Goal: Task Accomplishment & Management: Complete application form

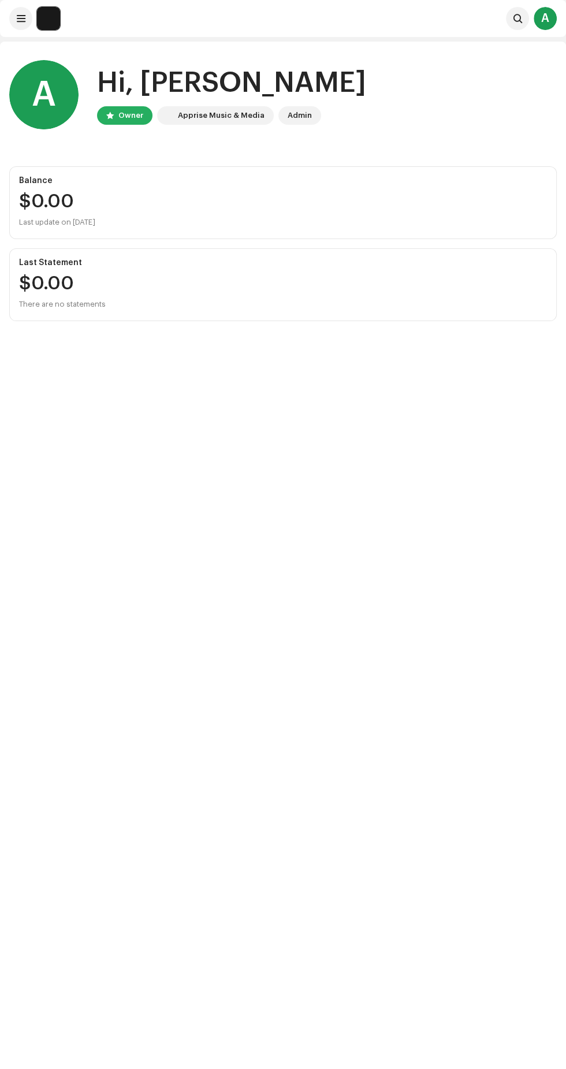
click at [516, 18] on span at bounding box center [517, 18] width 9 height 9
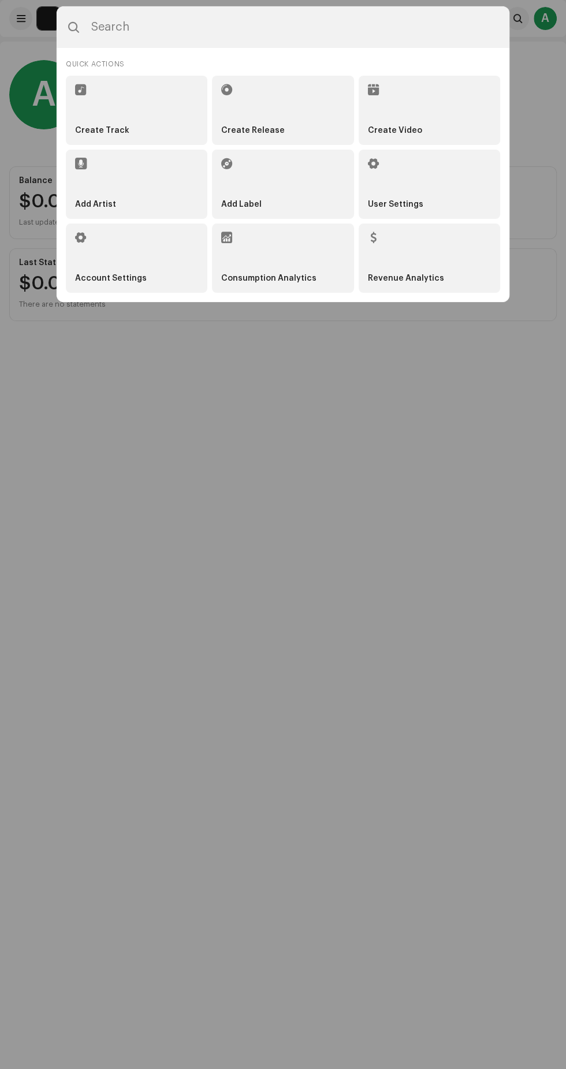
click at [279, 130] on strong "Create Release" at bounding box center [253, 131] width 64 height 10
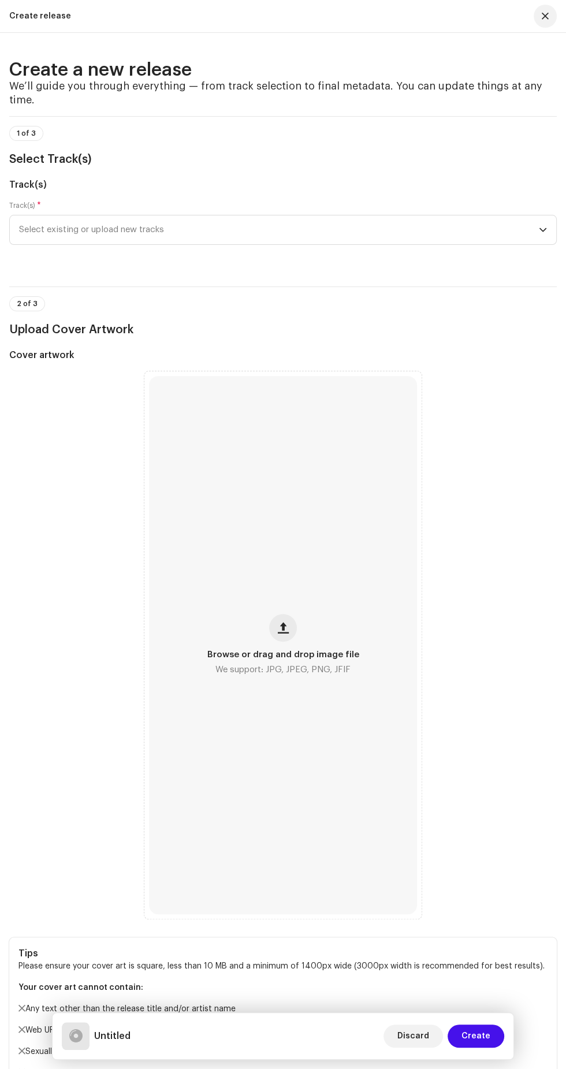
click at [364, 217] on span "Select existing or upload new tracks" at bounding box center [279, 229] width 520 height 29
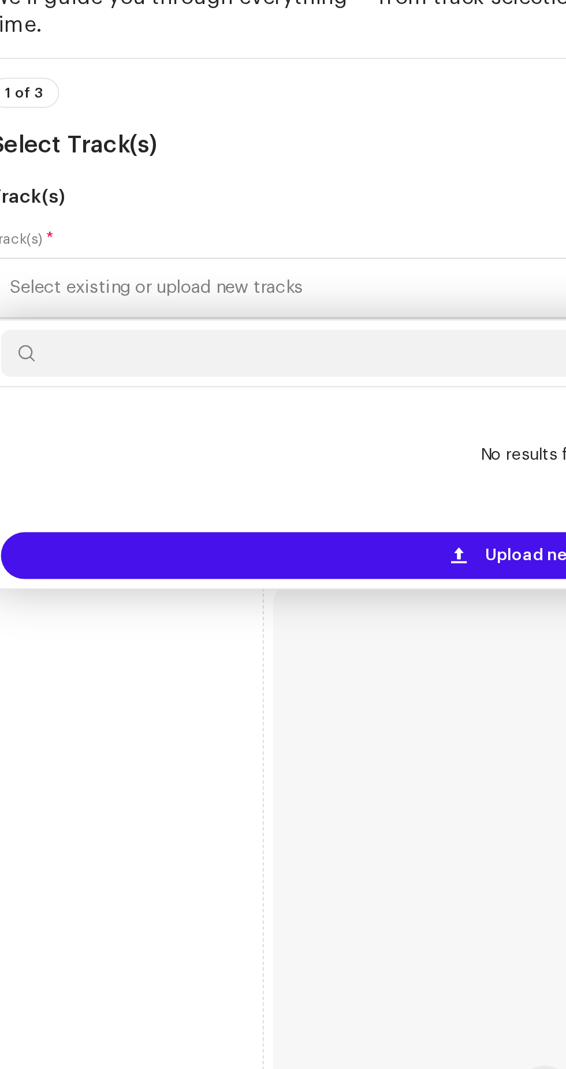
click at [258, 350] on span "Upload new tracks" at bounding box center [291, 361] width 76 height 23
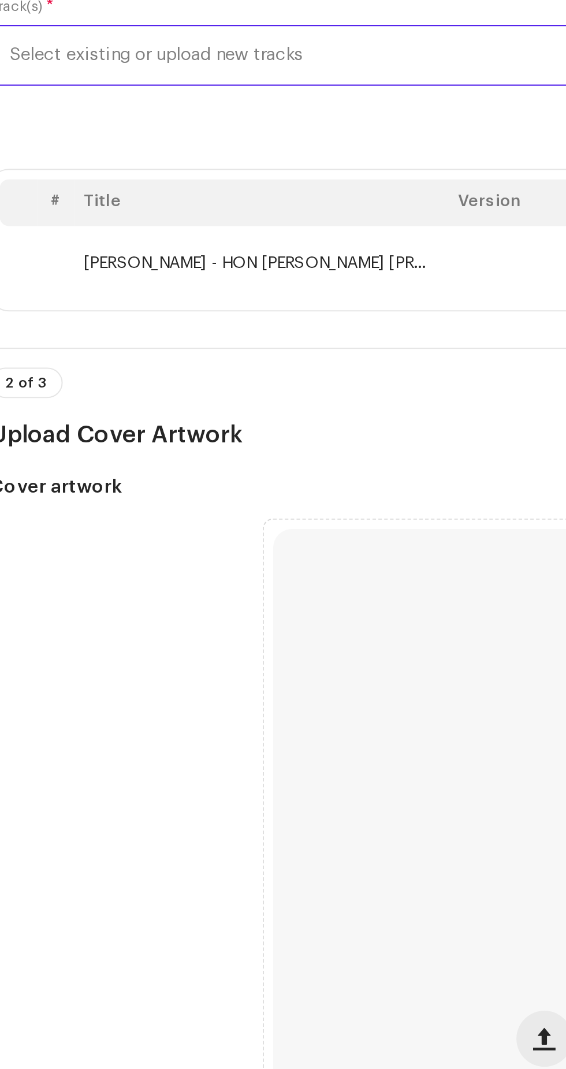
scroll to position [117, 0]
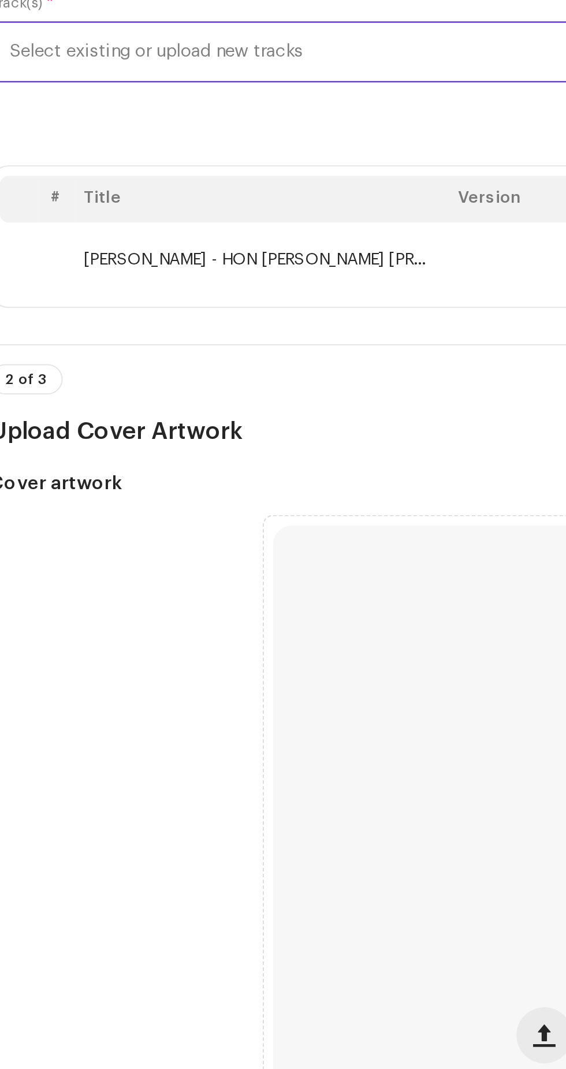
click at [279, 594] on span "button" at bounding box center [283, 598] width 11 height 9
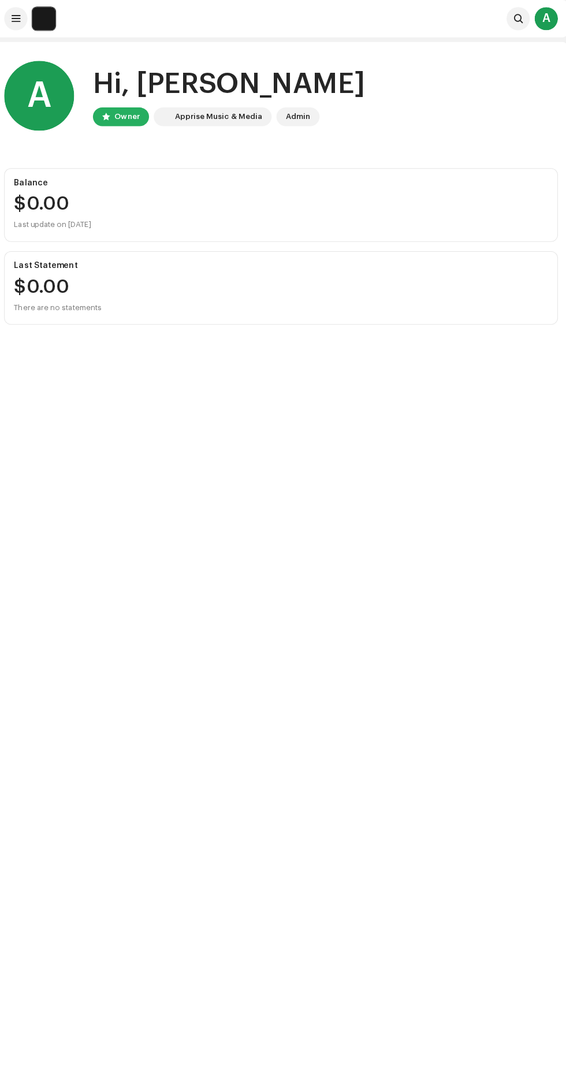
click at [516, 20] on span at bounding box center [517, 18] width 9 height 9
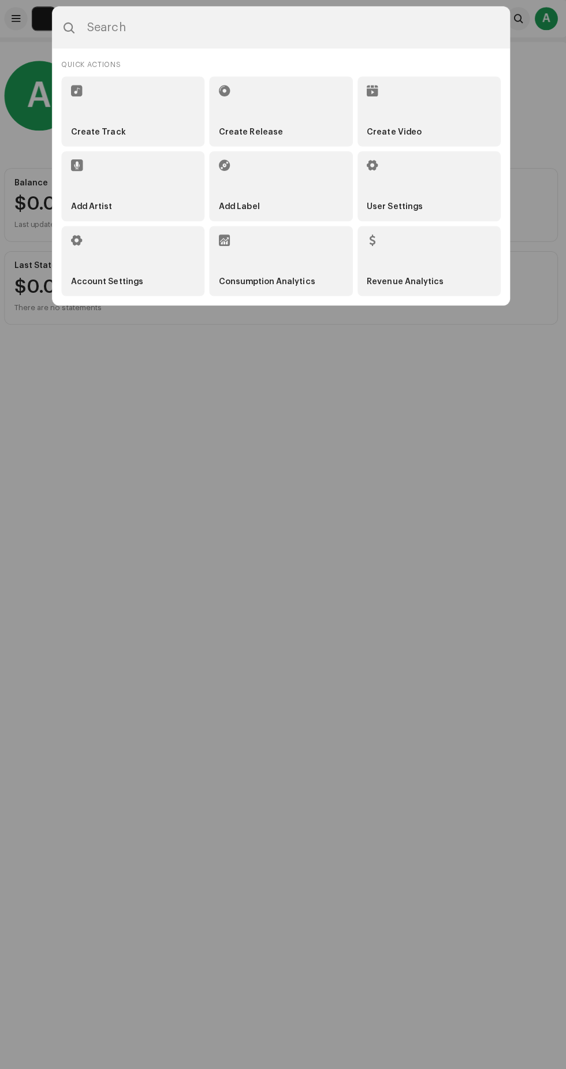
click at [279, 128] on strong "Create Release" at bounding box center [253, 131] width 64 height 10
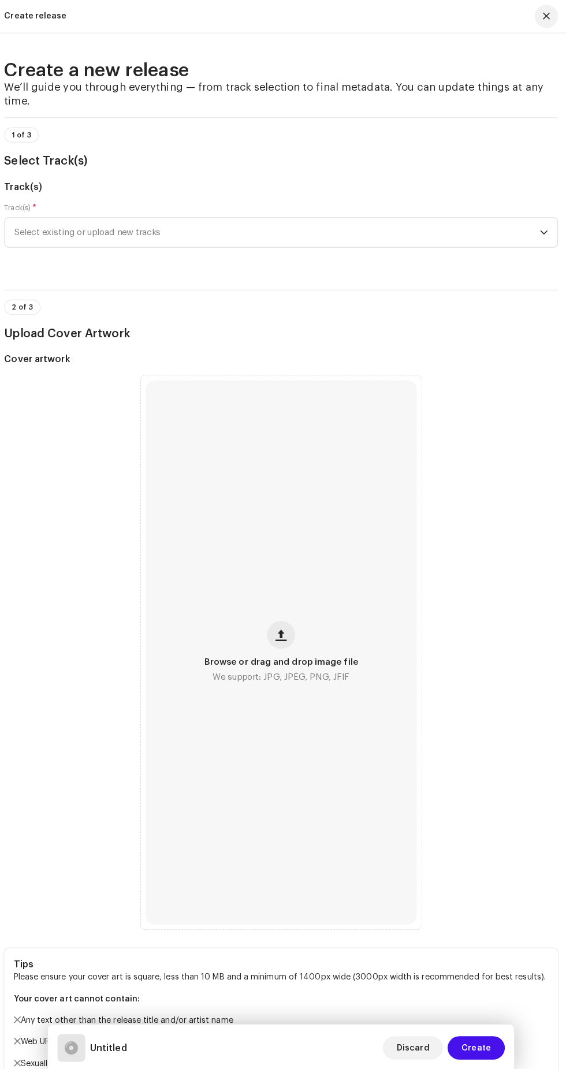
click at [286, 623] on span "button" at bounding box center [283, 627] width 11 height 9
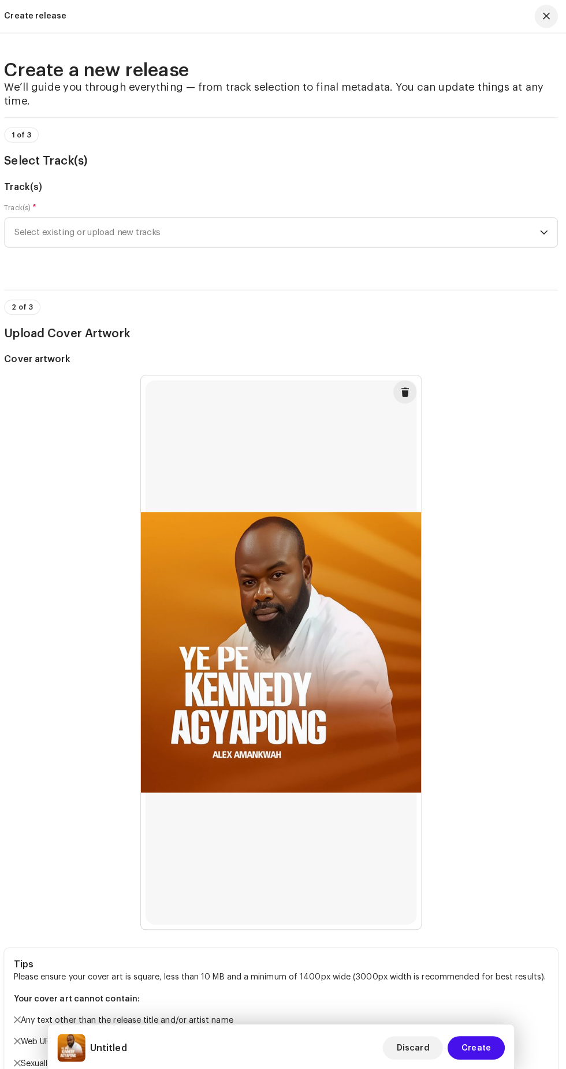
click at [427, 222] on span "Select existing or upload new tracks" at bounding box center [279, 229] width 520 height 29
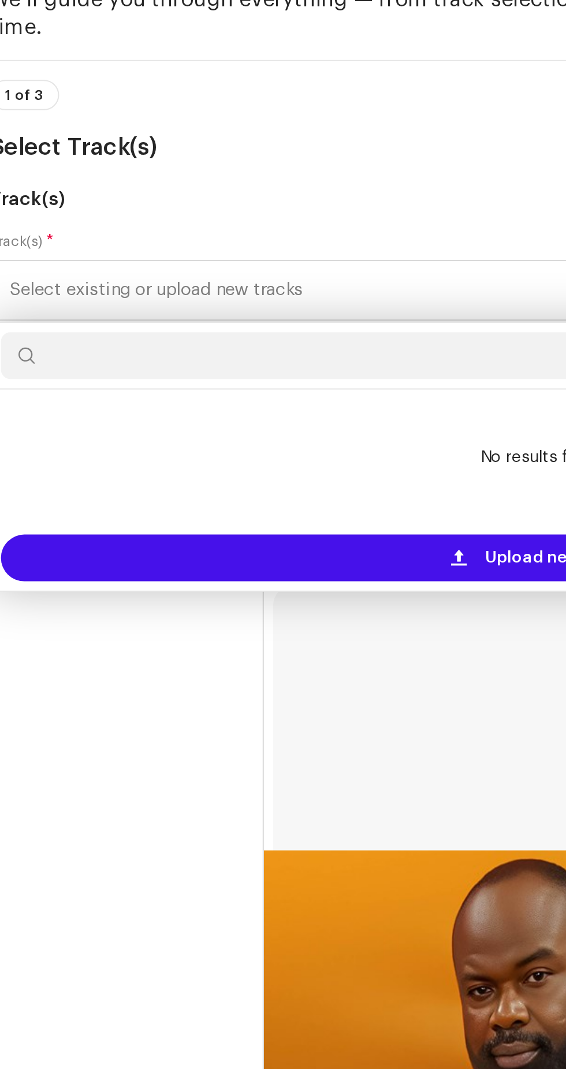
click at [258, 350] on span "Upload new tracks" at bounding box center [291, 361] width 76 height 23
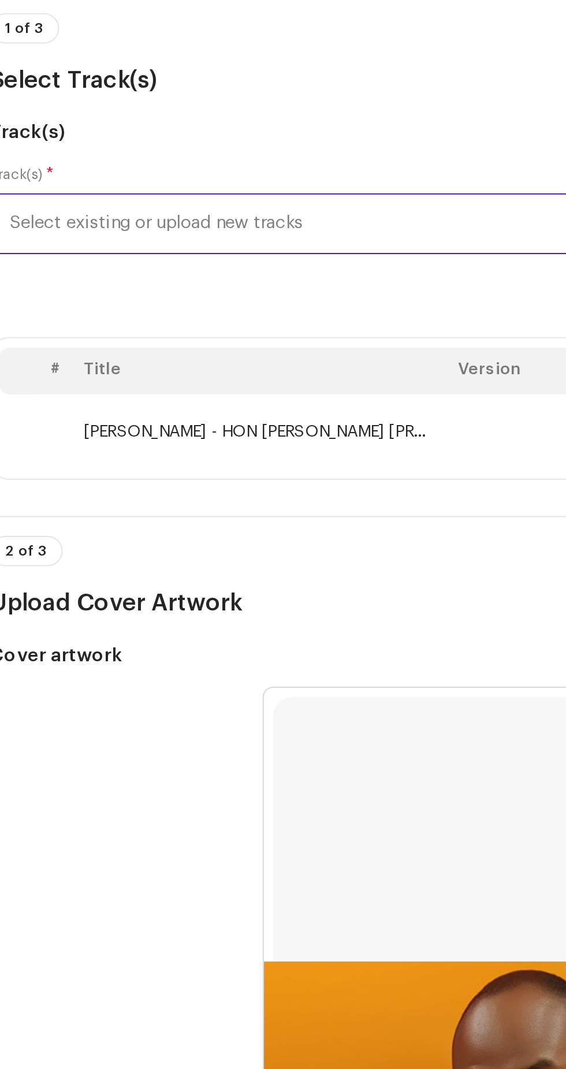
scroll to position [28, 0]
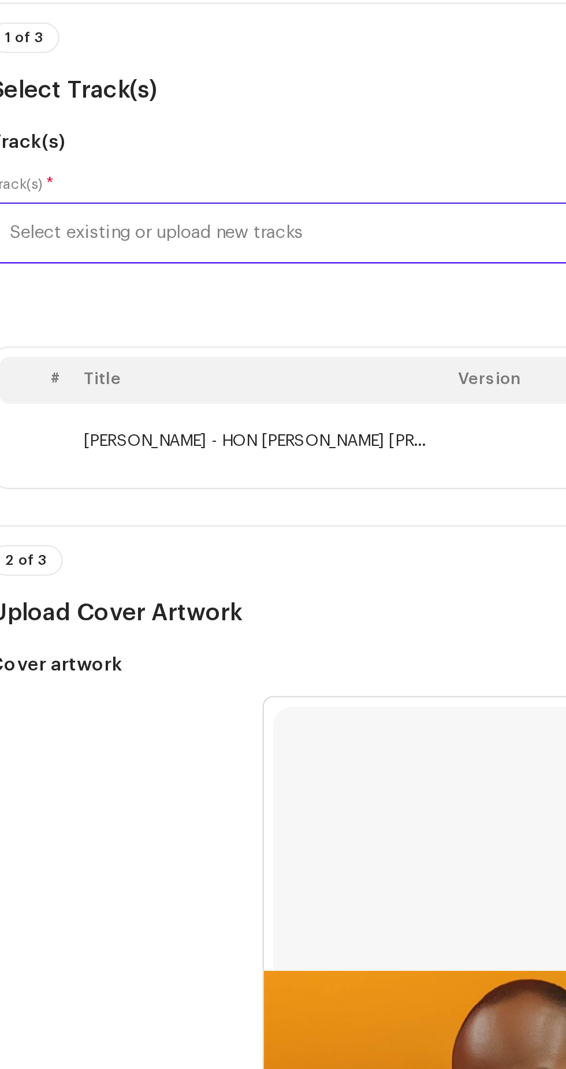
click at [219, 296] on td "ALEX AMANKWAH - HON KEN [PROD BY RORO](2).wav" at bounding box center [143, 304] width 185 height 37
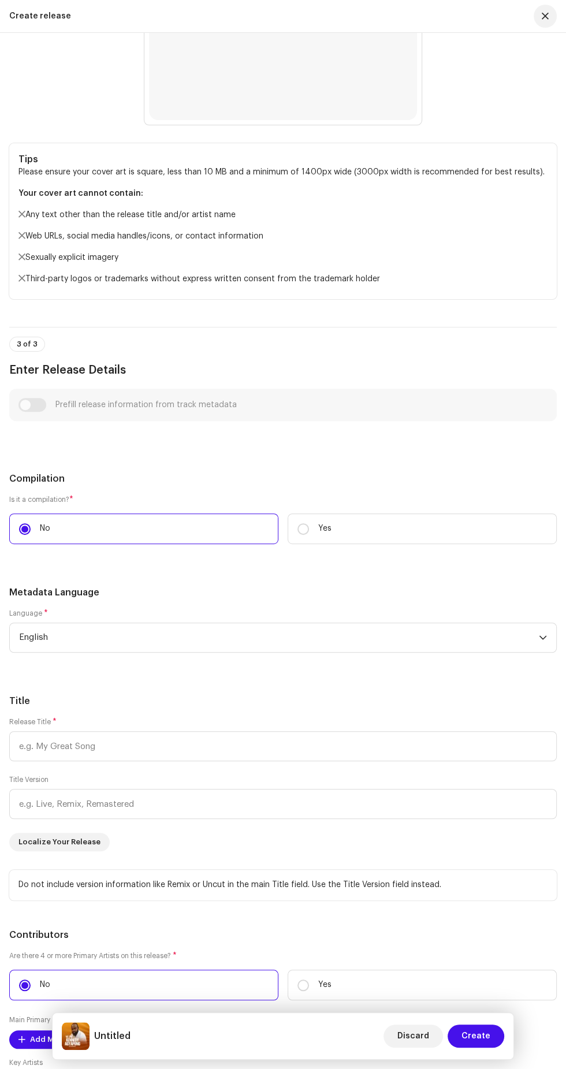
scroll to position [883, 0]
click at [169, 692] on h5 "Title" at bounding box center [282, 699] width 547 height 14
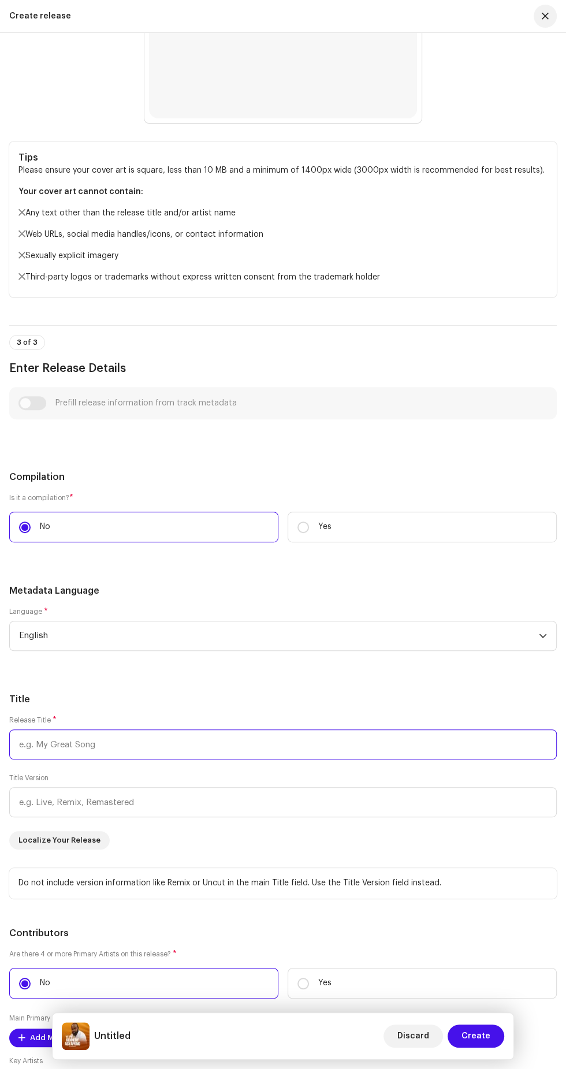
click at [180, 733] on input "text" at bounding box center [282, 744] width 547 height 30
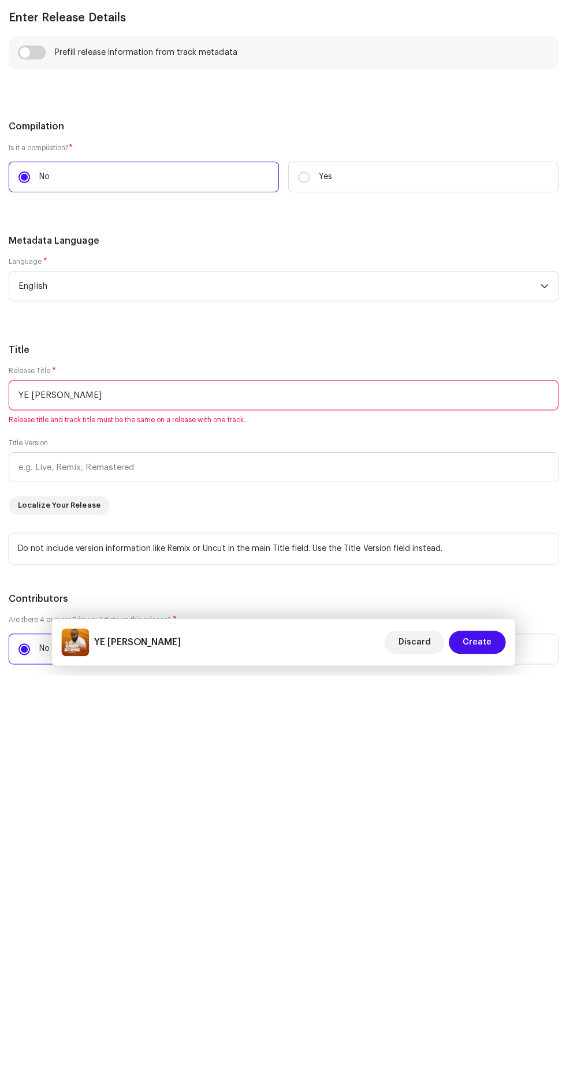
scroll to position [931, 0]
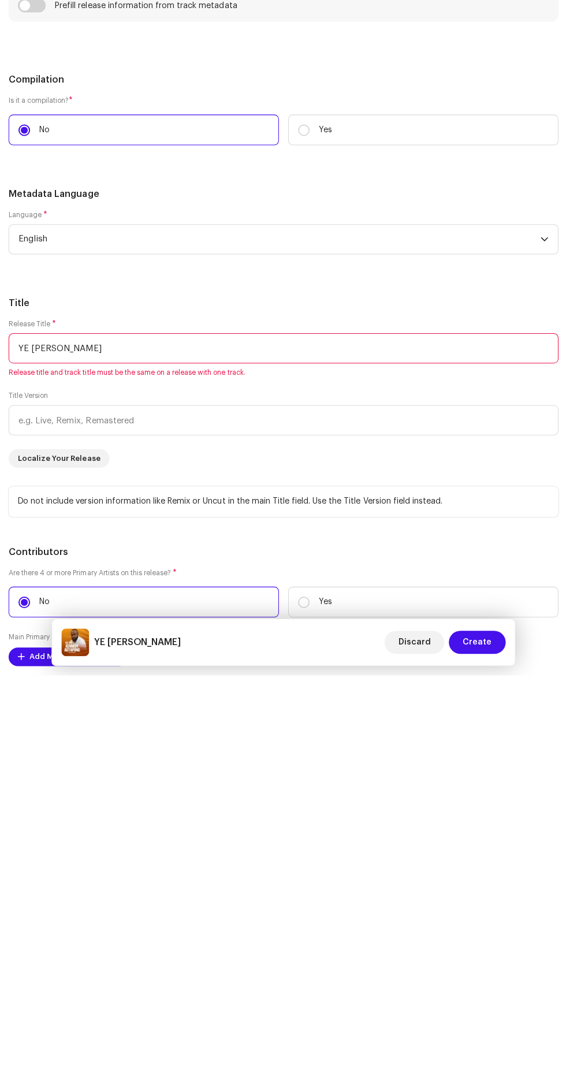
click at [196, 728] on input "YE PE KENNEDY" at bounding box center [282, 743] width 547 height 30
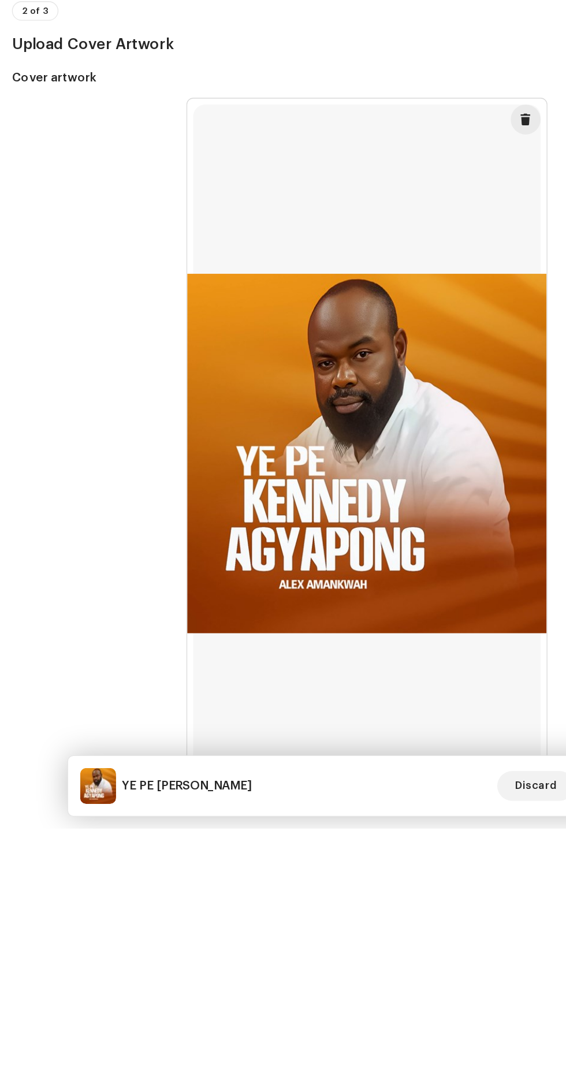
scroll to position [1, 0]
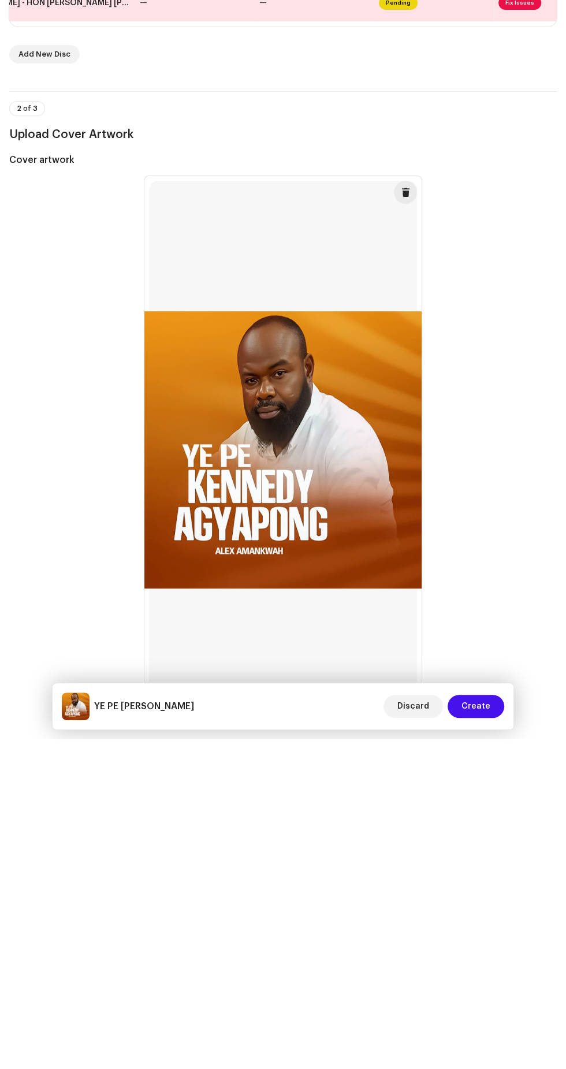
type input "YE PE KENNEDY AGYAPONG"
click at [385, 375] on div "Add New Disc" at bounding box center [282, 384] width 547 height 18
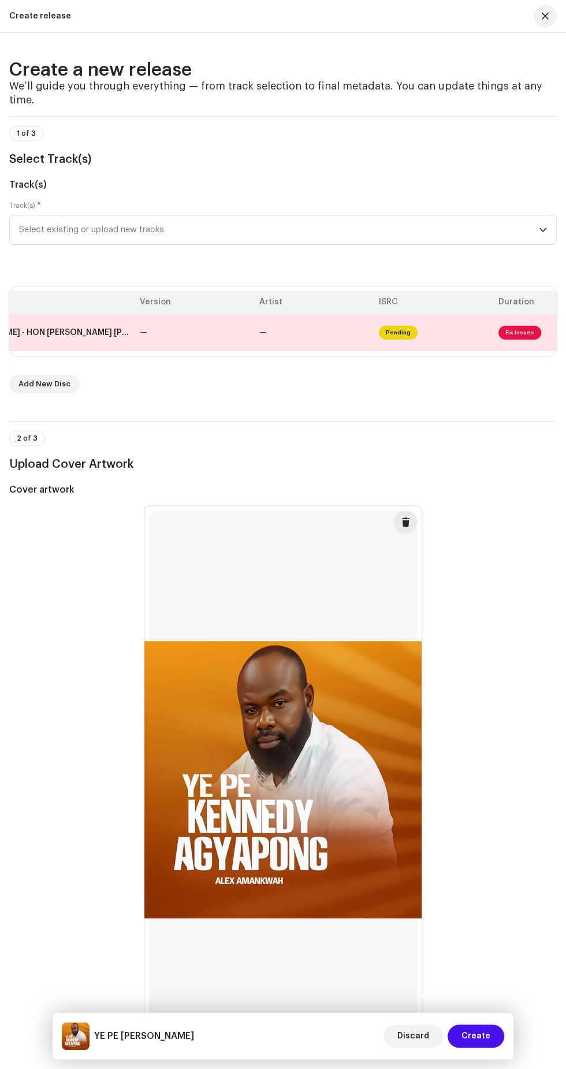
click at [352, 316] on td "—" at bounding box center [315, 333] width 120 height 38
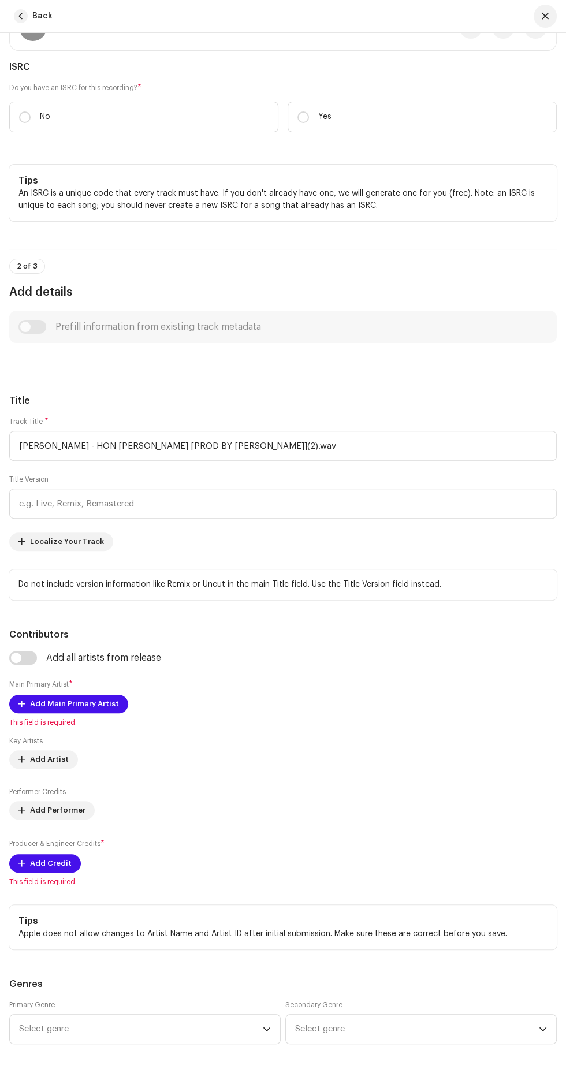
scroll to position [230, 0]
click at [308, 447] on input "ALEX AMANKWAH - HON KEN [PROD BY RORO](2).wav" at bounding box center [282, 446] width 547 height 30
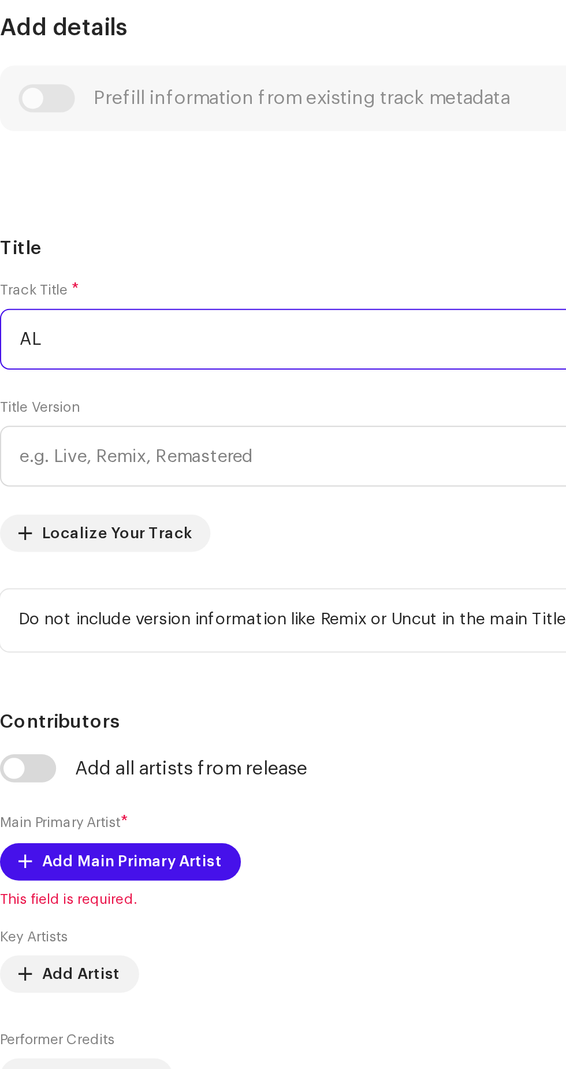
type input "A"
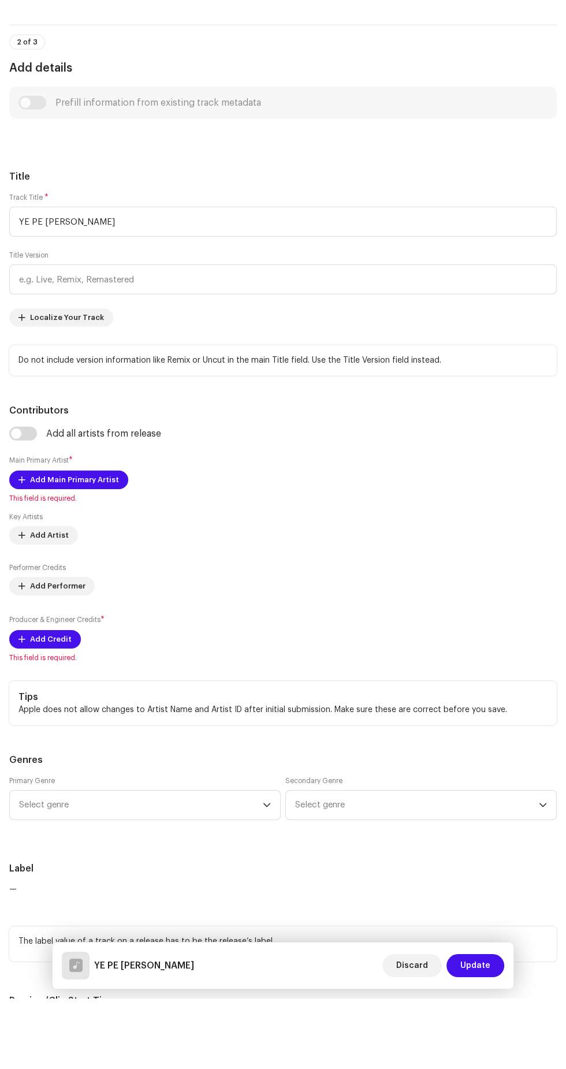
click at [108, 546] on span "Add Main Primary Artist" at bounding box center [74, 550] width 89 height 23
type input "YE PE KENNEDY AGYAPONG"
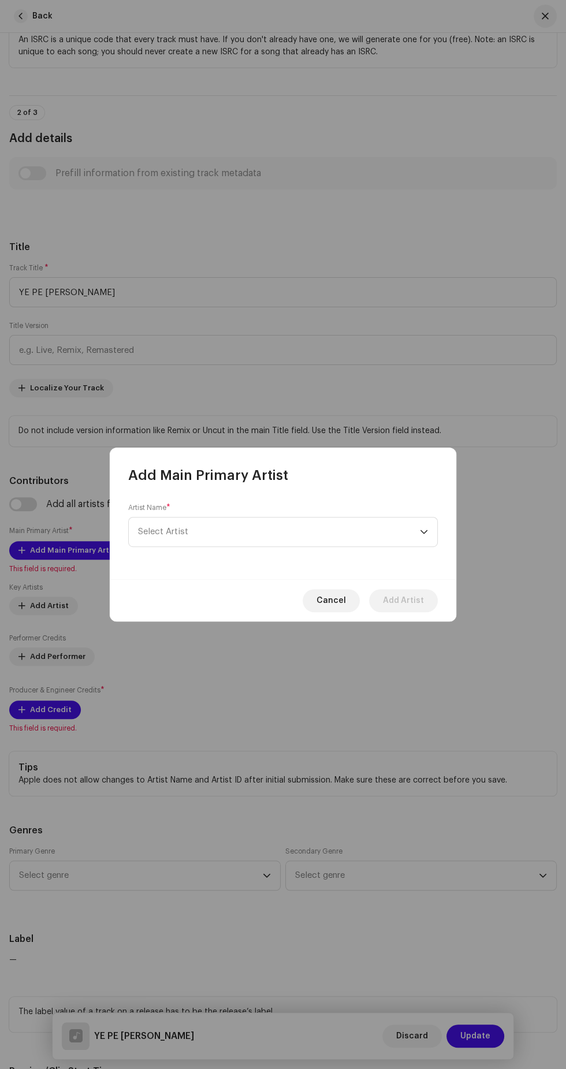
click at [268, 543] on span "Select Artist" at bounding box center [279, 531] width 282 height 29
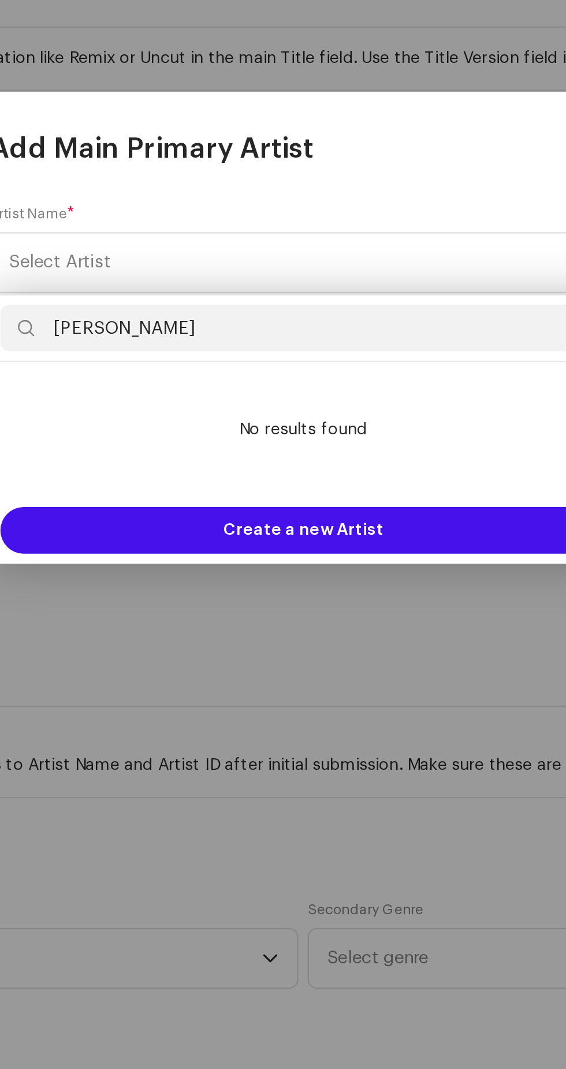
type input "[PERSON_NAME]"
click at [316, 658] on span "Create a new Artist" at bounding box center [283, 663] width 79 height 23
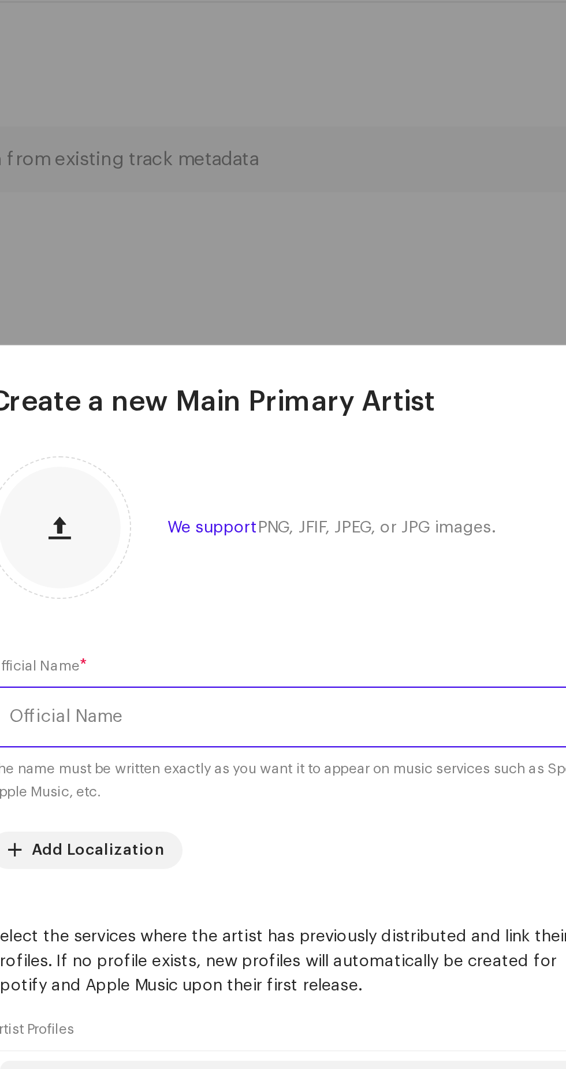
click at [301, 451] on input "text" at bounding box center [282, 449] width 309 height 30
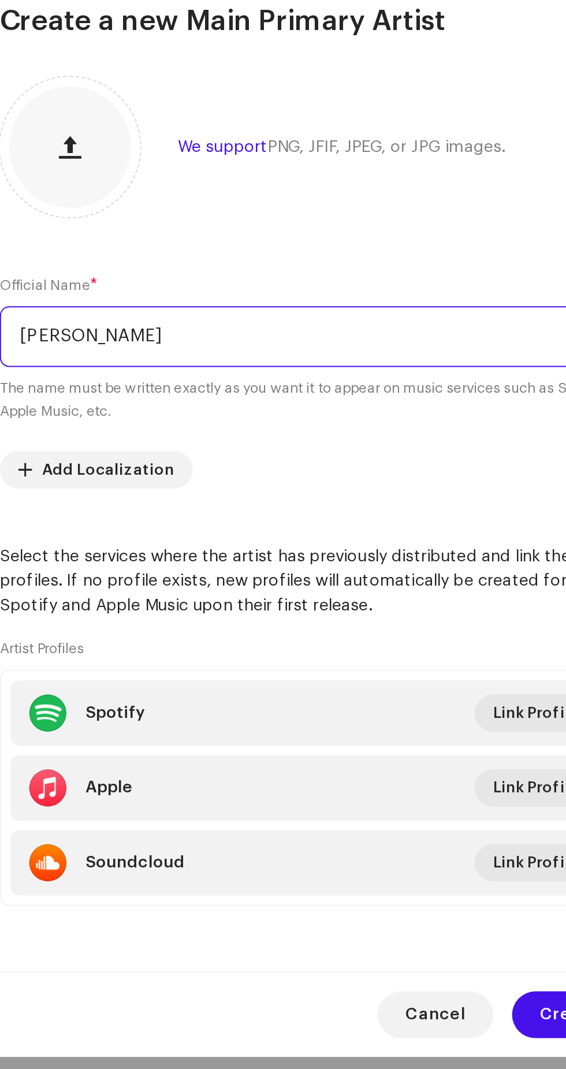
type input "[PERSON_NAME]"
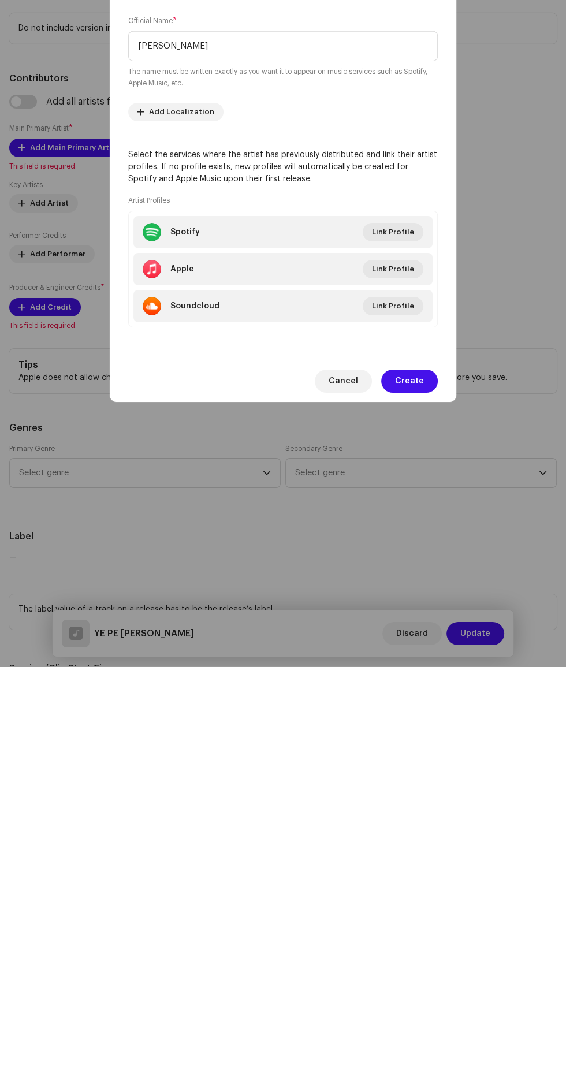
click at [423, 790] on span "Create" at bounding box center [409, 783] width 29 height 23
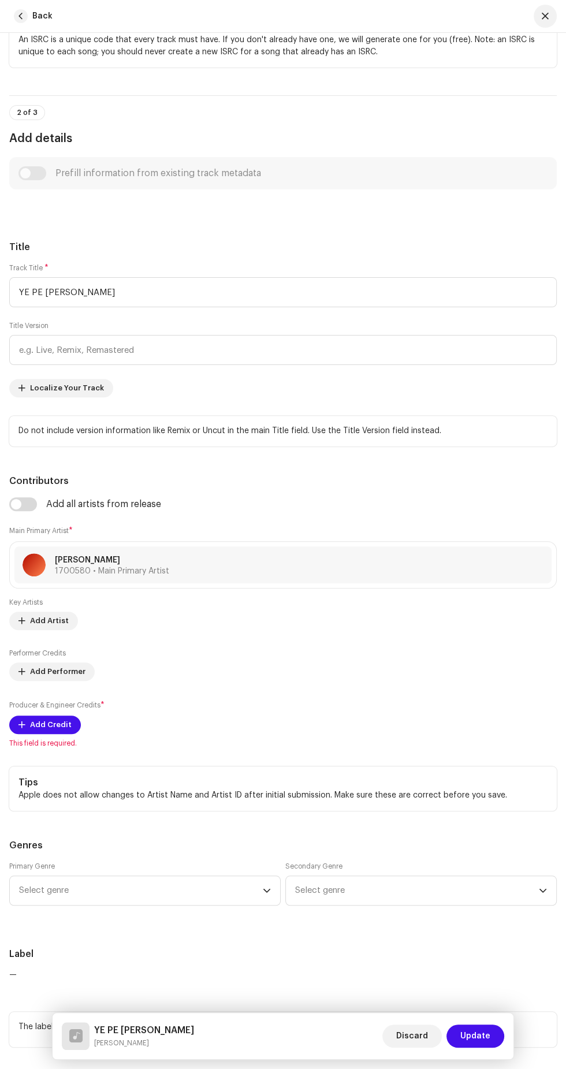
click at [59, 741] on span "This field is required." at bounding box center [282, 742] width 547 height 9
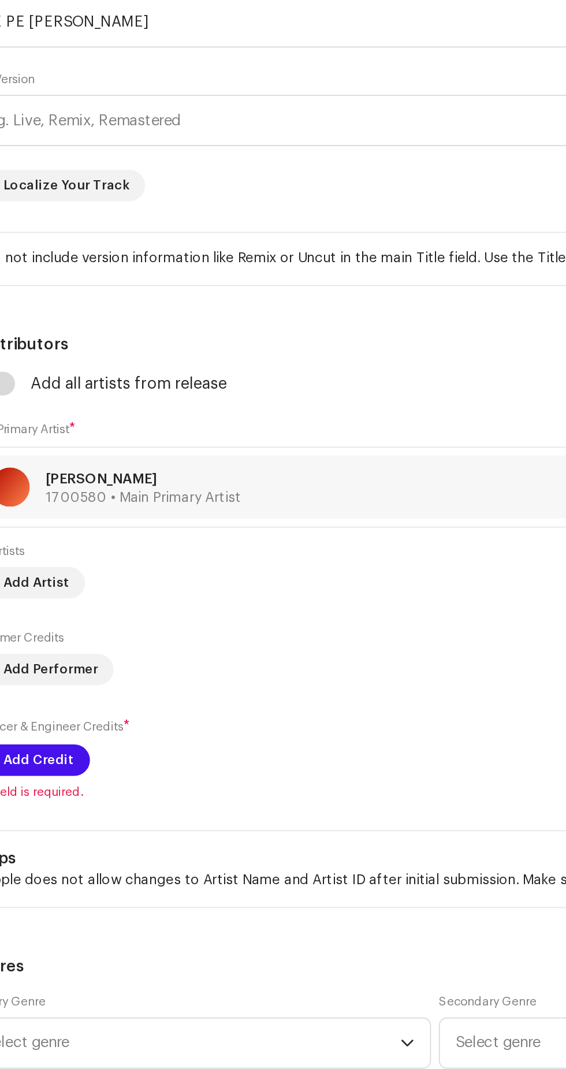
click at [67, 723] on span "Add Credit" at bounding box center [51, 724] width 42 height 23
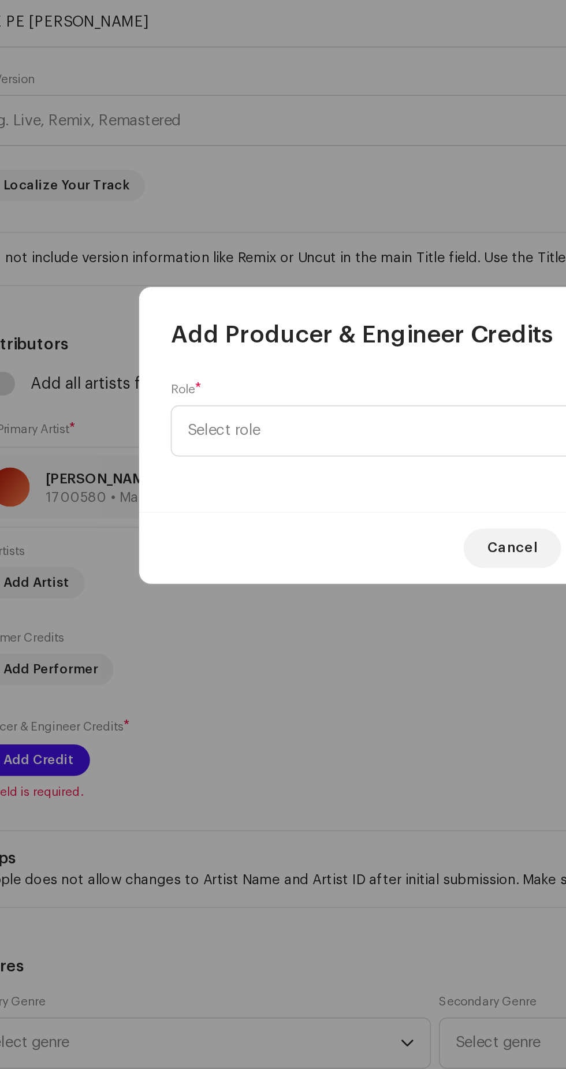
click at [259, 534] on span "Select role" at bounding box center [279, 531] width 282 height 29
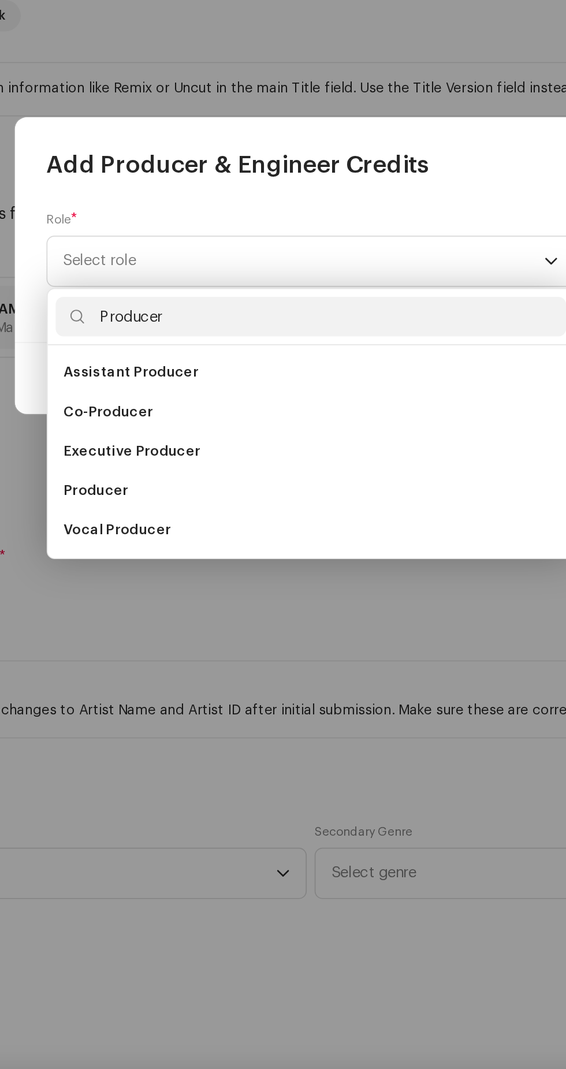
type input "Producer"
click at [171, 665] on span "Producer" at bounding box center [157, 667] width 38 height 12
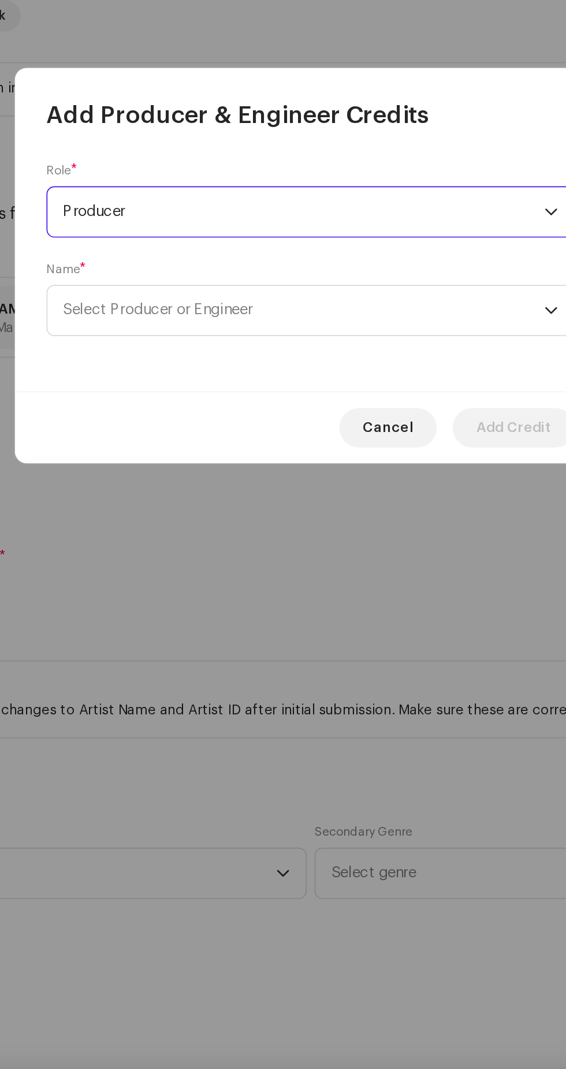
click at [323, 567] on span "Select Producer or Engineer" at bounding box center [279, 560] width 282 height 29
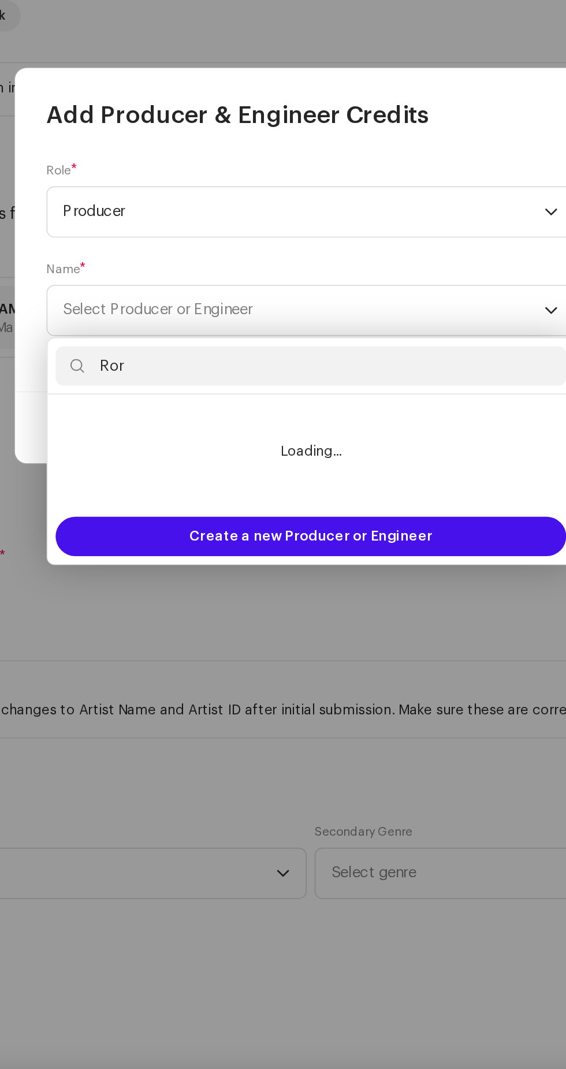
type input "Roro"
click at [314, 694] on span "Create a new Producer or Engineer" at bounding box center [283, 692] width 143 height 23
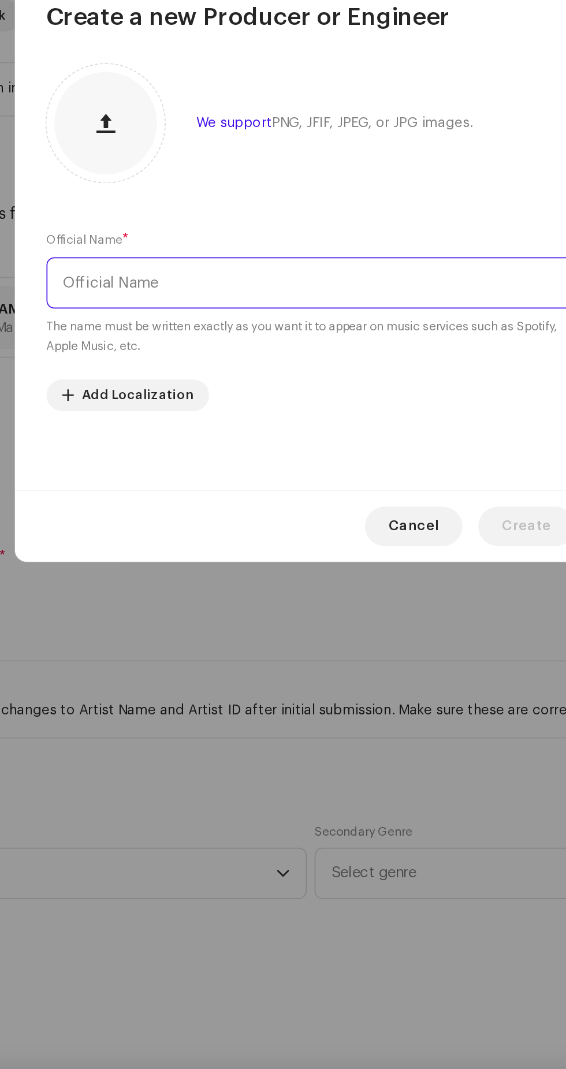
click at [301, 546] on input "text" at bounding box center [282, 544] width 309 height 30
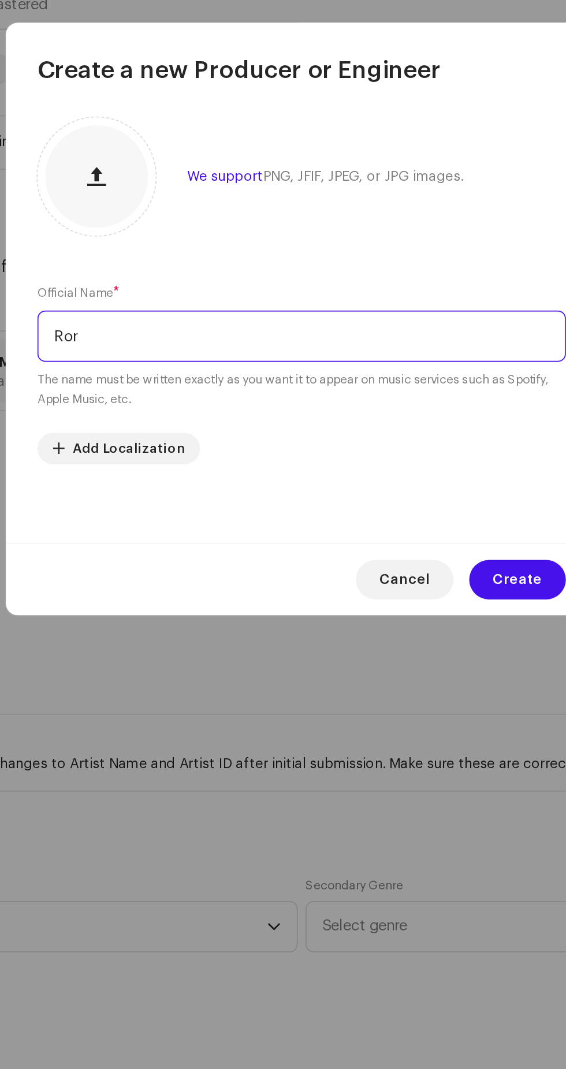
type input "Roro"
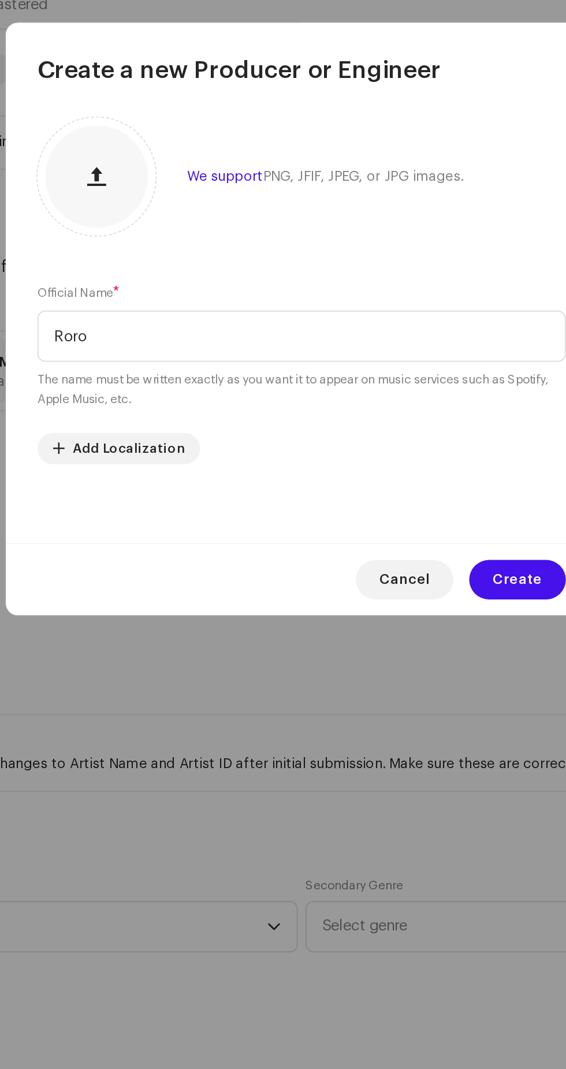
click at [410, 680] on span "Create" at bounding box center [409, 687] width 29 height 23
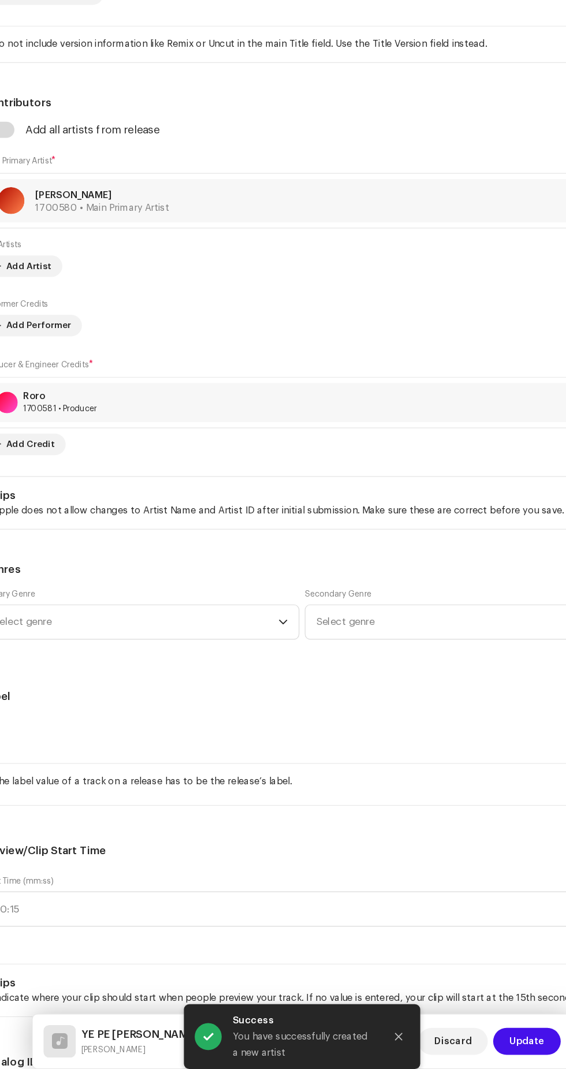
scroll to position [633, 0]
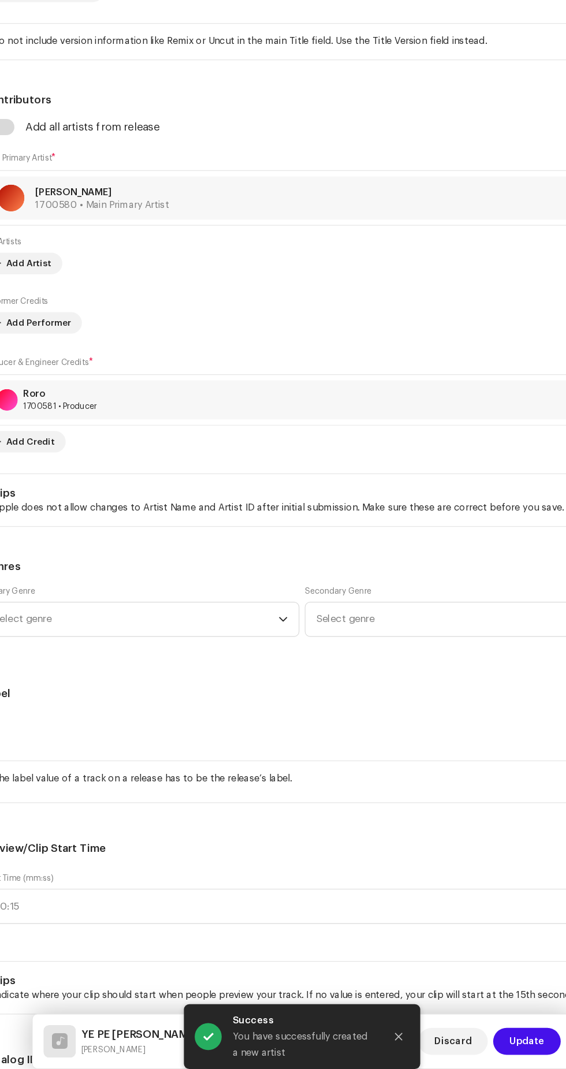
click at [189, 684] on span "Select genre" at bounding box center [141, 675] width 244 height 29
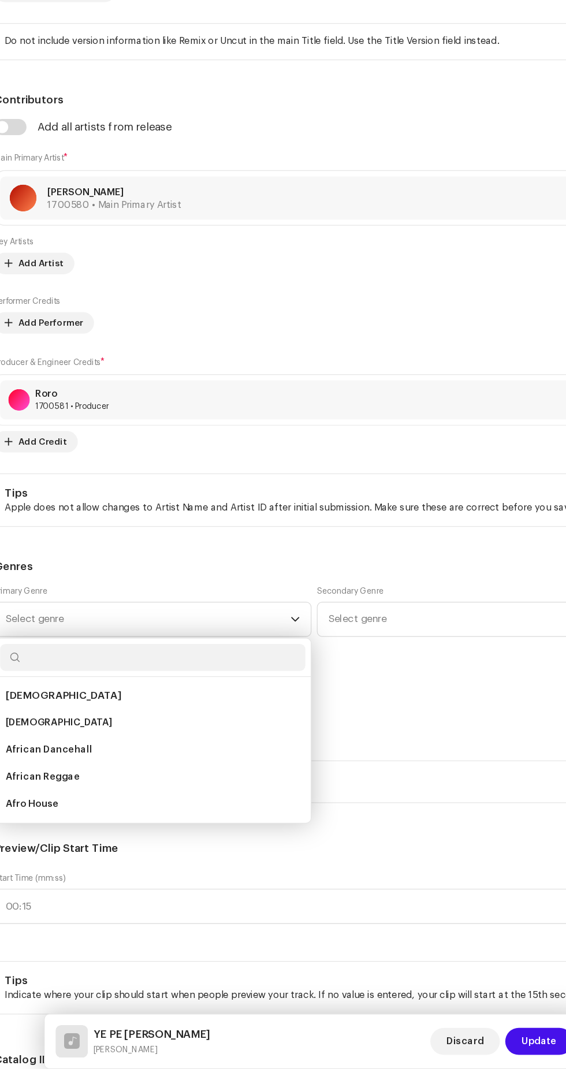
scroll to position [1, 0]
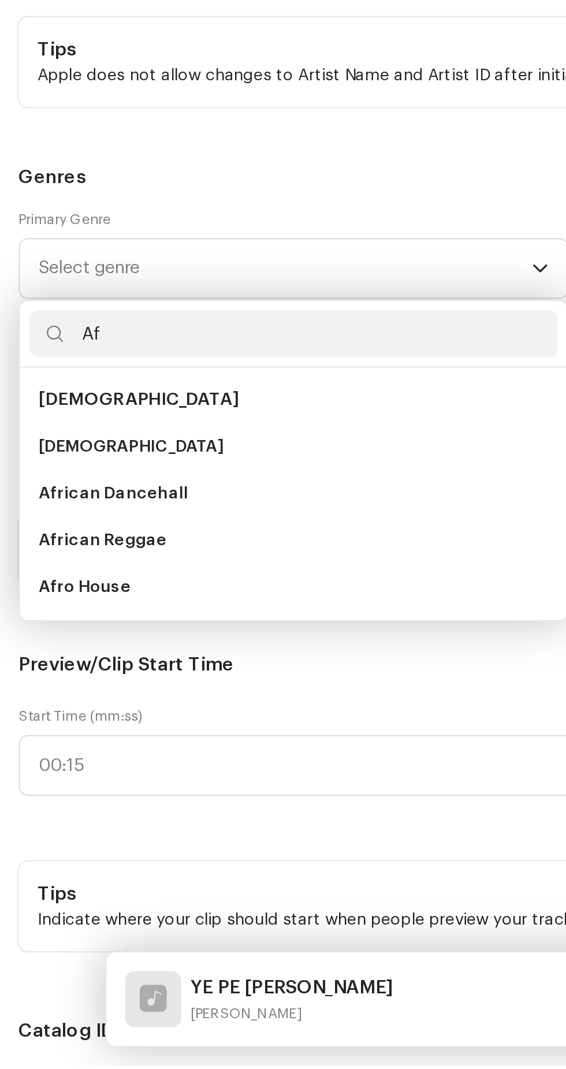
type input "A"
type input "Afro"
click at [75, 738] on li "African" at bounding box center [144, 740] width 261 height 23
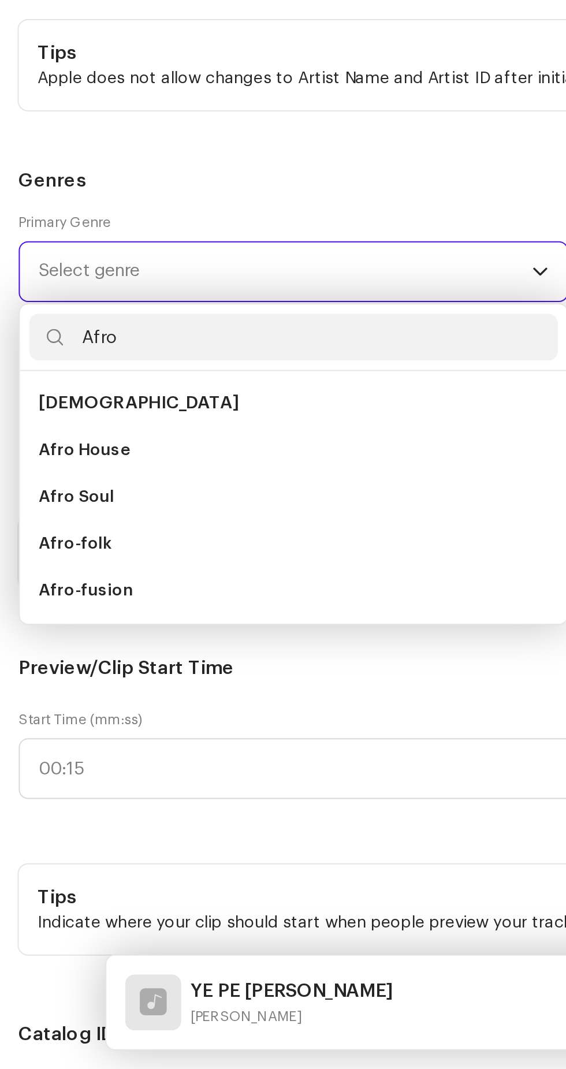
click at [47, 736] on span "African" at bounding box center [68, 740] width 99 height 9
click at [30, 740] on span "African" at bounding box center [68, 740] width 99 height 9
click at [37, 737] on span "African" at bounding box center [68, 740] width 99 height 9
click at [43, 739] on span "African" at bounding box center [68, 740] width 99 height 9
click at [37, 737] on span "African" at bounding box center [68, 740] width 99 height 9
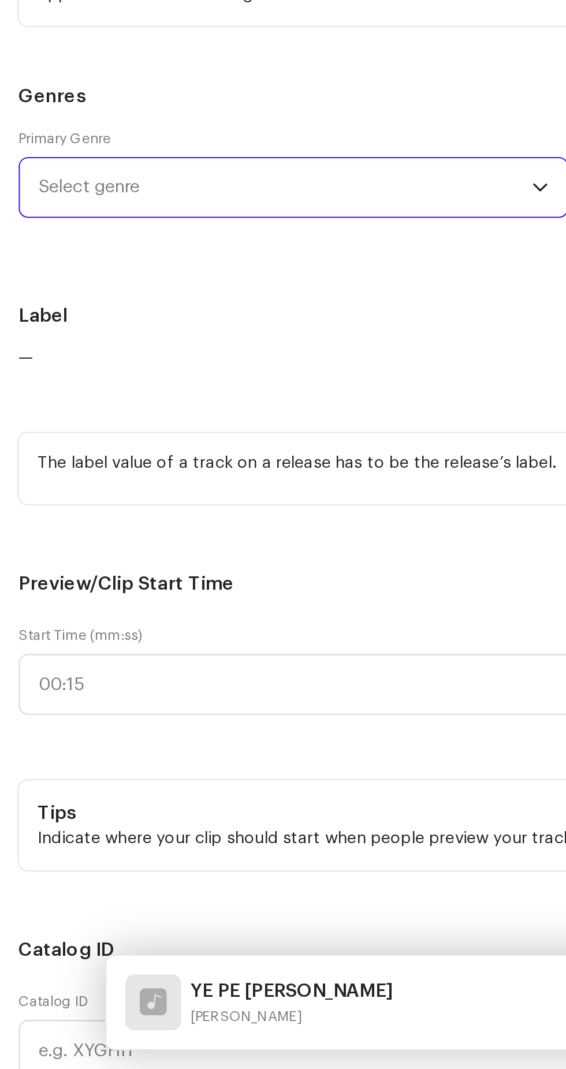
scroll to position [675, 0]
click at [100, 632] on span "Select genre" at bounding box center [141, 633] width 244 height 29
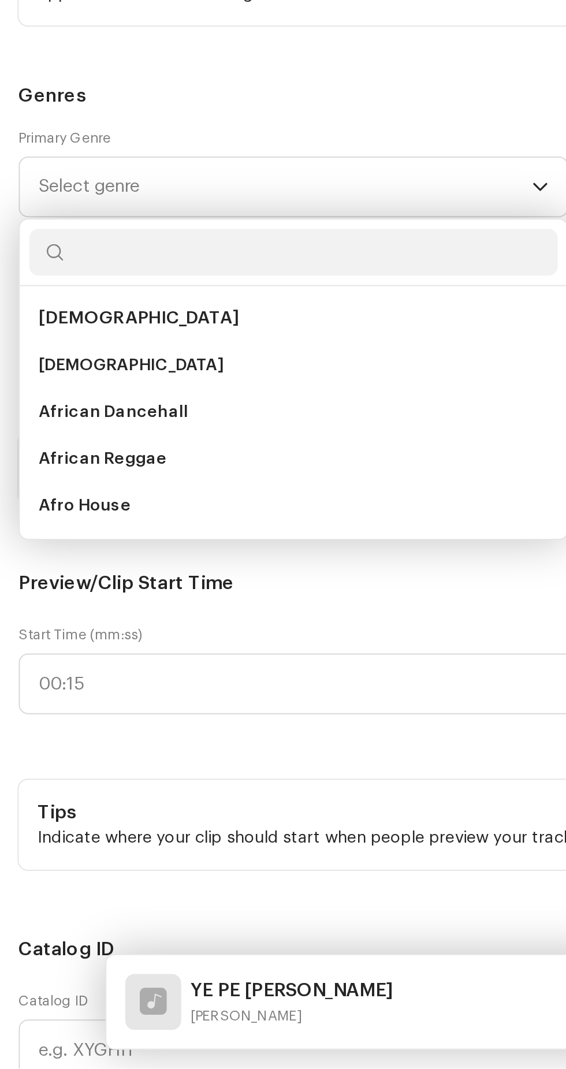
click at [203, 639] on span "Select genre" at bounding box center [141, 633] width 244 height 29
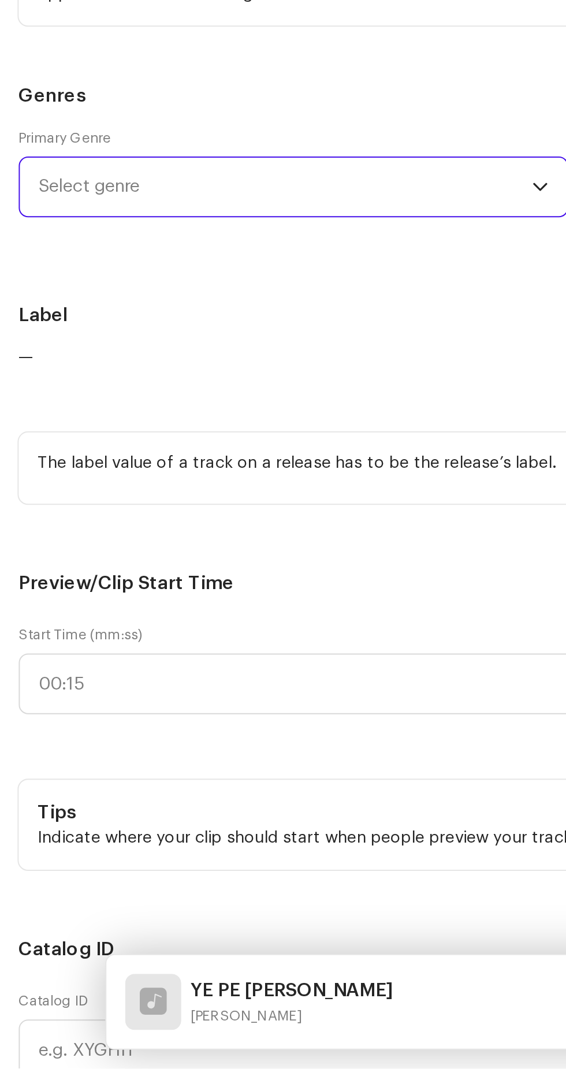
scroll to position [1, 0]
click at [139, 636] on span "Select genre" at bounding box center [141, 633] width 244 height 29
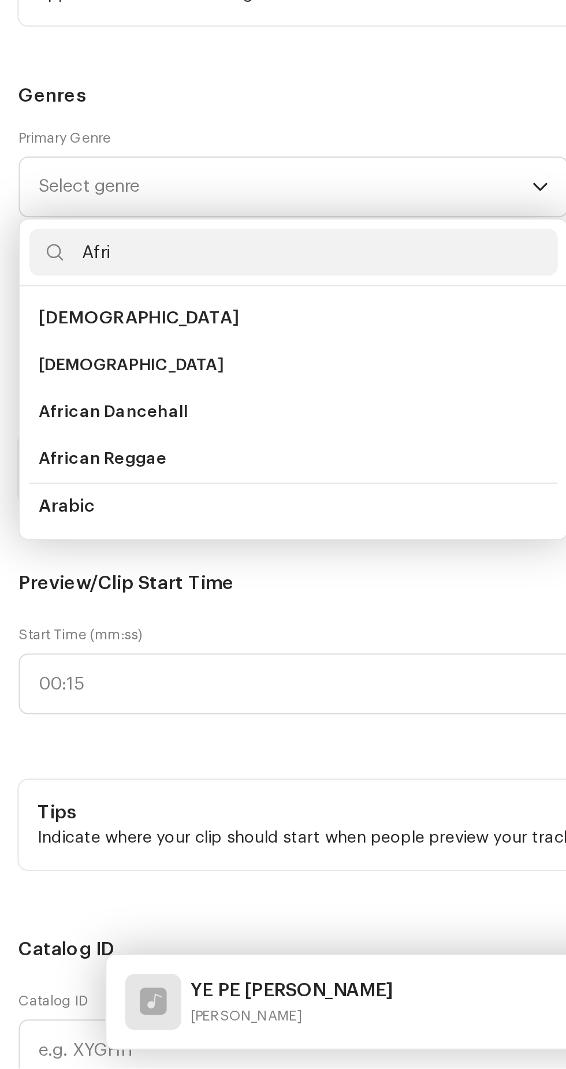
type input "Afri"
click at [45, 721] on span "African" at bounding box center [64, 722] width 91 height 12
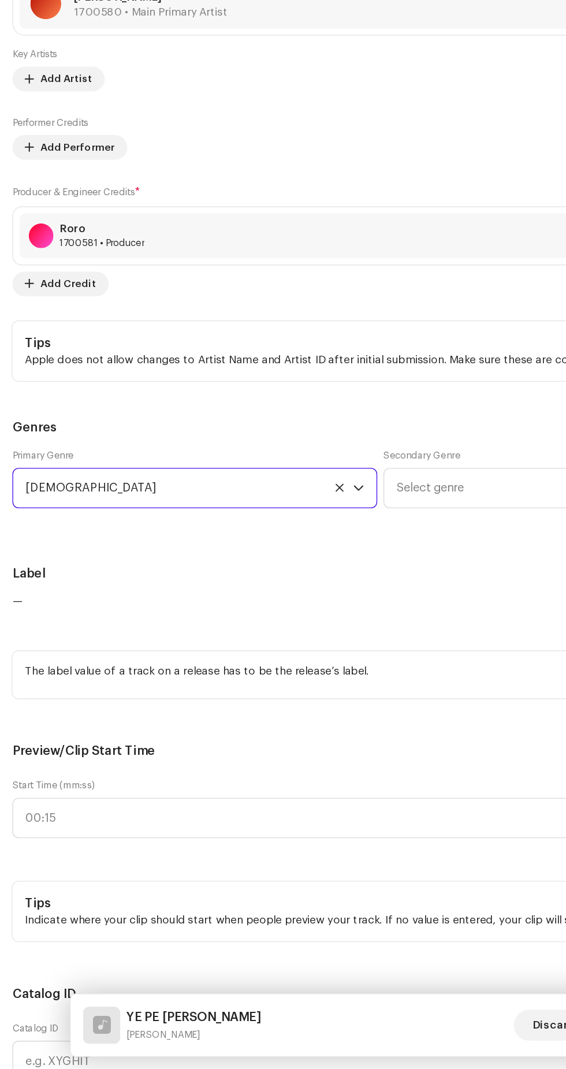
scroll to position [0, 0]
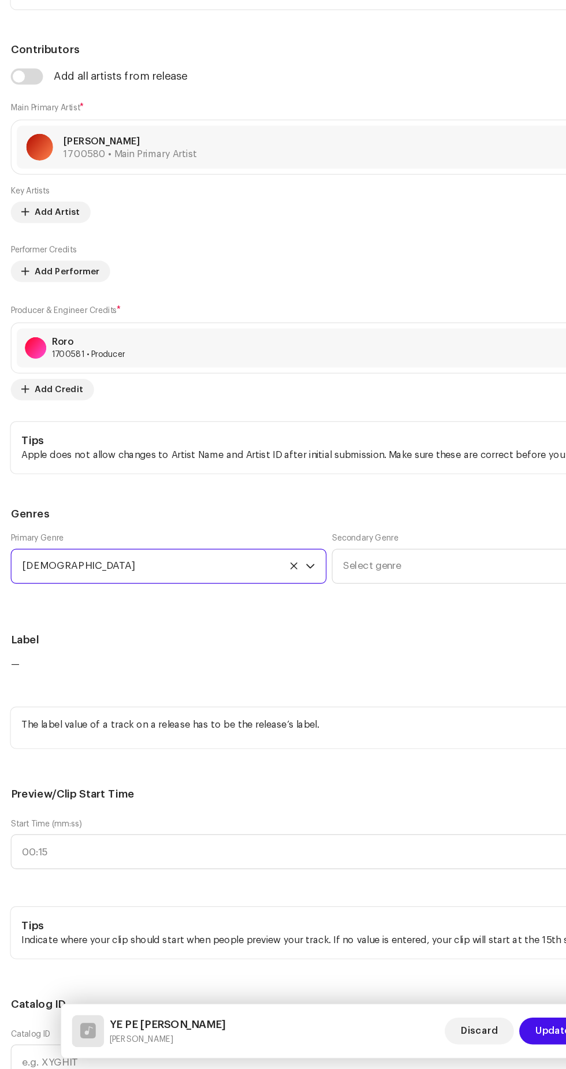
click at [362, 633] on span "Select genre" at bounding box center [417, 636] width 244 height 29
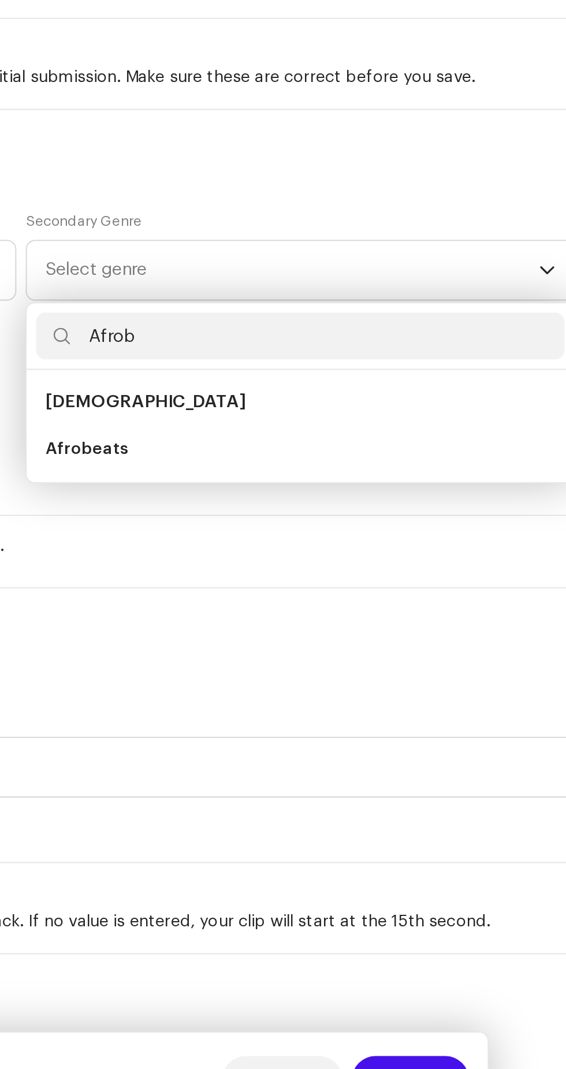
type input "Afrob"
click at [350, 729] on li "Afrobeats" at bounding box center [420, 724] width 261 height 23
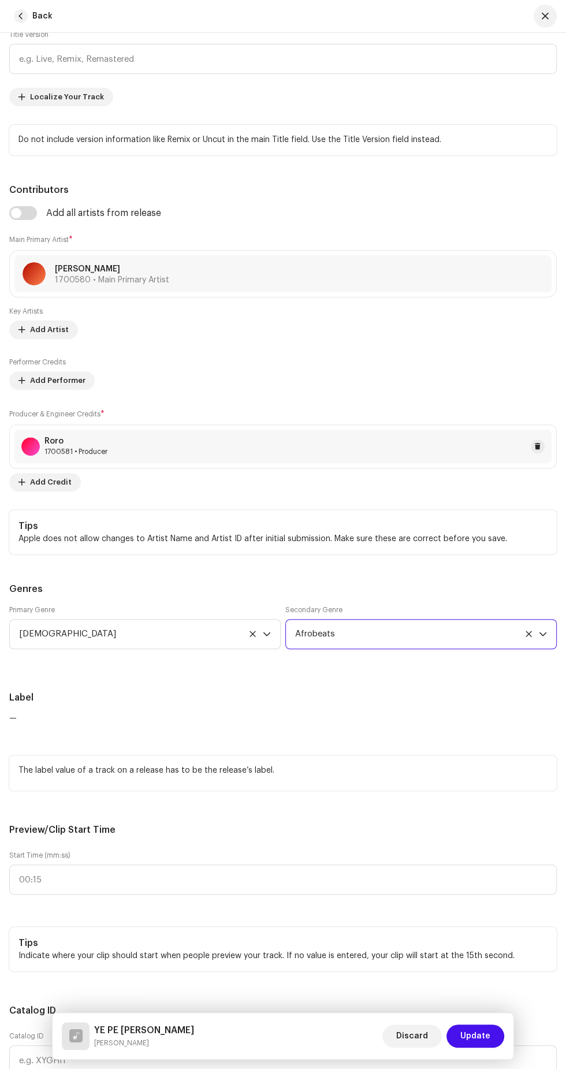
scroll to position [48, 0]
click at [144, 764] on p "The label value of a track on a release has to be the release’s label." at bounding box center [282, 770] width 529 height 12
click at [156, 770] on p "The label value of a track on a release has to be the release’s label." at bounding box center [282, 770] width 529 height 12
click at [292, 765] on p "The label value of a track on a release has to be the release’s label." at bounding box center [282, 770] width 529 height 12
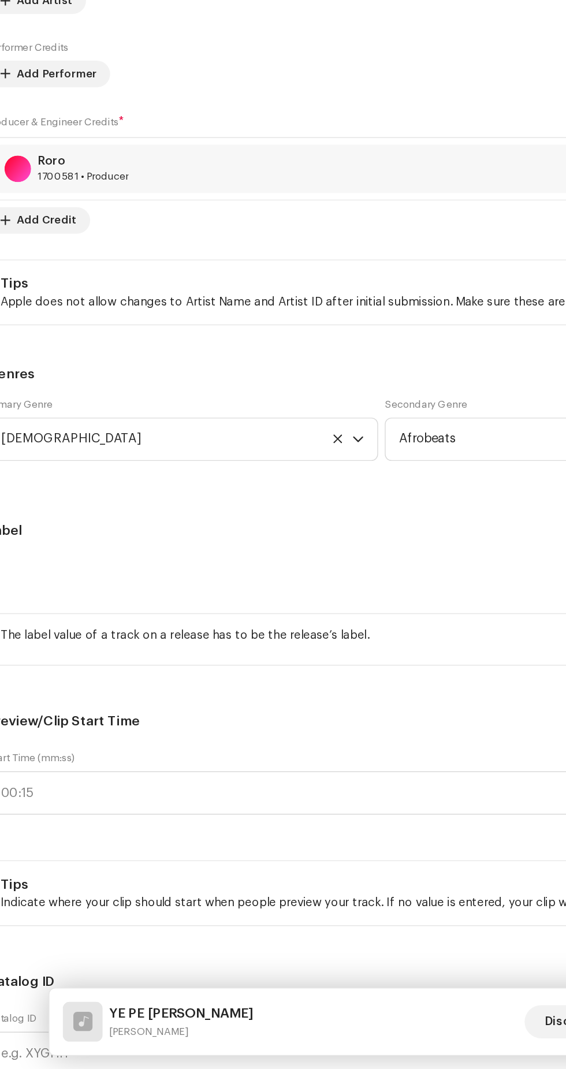
scroll to position [676, 0]
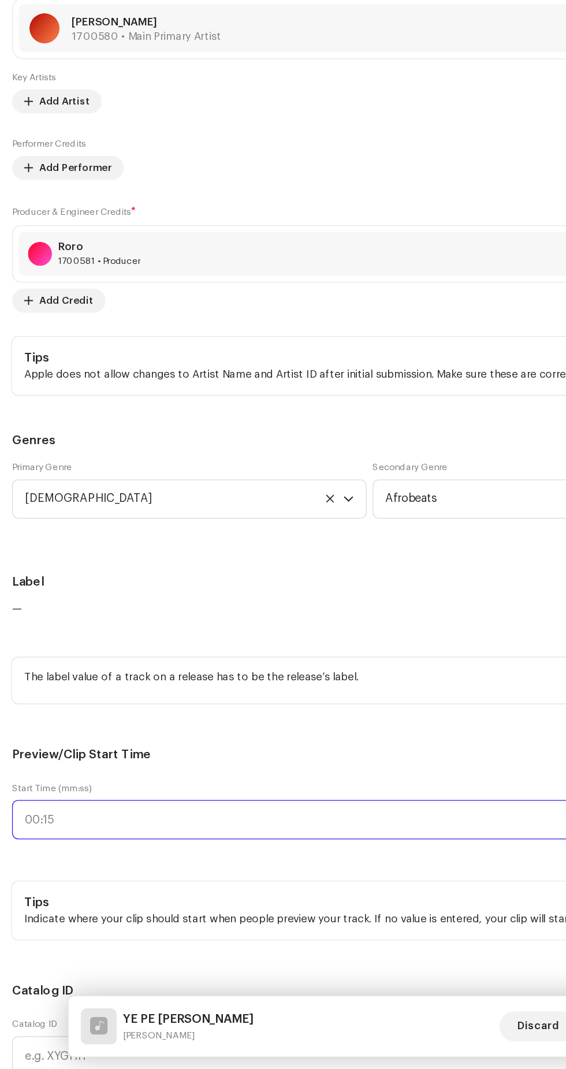
click at [62, 876] on input "text" at bounding box center [282, 878] width 547 height 30
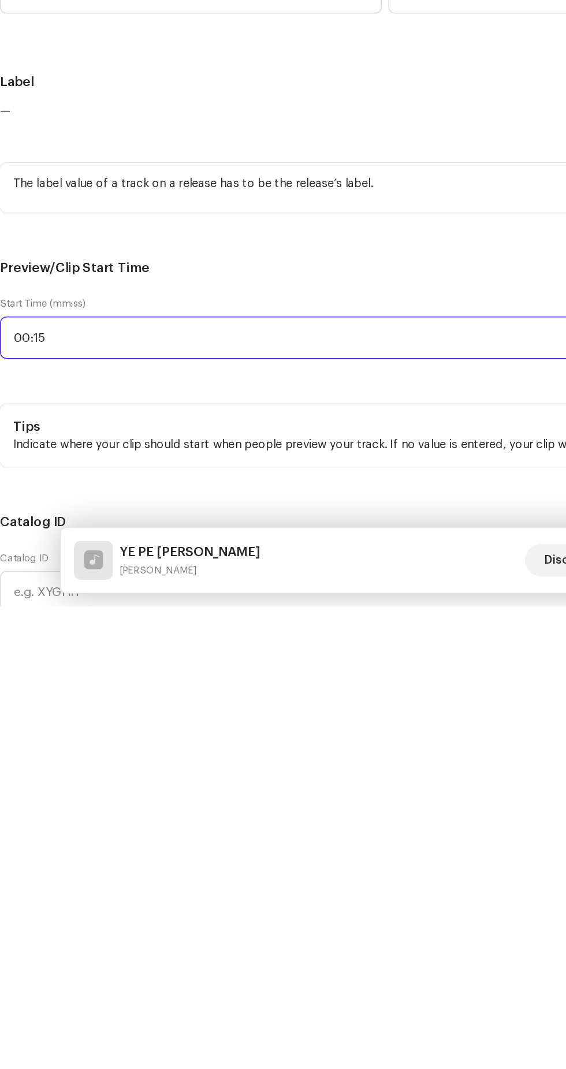
scroll to position [72, 0]
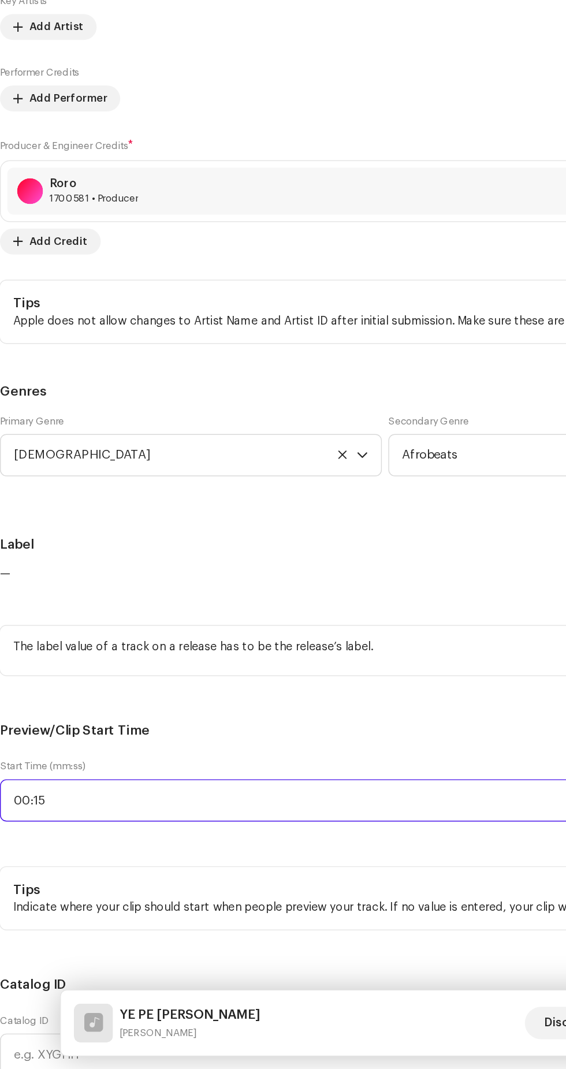
click at [77, 874] on input "00:15" at bounding box center [282, 878] width 547 height 30
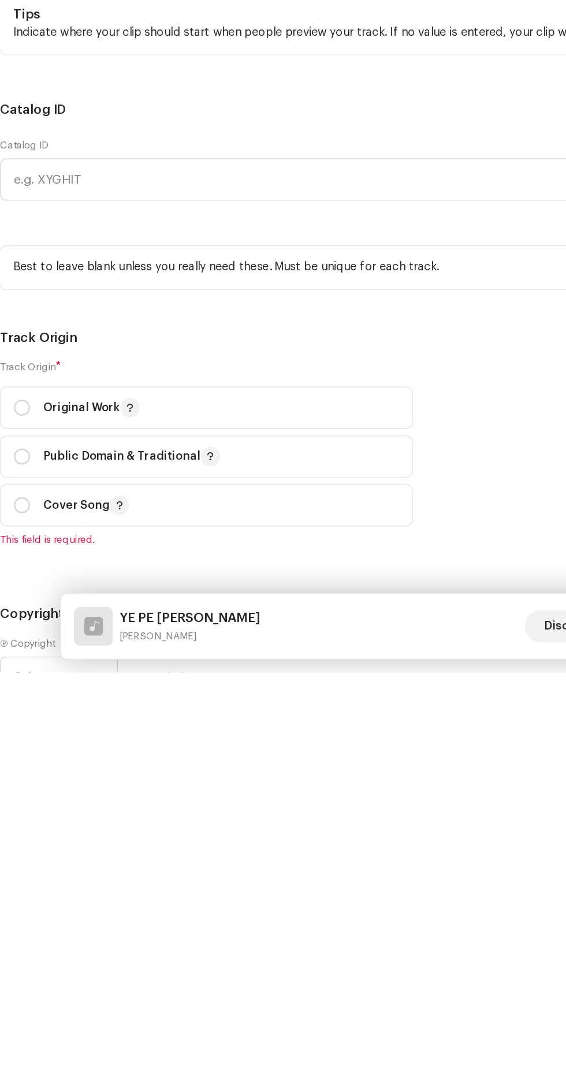
scroll to position [1021, 0]
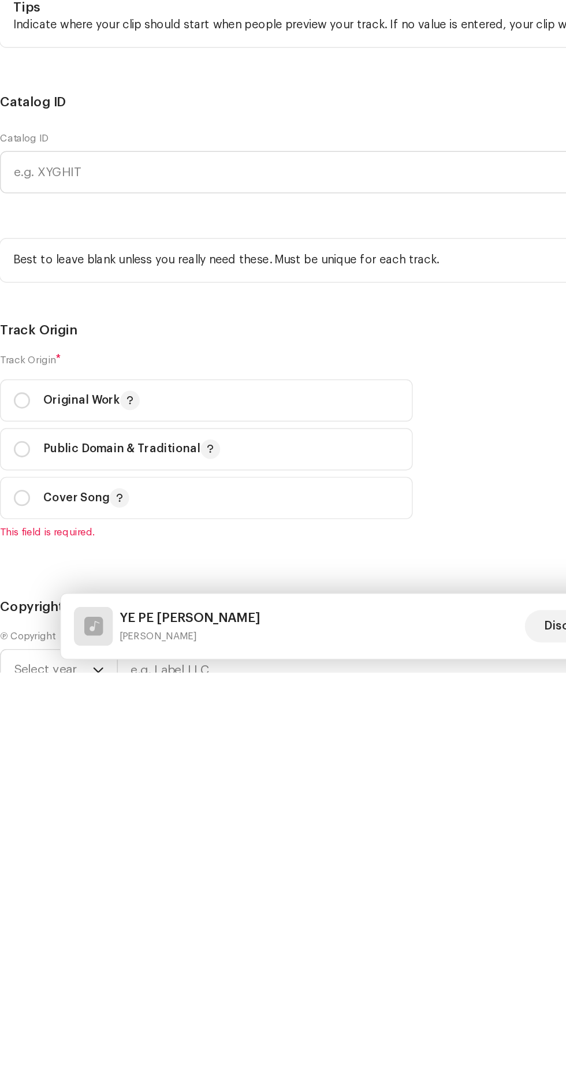
type input "00:14"
click at [25, 876] on input "radio" at bounding box center [25, 876] width 12 height 12
radio input "true"
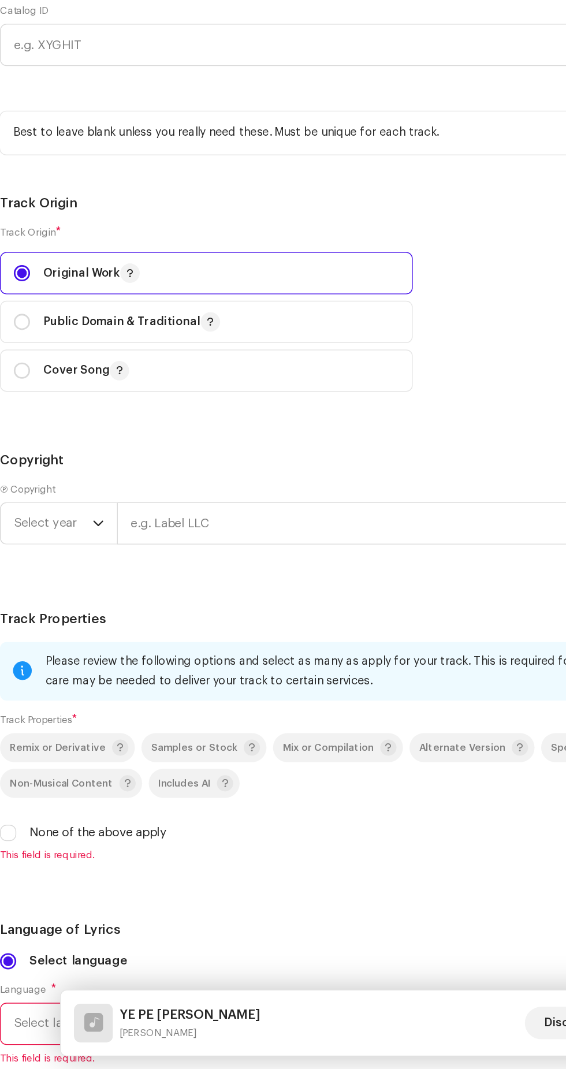
scroll to position [1393, 0]
click at [79, 681] on icon "dropdown trigger" at bounding box center [79, 682] width 8 height 8
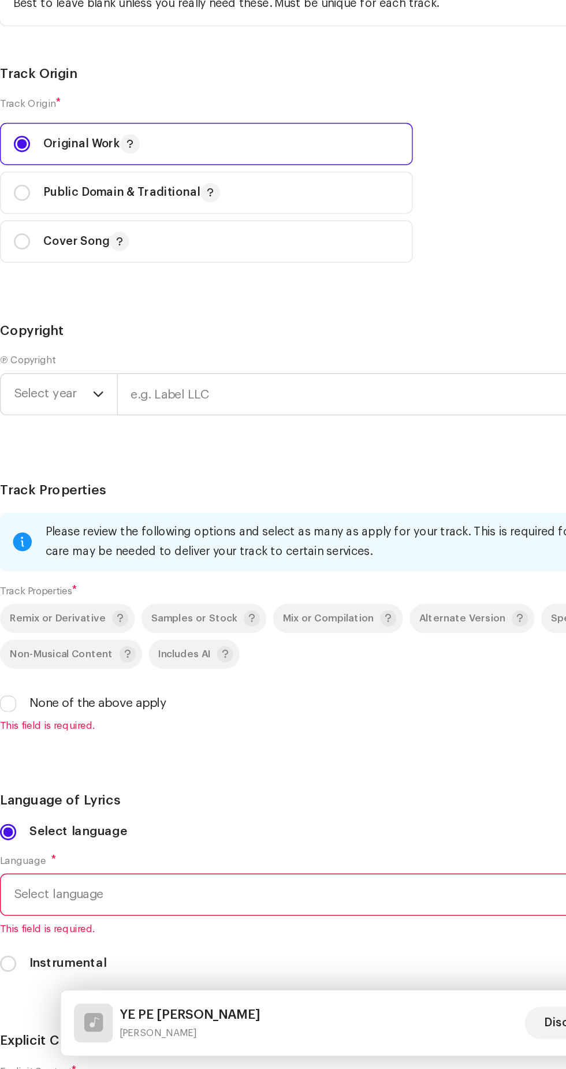
scroll to position [1497, 0]
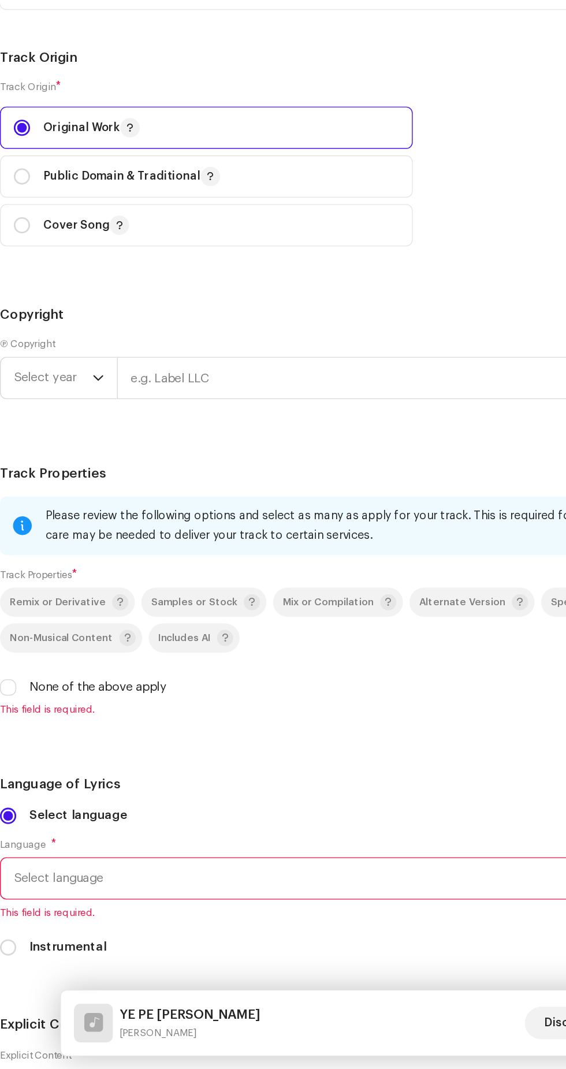
click at [62, 577] on span "Select year" at bounding box center [47, 577] width 56 height 29
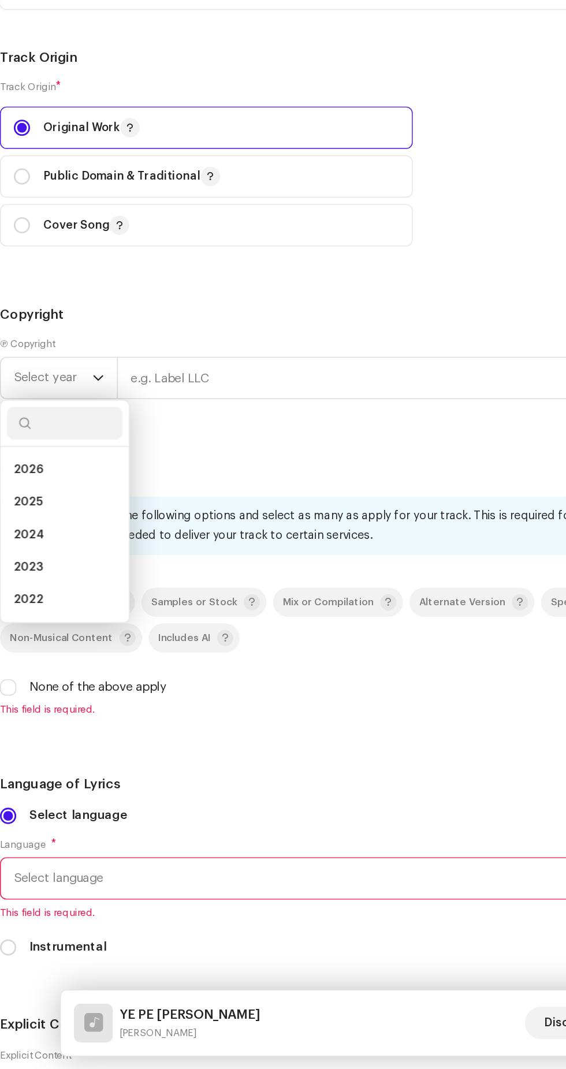
scroll to position [118, 0]
click at [50, 668] on li "2025" at bounding box center [55, 665] width 82 height 23
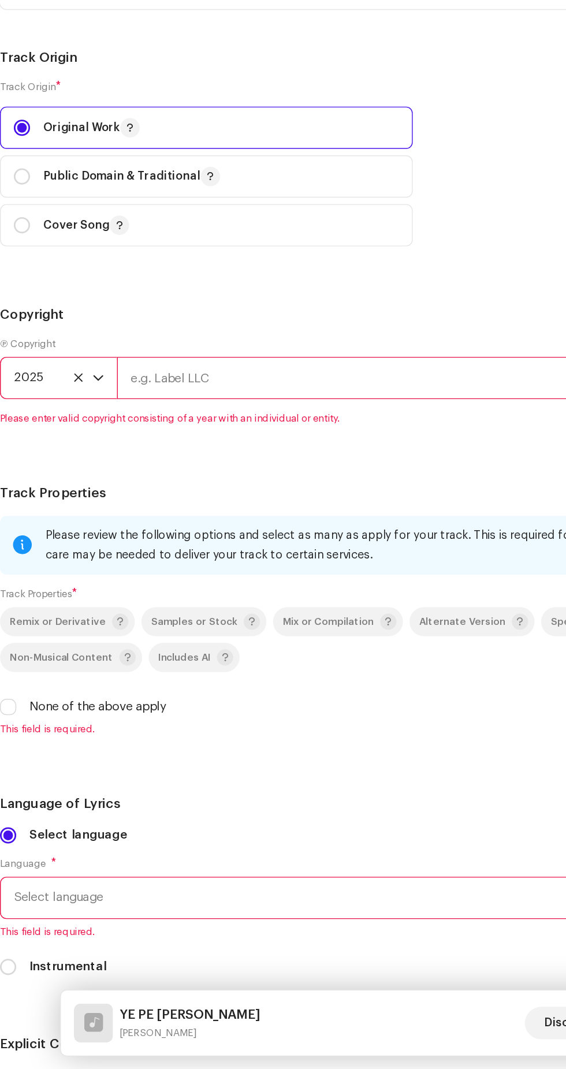
click at [189, 575] on input "text" at bounding box center [324, 577] width 464 height 30
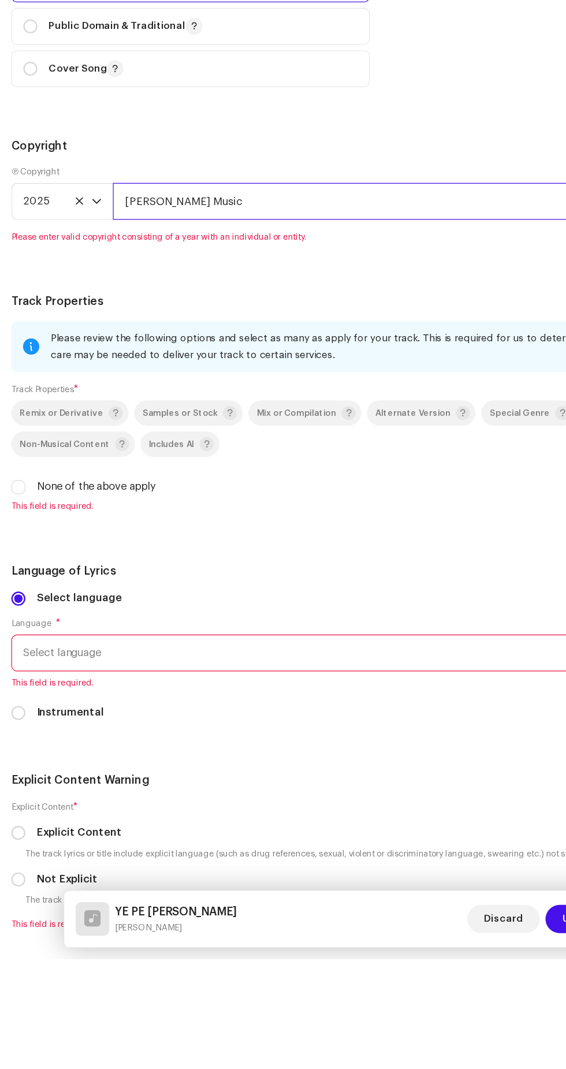
scroll to position [1625, 0]
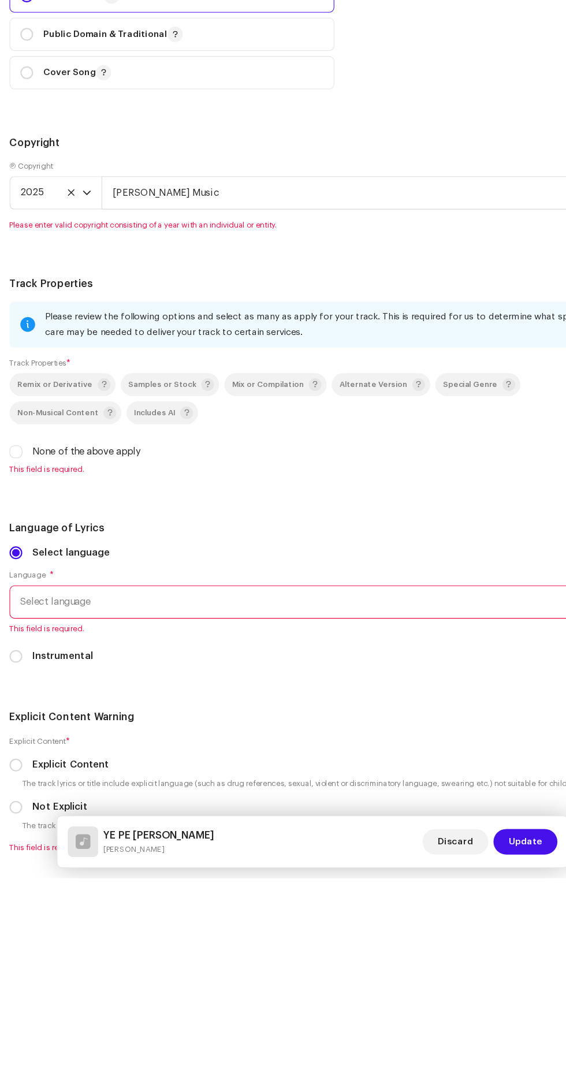
click at [36, 683] on div "Please review the following options and select as many as apply for your track.…" at bounding box center [282, 626] width 547 height 156
type input "Alex Amankwah Music"
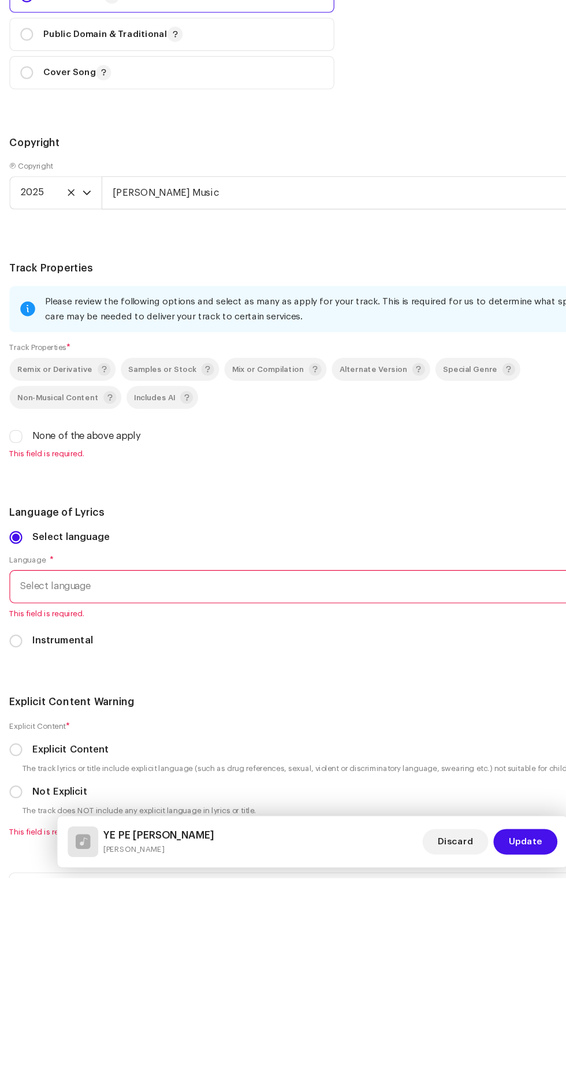
scroll to position [118, 0]
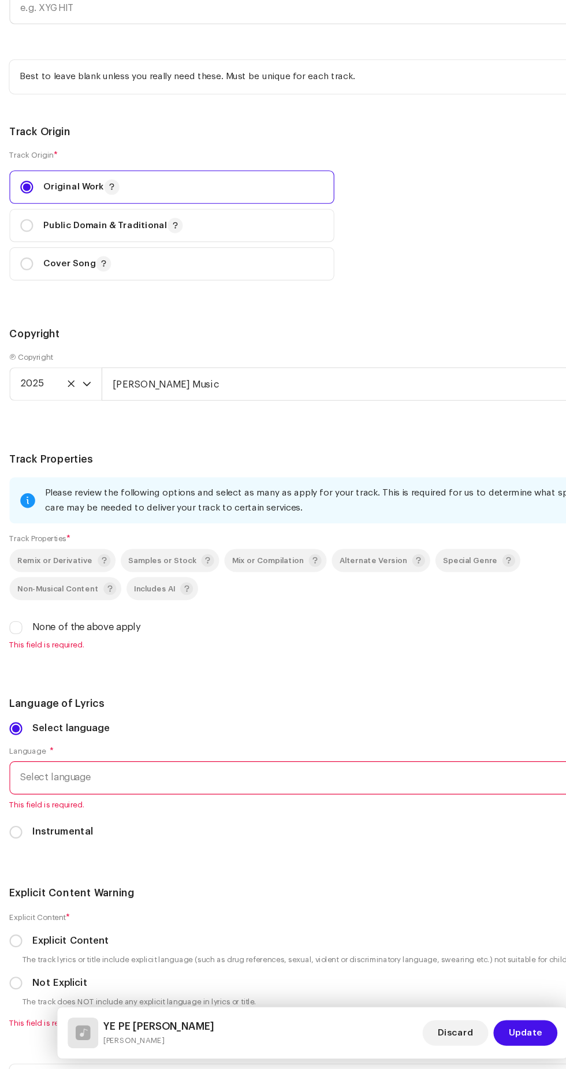
click at [35, 669] on label "None of the above apply" at bounding box center [79, 669] width 98 height 13
click at [21, 669] on input "None of the above apply" at bounding box center [15, 670] width 12 height 12
checkbox input "true"
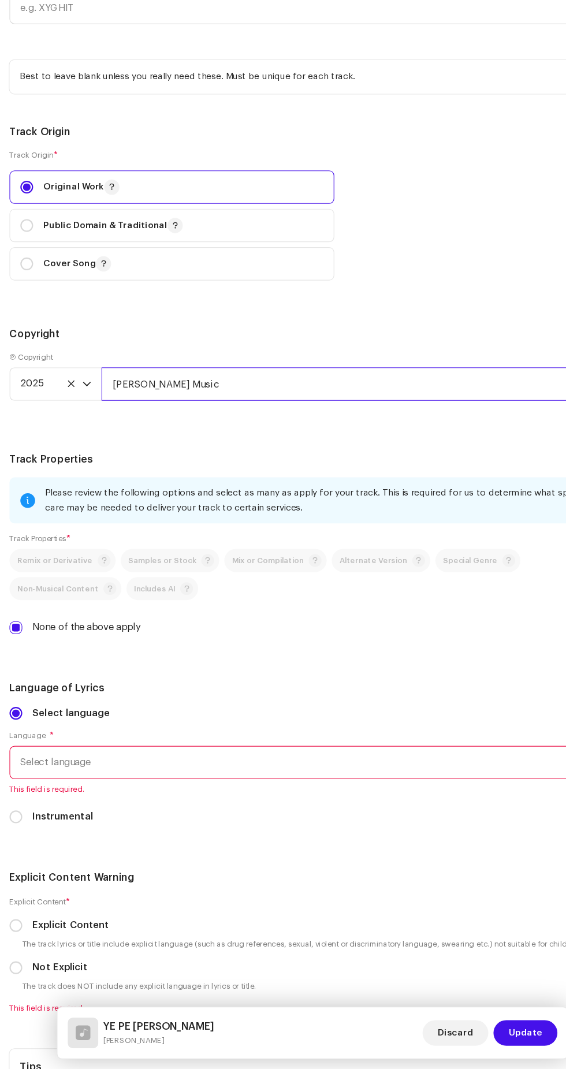
click at [237, 449] on input "Alex Amankwah Music" at bounding box center [324, 450] width 464 height 30
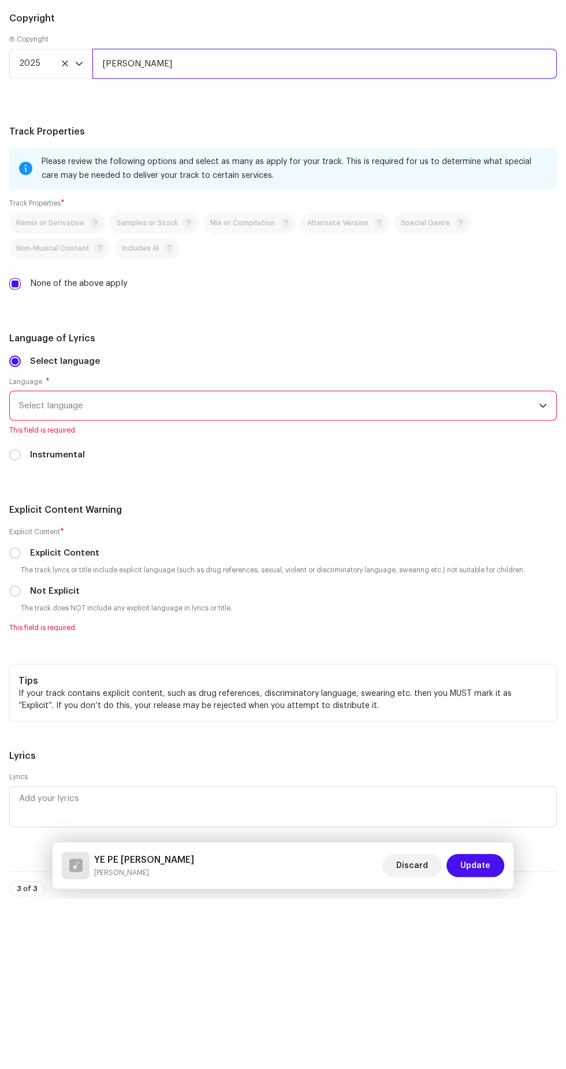
scroll to position [1847, 0]
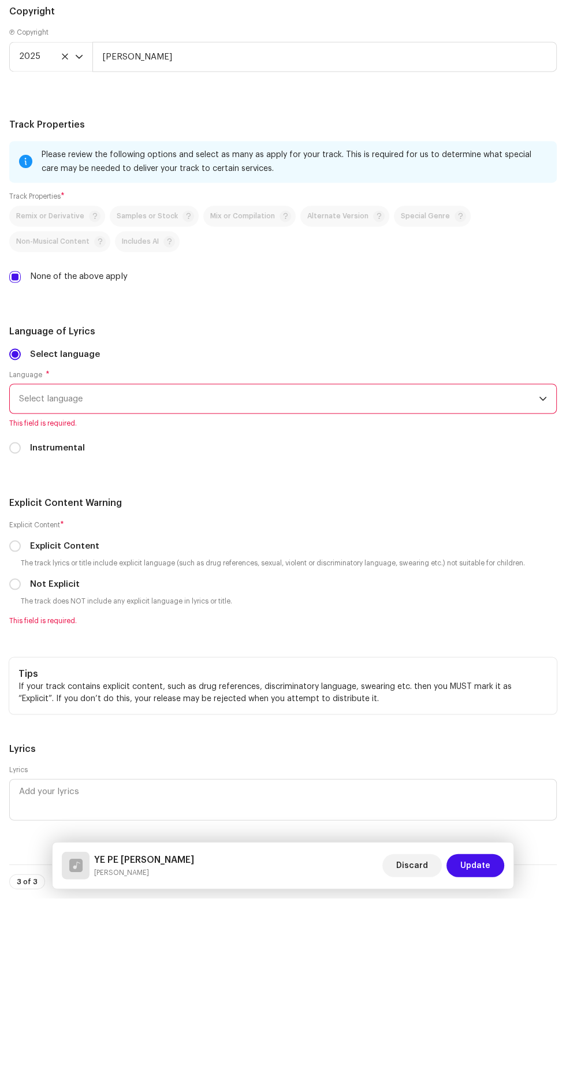
click at [139, 557] on span "Select language" at bounding box center [279, 569] width 520 height 29
type input "[PERSON_NAME]"
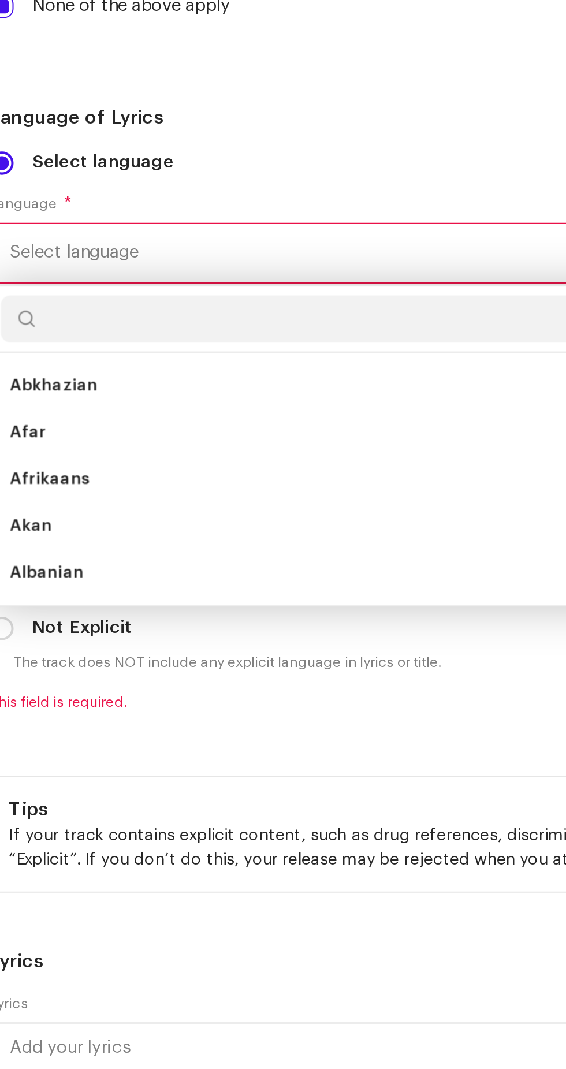
click at [38, 700] on span "Akan" at bounding box center [29, 704] width 21 height 12
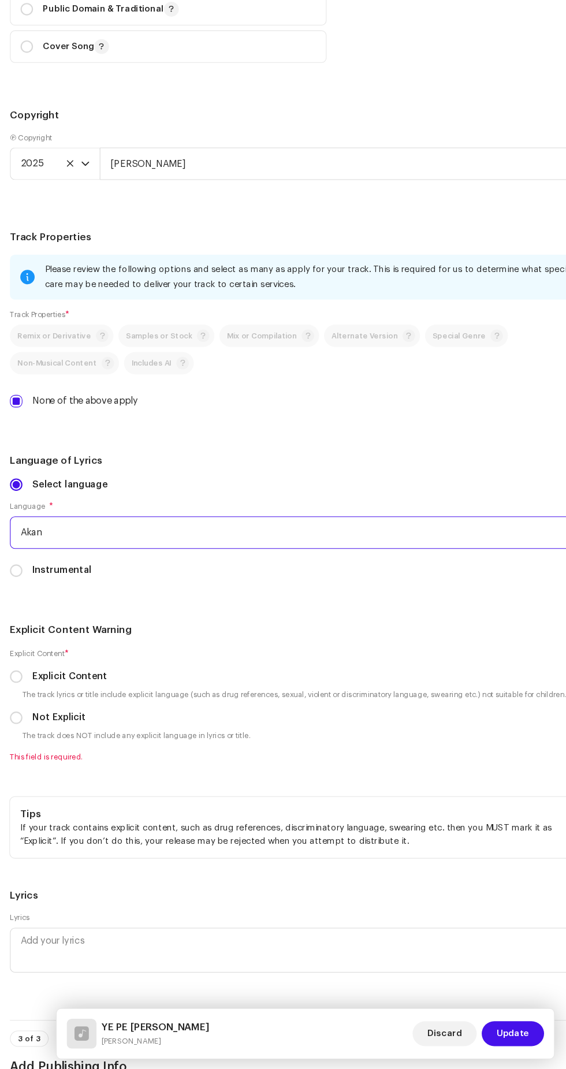
scroll to position [156, 0]
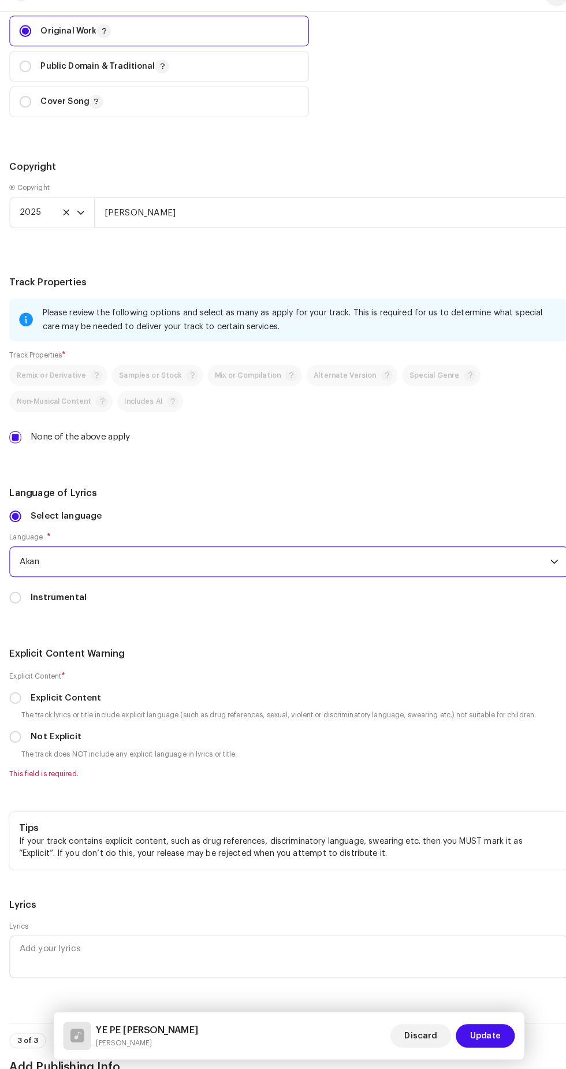
click at [16, 743] on input "Not Explicit" at bounding box center [15, 743] width 12 height 12
radio input "true"
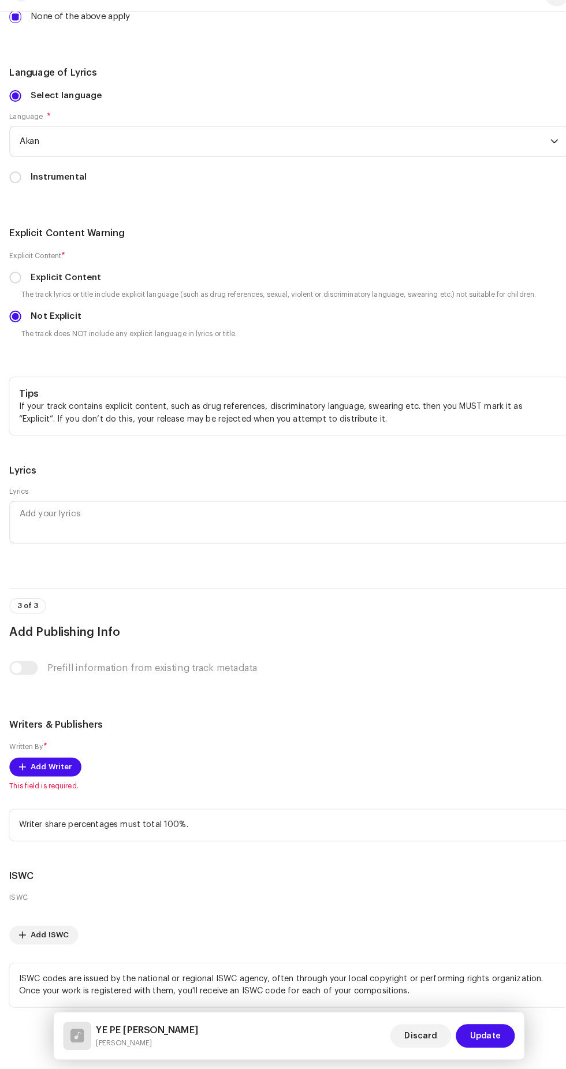
scroll to position [2270, 0]
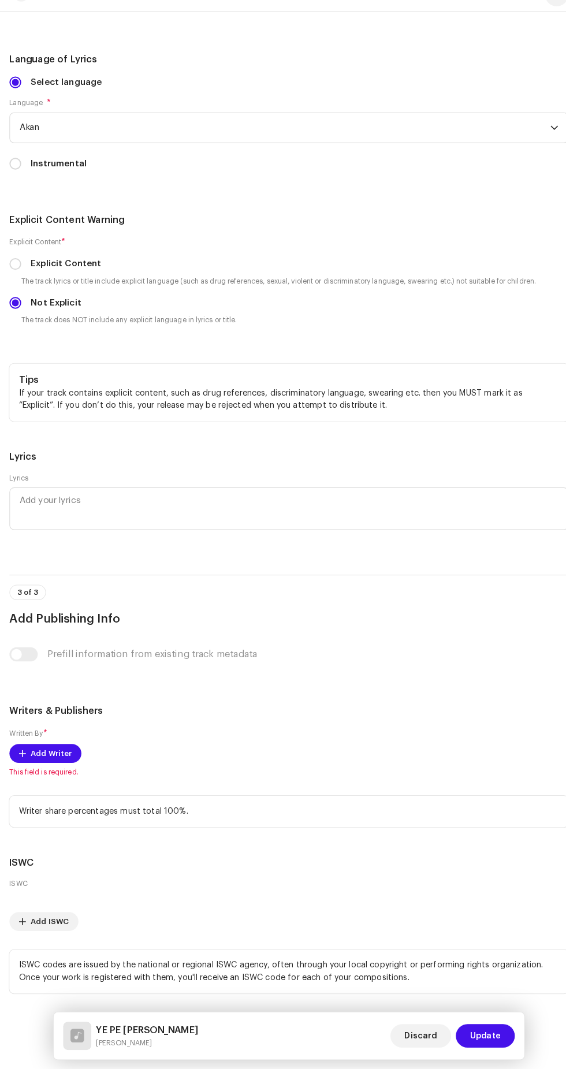
click at [68, 748] on div "Written By * Add Writer This field is required." at bounding box center [282, 758] width 547 height 49
click at [58, 756] on span "Add Writer" at bounding box center [50, 759] width 40 height 23
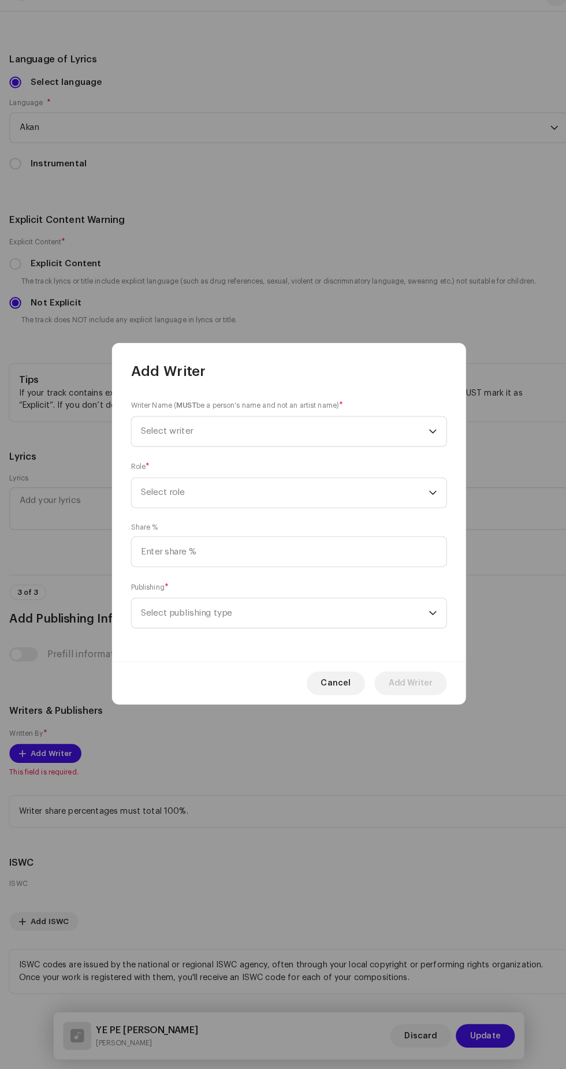
click at [262, 430] on span "Select writer" at bounding box center [279, 444] width 282 height 29
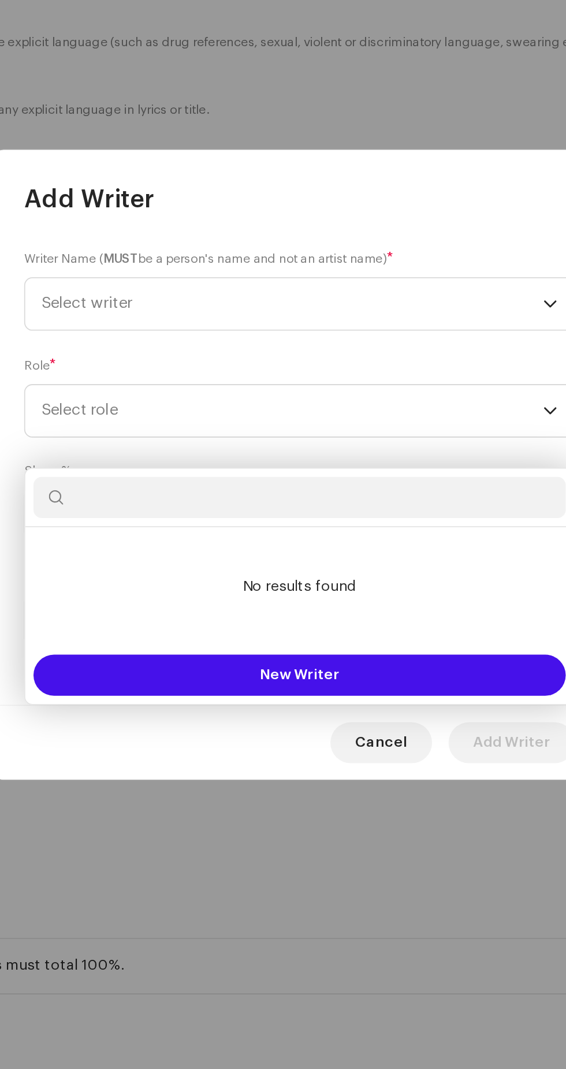
scroll to position [155, 0]
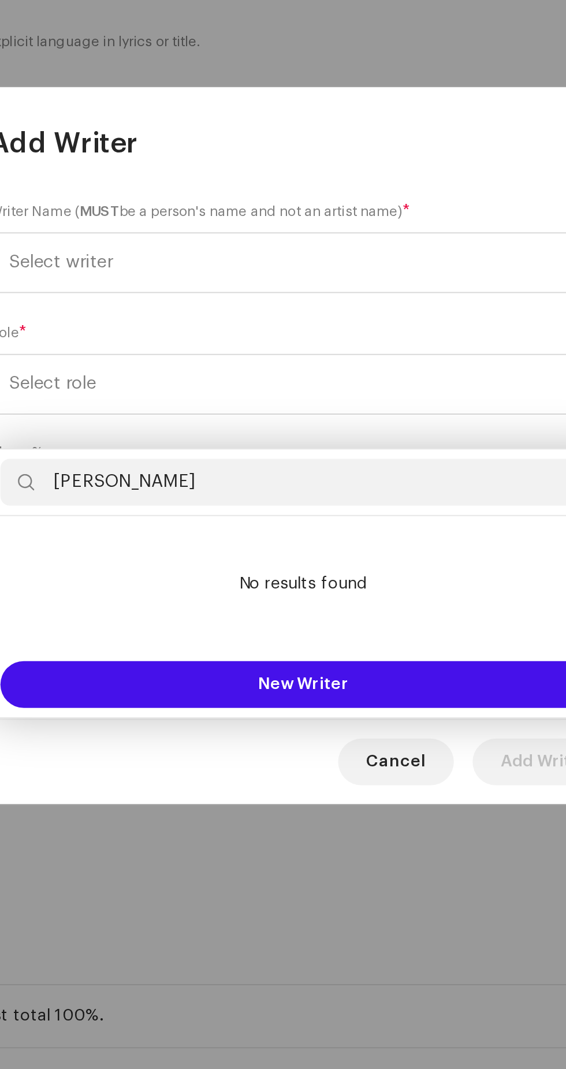
type input "[PERSON_NAME]"
click at [312, 641] on button "New Writer" at bounding box center [282, 652] width 299 height 23
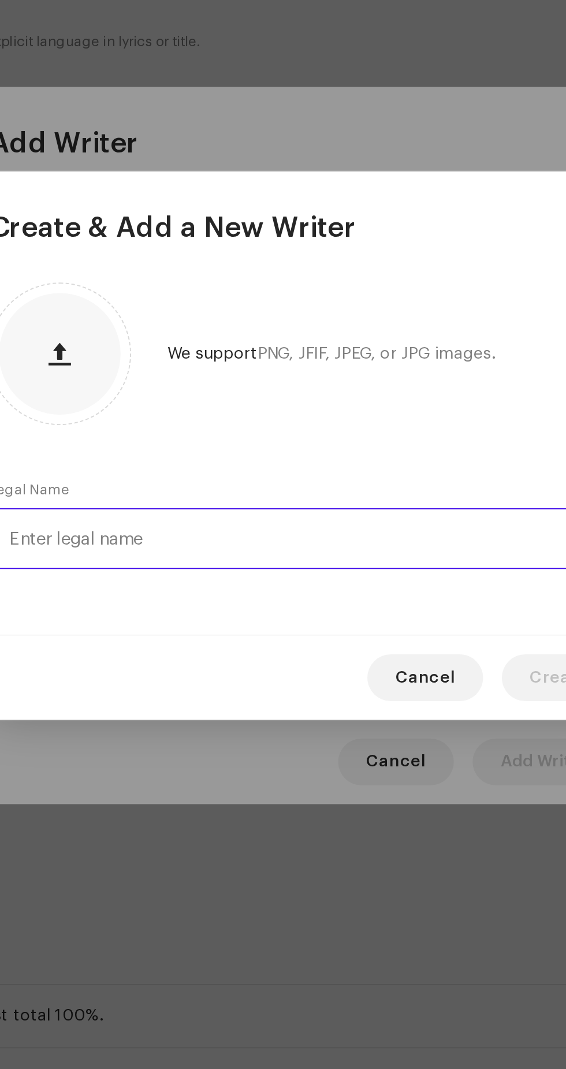
click at [284, 576] on input "text" at bounding box center [282, 580] width 309 height 30
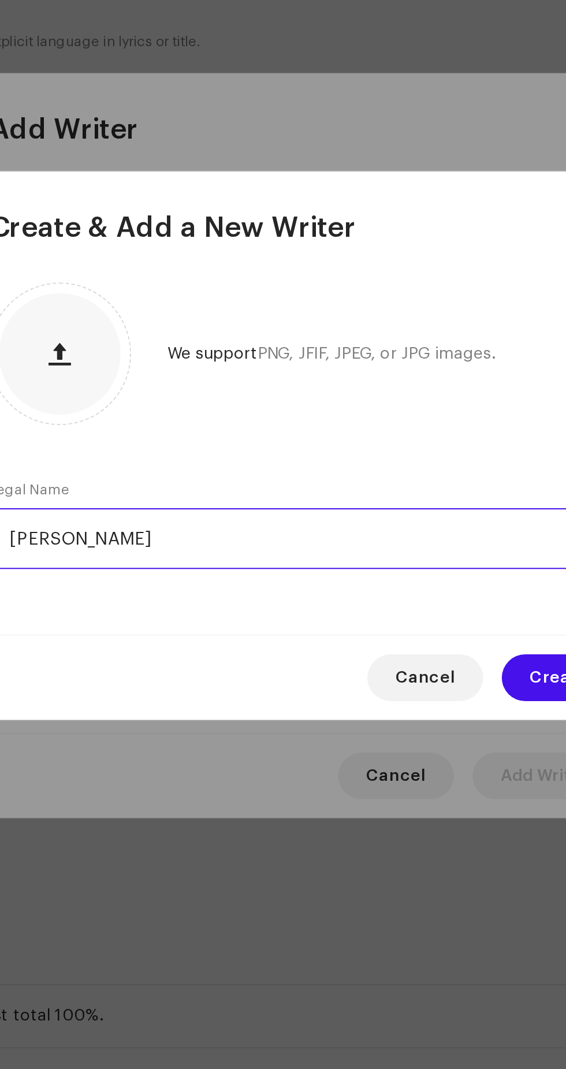
type input "[PERSON_NAME]"
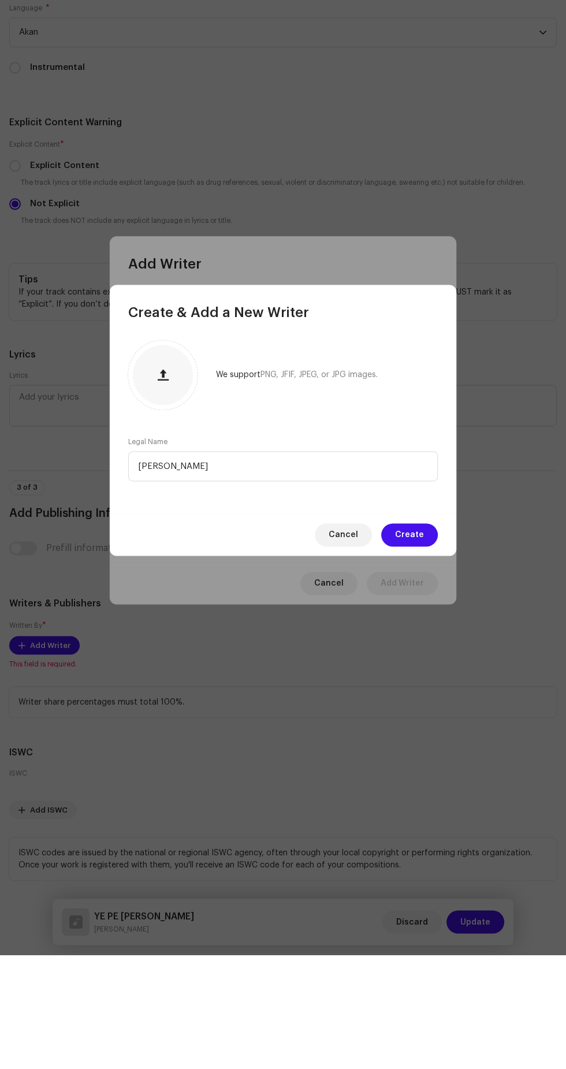
click at [417, 649] on span "Create" at bounding box center [409, 648] width 29 height 23
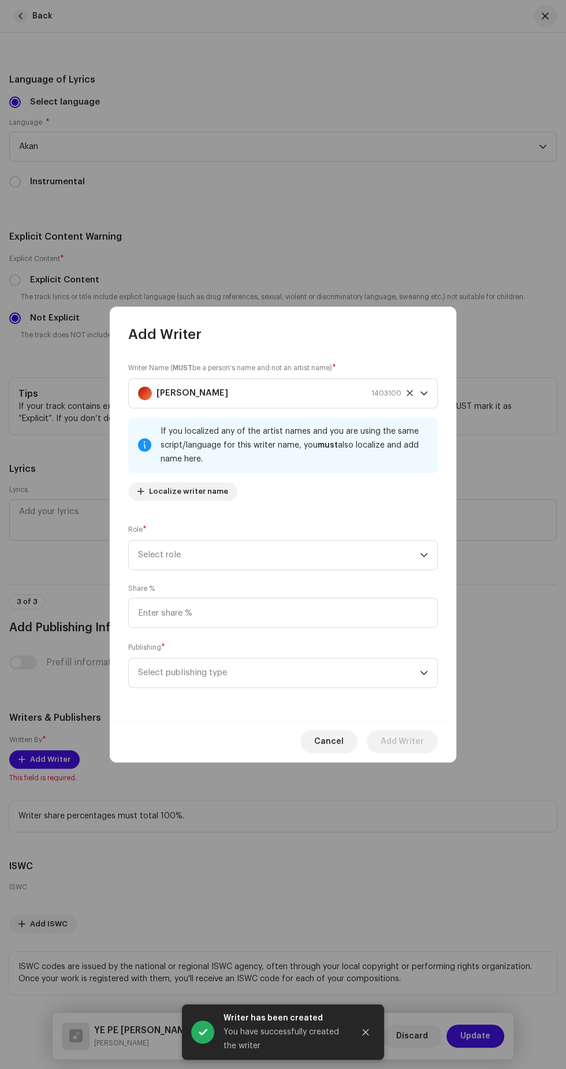
click at [299, 543] on span "Select role" at bounding box center [279, 554] width 282 height 29
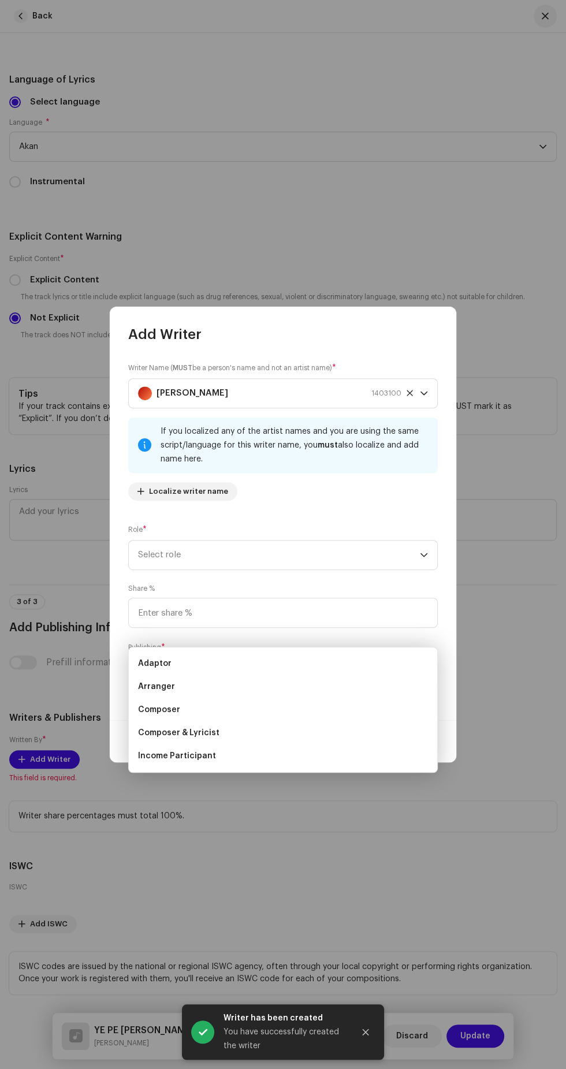
click at [238, 721] on li "Composer & Lyricist" at bounding box center [282, 732] width 299 height 23
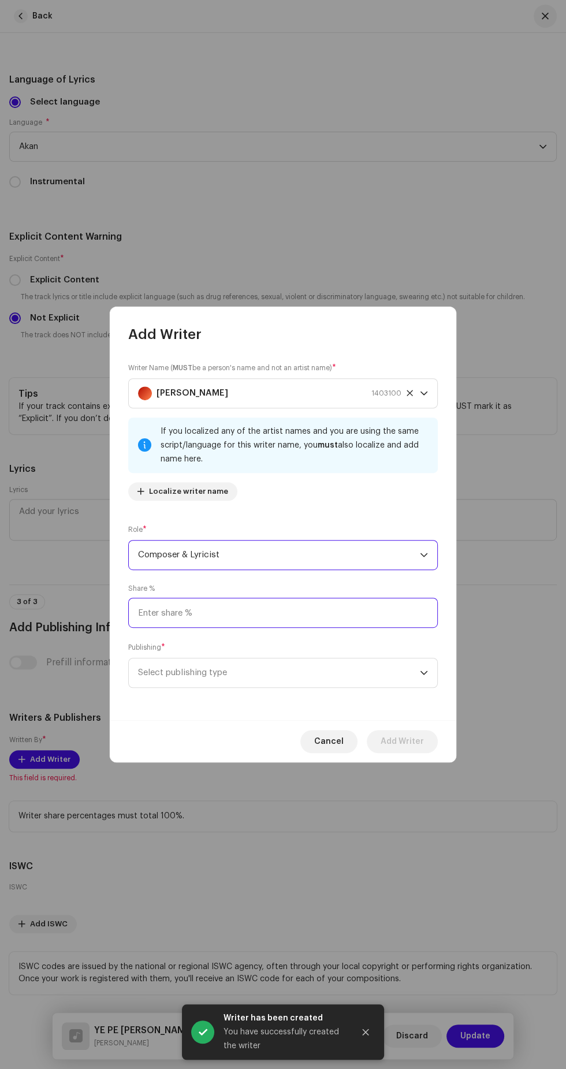
click at [275, 612] on input at bounding box center [282, 613] width 309 height 30
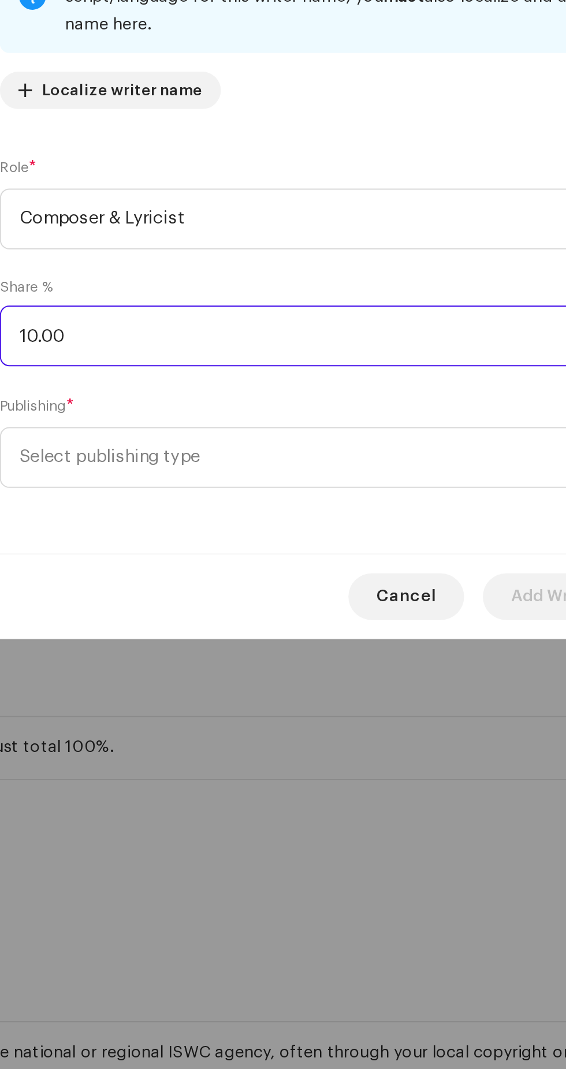
type input "100.00"
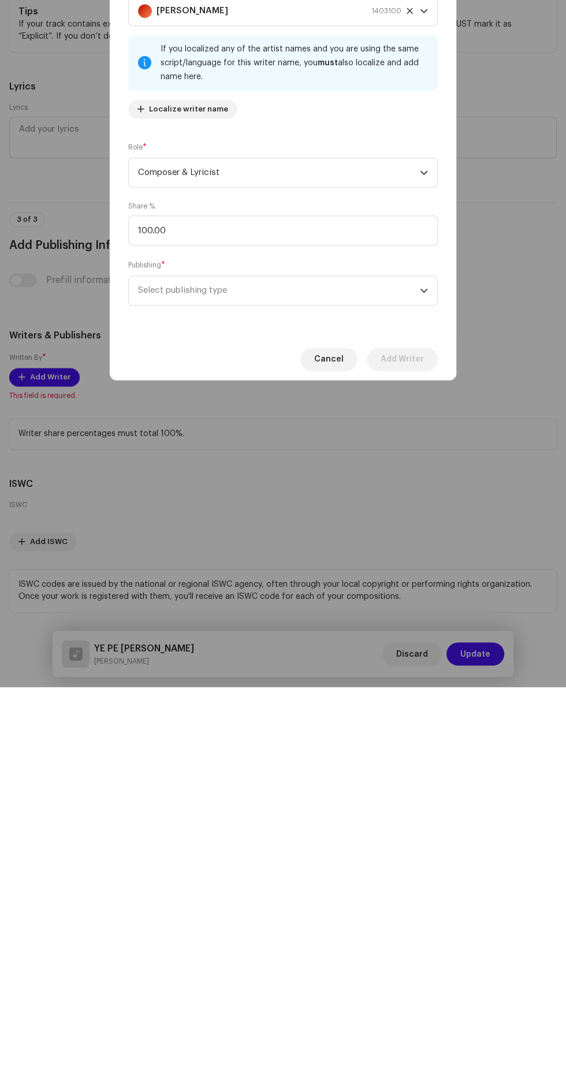
click at [305, 670] on span "Select publishing type" at bounding box center [279, 672] width 282 height 29
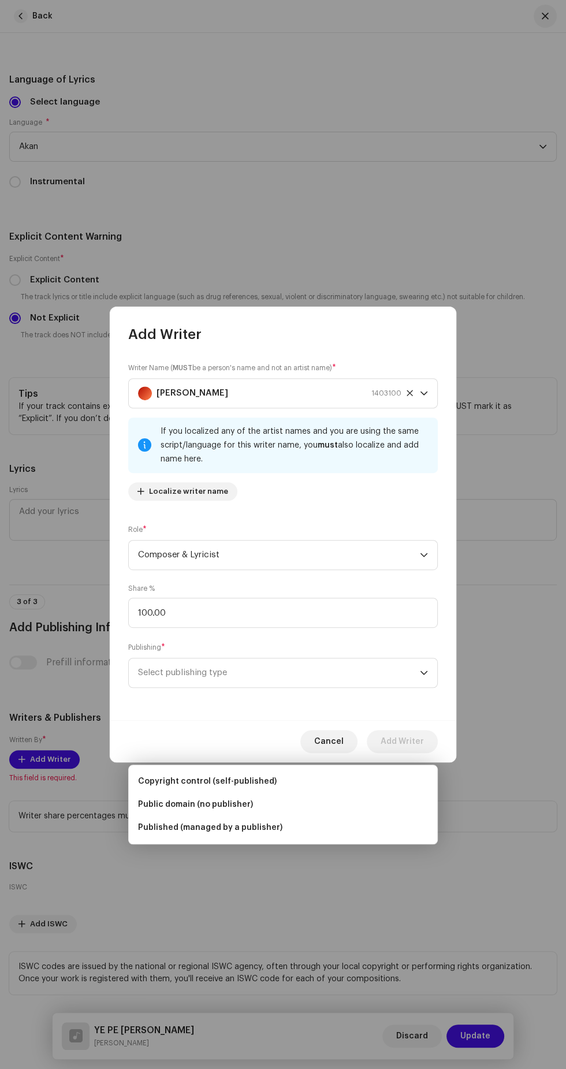
click at [305, 816] on li "Published (managed by a publisher)" at bounding box center [282, 827] width 299 height 23
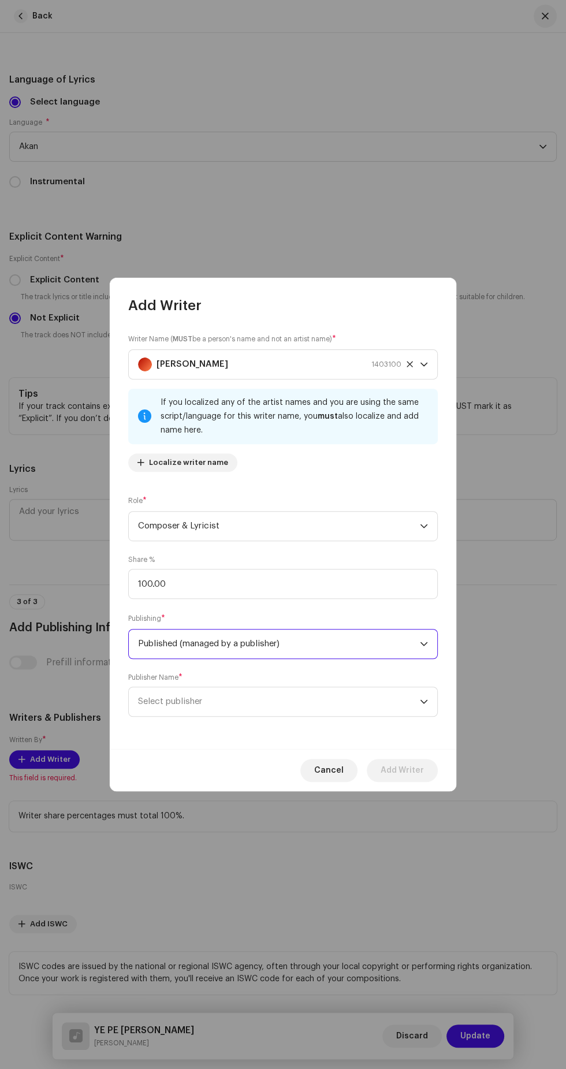
click at [277, 693] on span "Select publisher" at bounding box center [279, 701] width 282 height 29
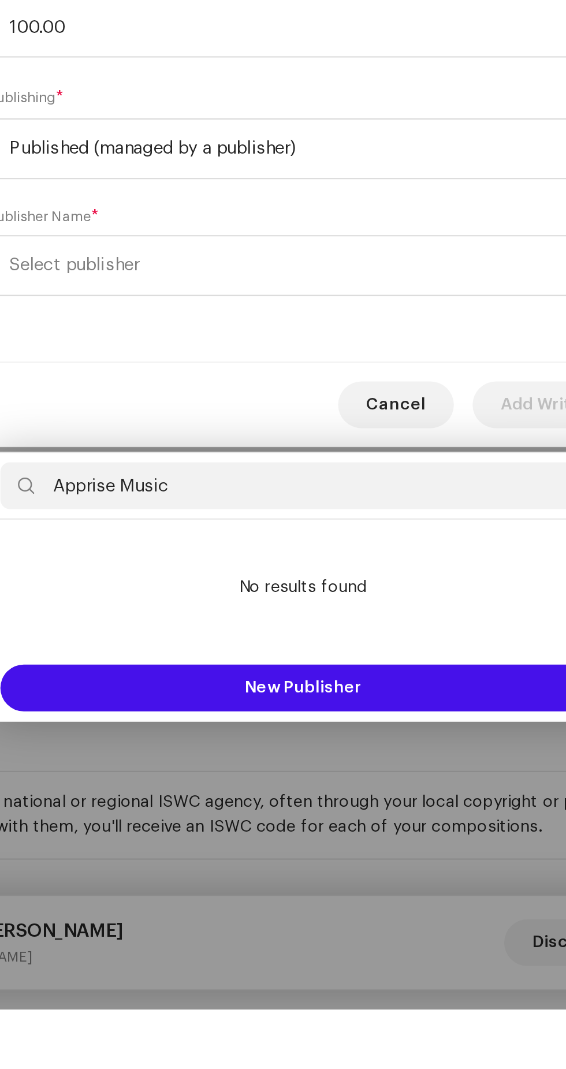
type input "Apprise Music"
click at [310, 906] on span "New Publisher" at bounding box center [283, 910] width 58 height 8
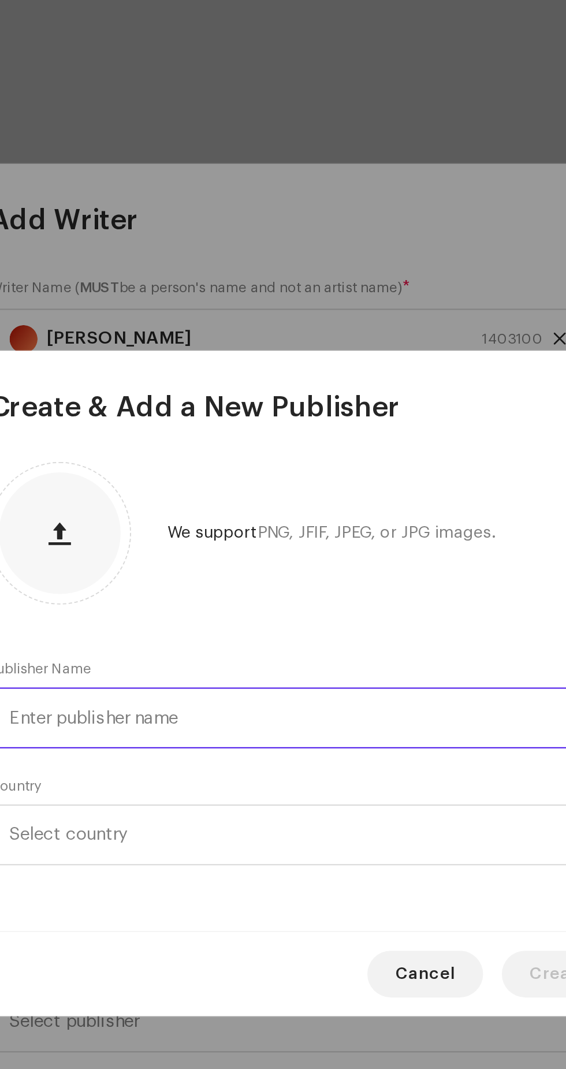
click at [260, 550] on input "text" at bounding box center [282, 551] width 309 height 30
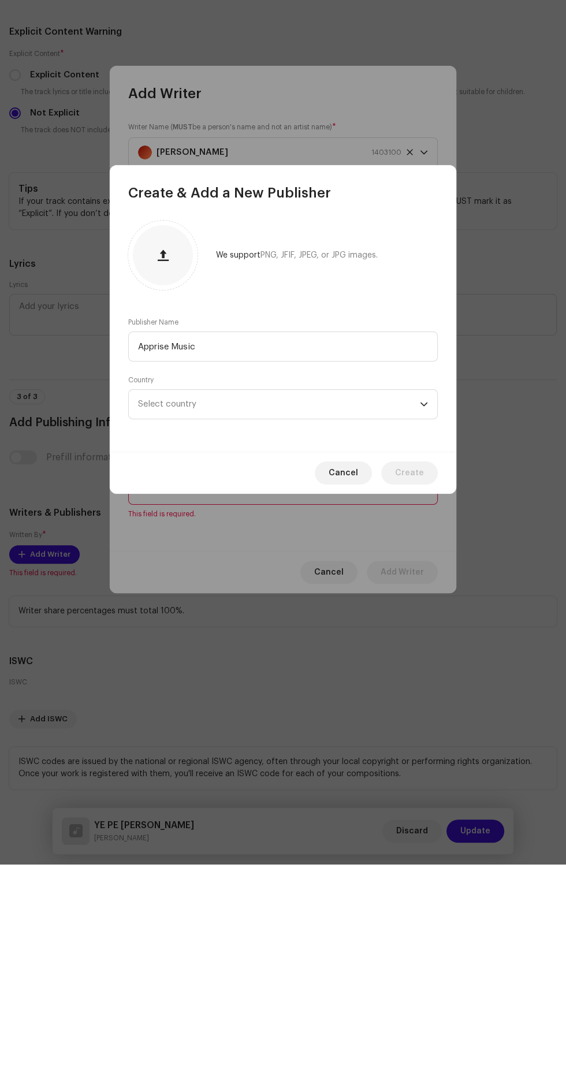
click at [305, 612] on span "Select country" at bounding box center [279, 609] width 282 height 29
type input "Apprise Music"
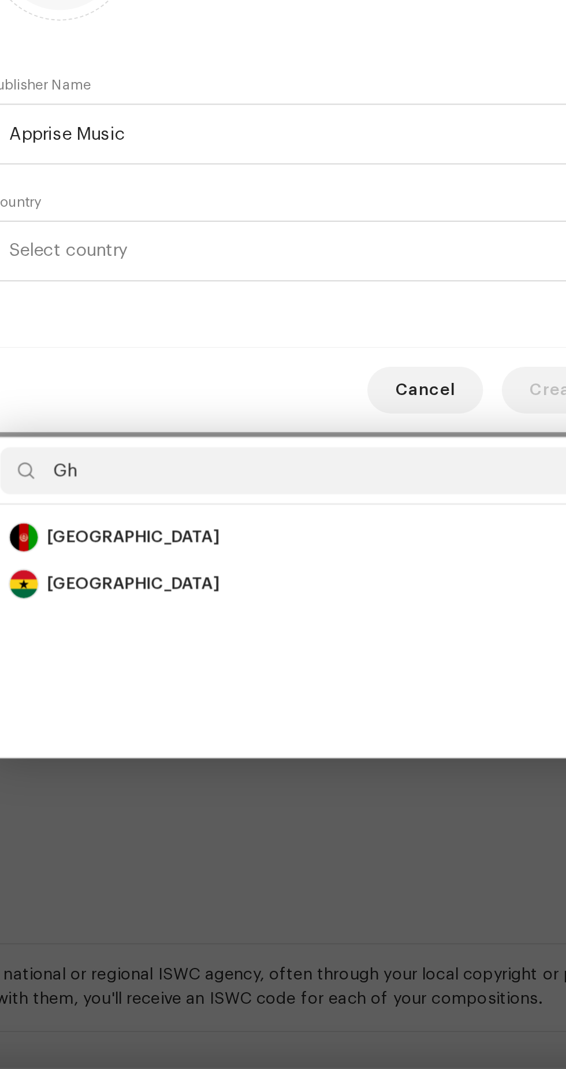
scroll to position [0, 0]
type input "Gha"
click at [179, 768] on div "Ghana" at bounding box center [198, 774] width 85 height 12
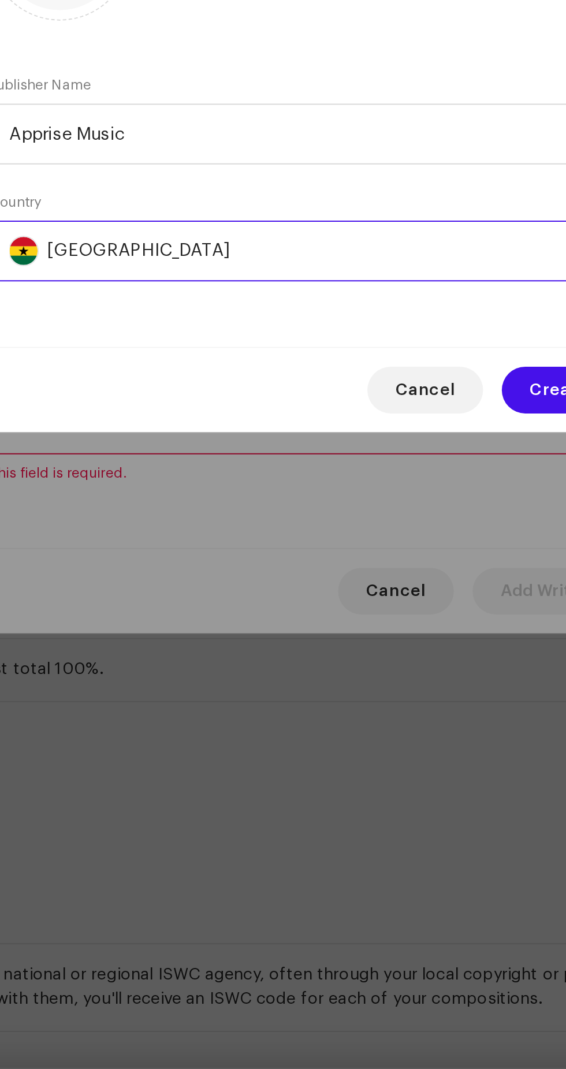
click at [402, 676] on span "Create" at bounding box center [409, 677] width 29 height 23
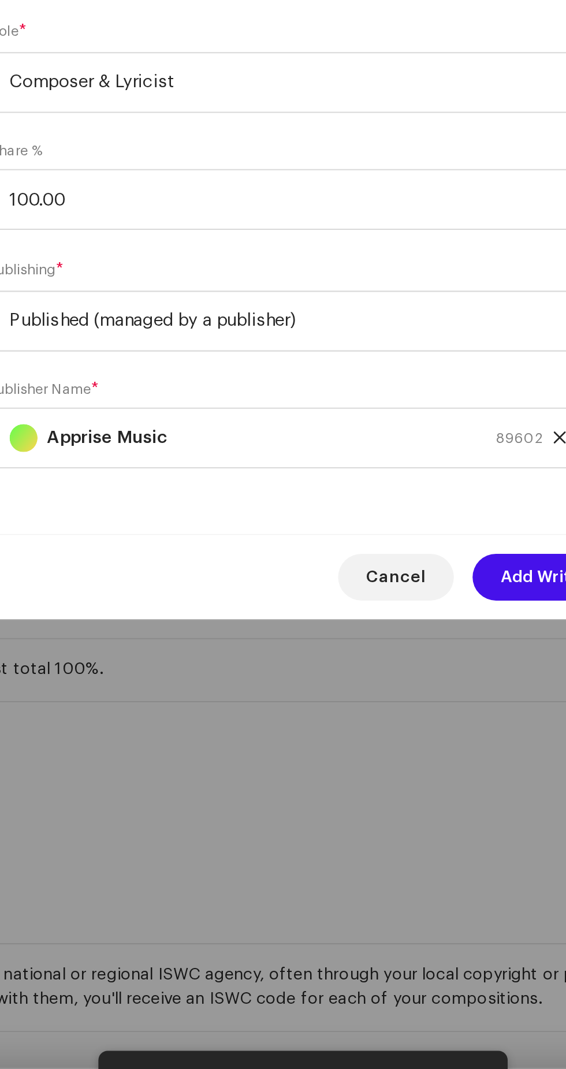
click at [390, 771] on span "Add Writer" at bounding box center [402, 770] width 43 height 23
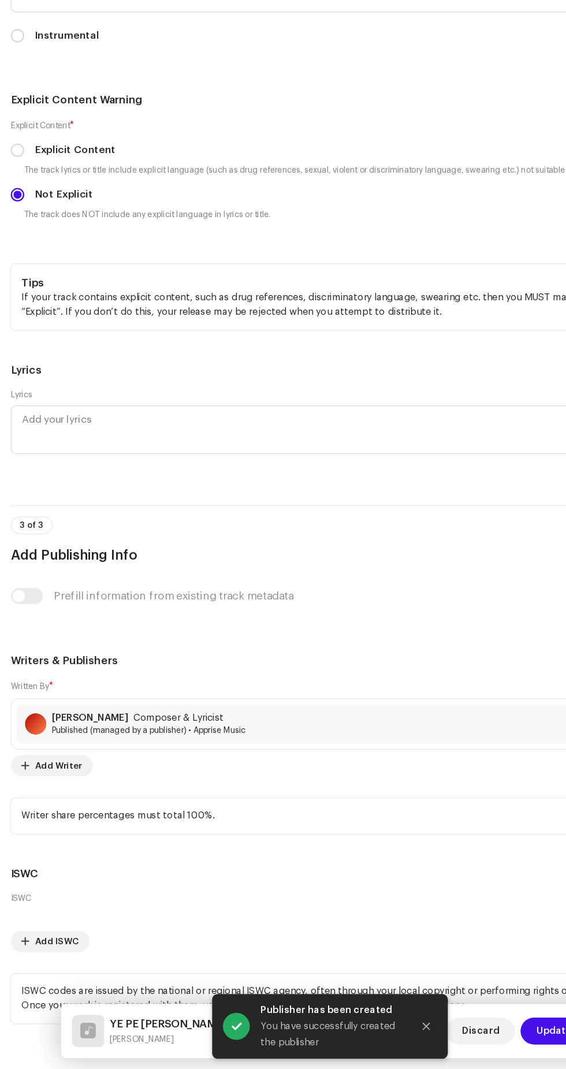
scroll to position [2340, 0]
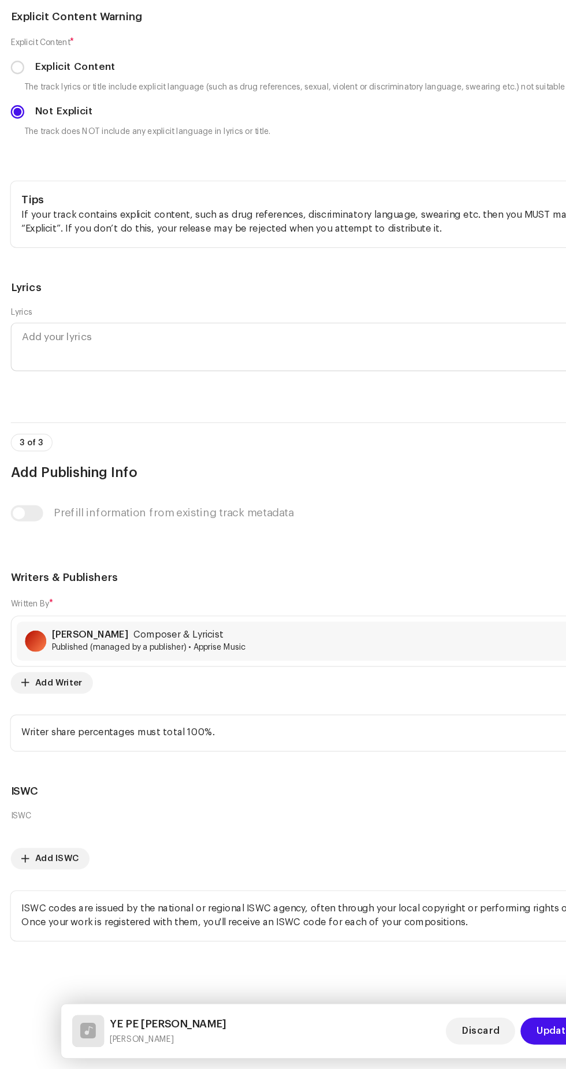
click at [464, 1025] on span "Update" at bounding box center [475, 1035] width 30 height 23
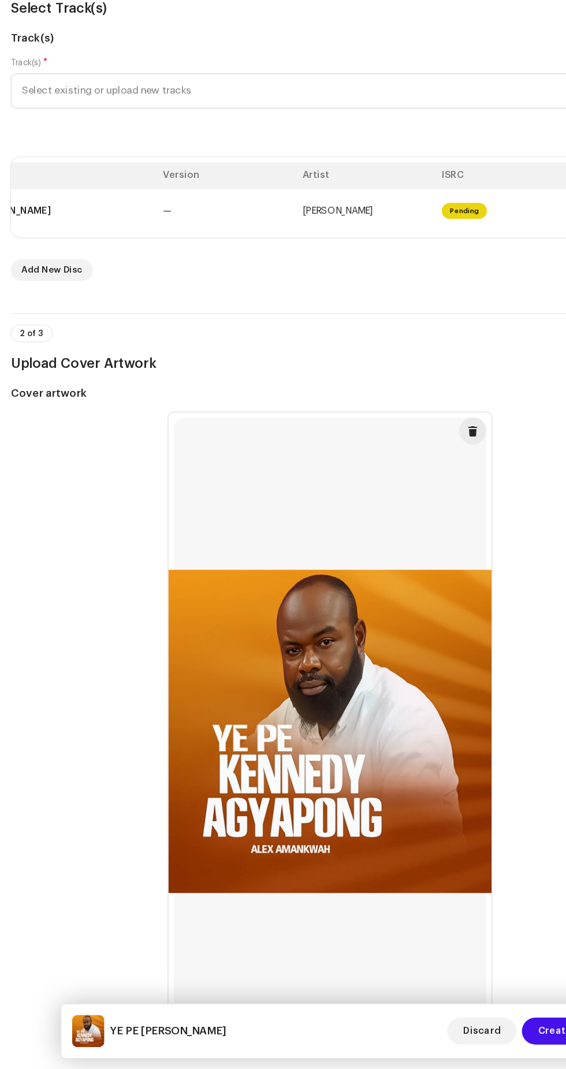
click at [474, 1036] on span "Create" at bounding box center [475, 1035] width 29 height 23
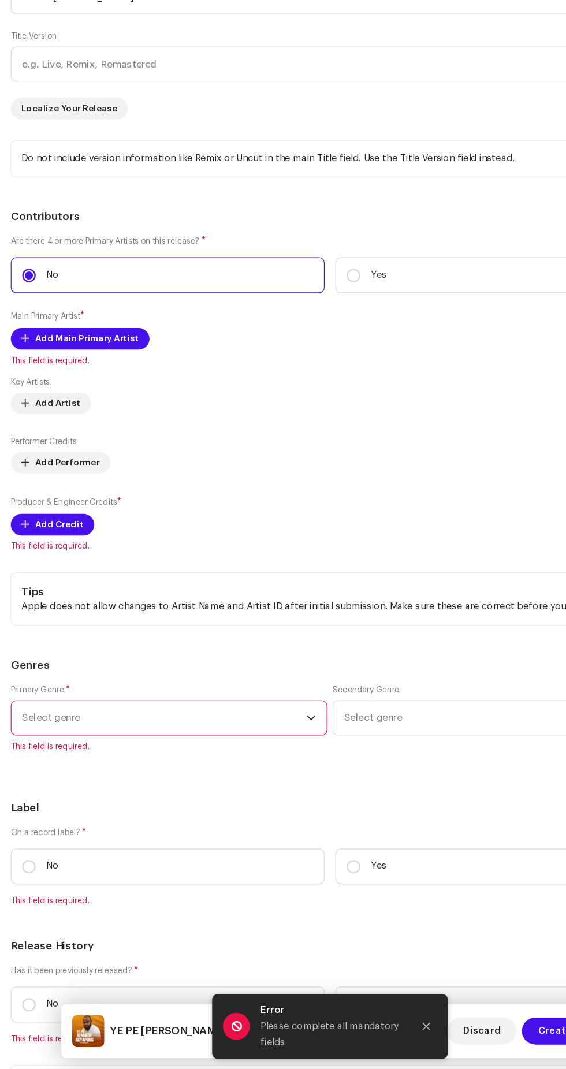
scroll to position [1517, 0]
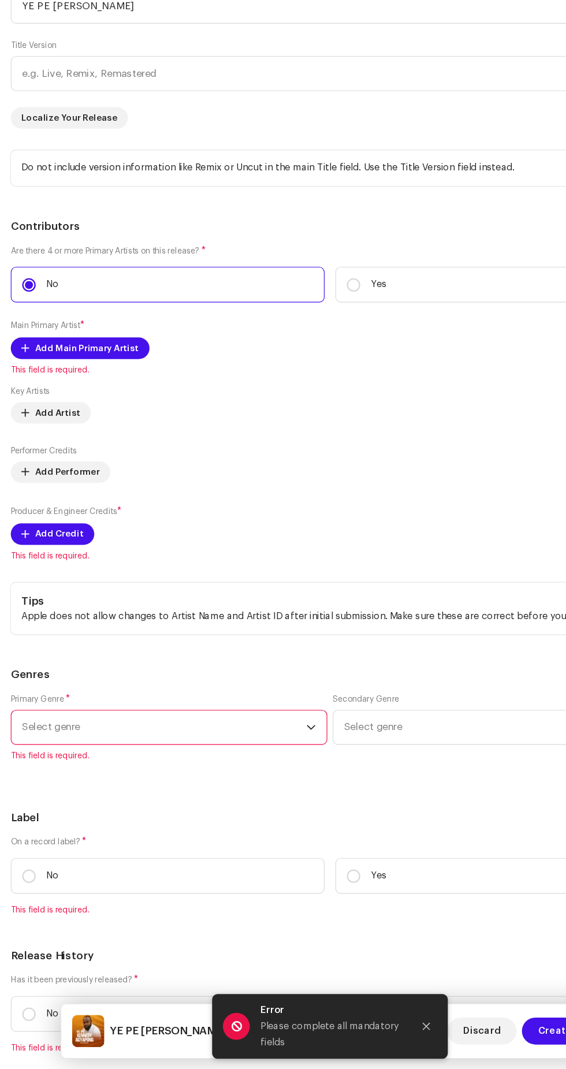
click at [97, 439] on span "Add Main Primary Artist" at bounding box center [74, 450] width 89 height 23
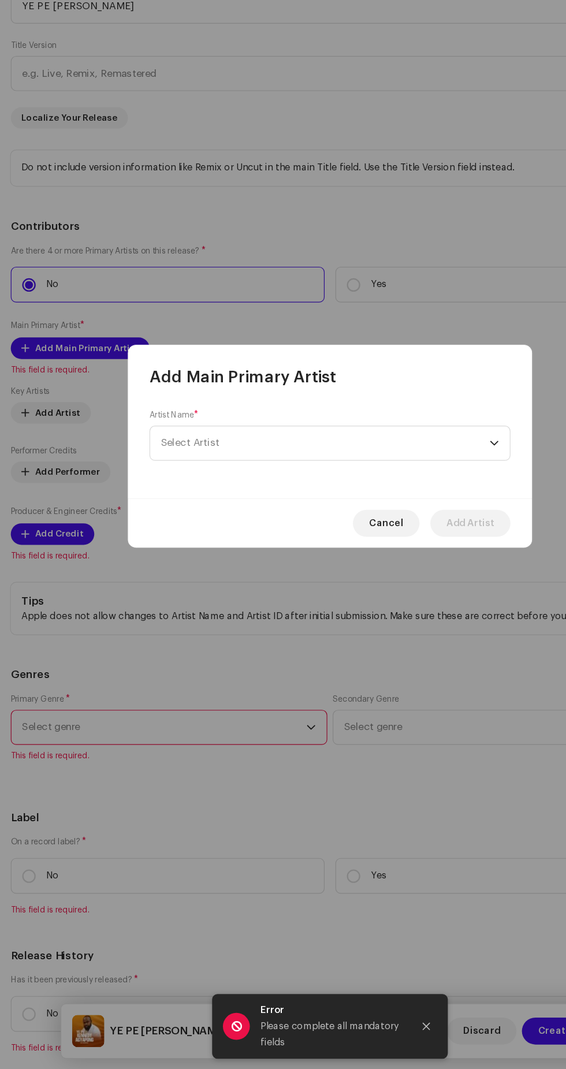
click at [276, 527] on span "Select Artist" at bounding box center [279, 531] width 282 height 29
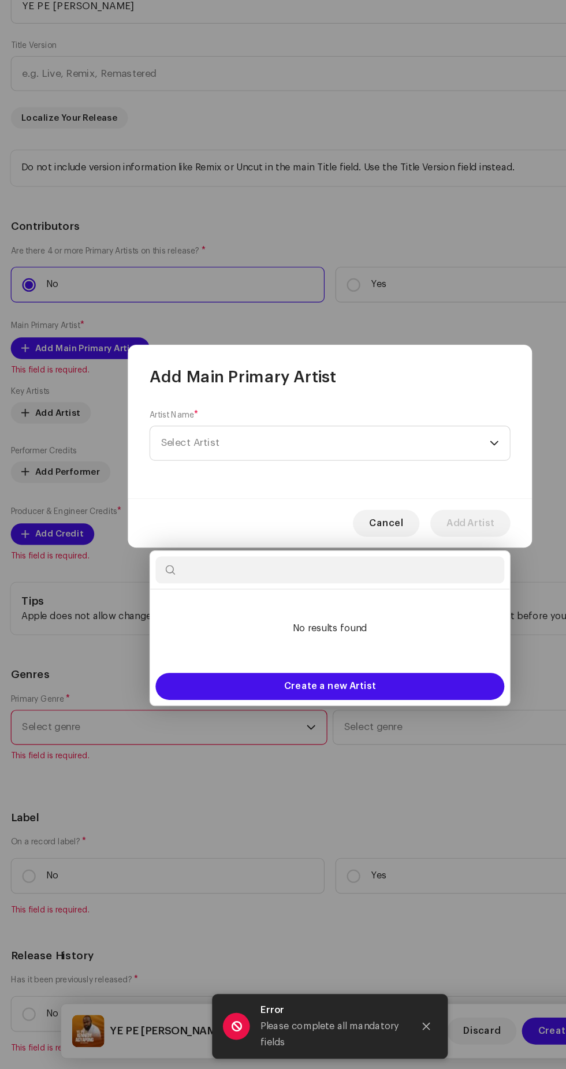
scroll to position [155, 0]
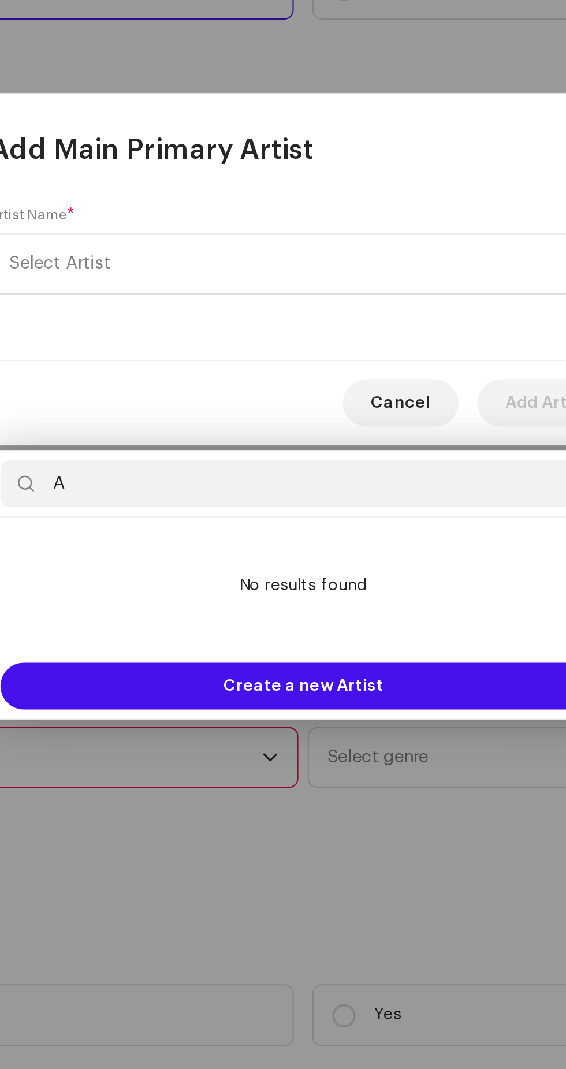
type input "Al"
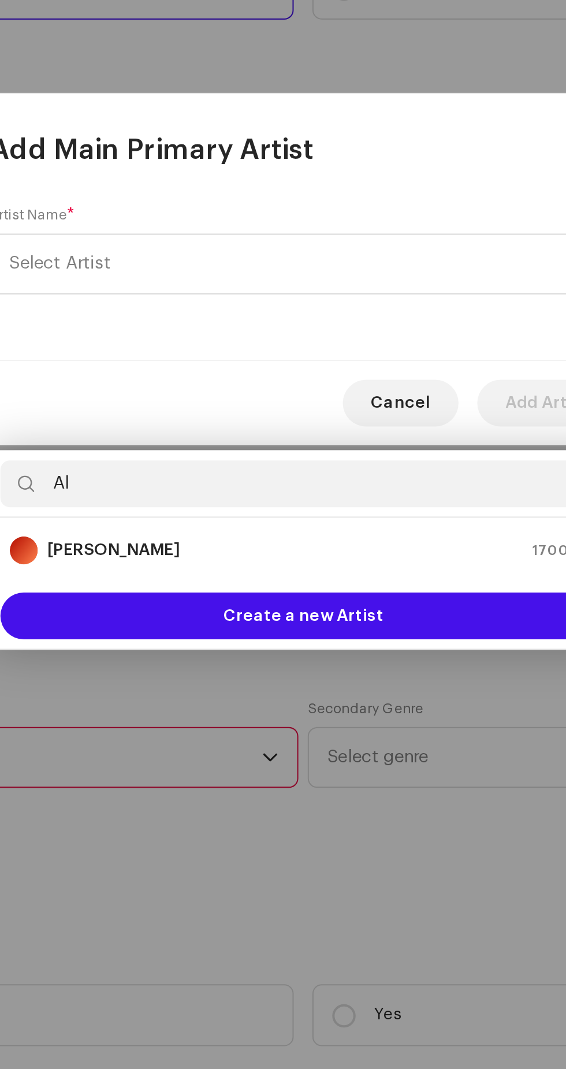
click at [208, 667] on strong "[PERSON_NAME]" at bounding box center [188, 673] width 65 height 12
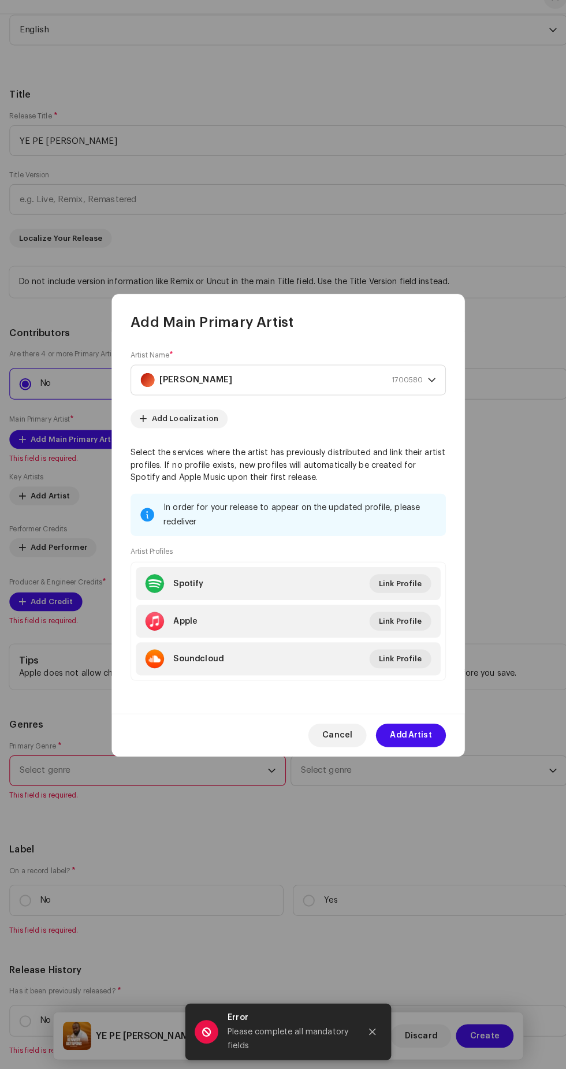
scroll to position [155, 0]
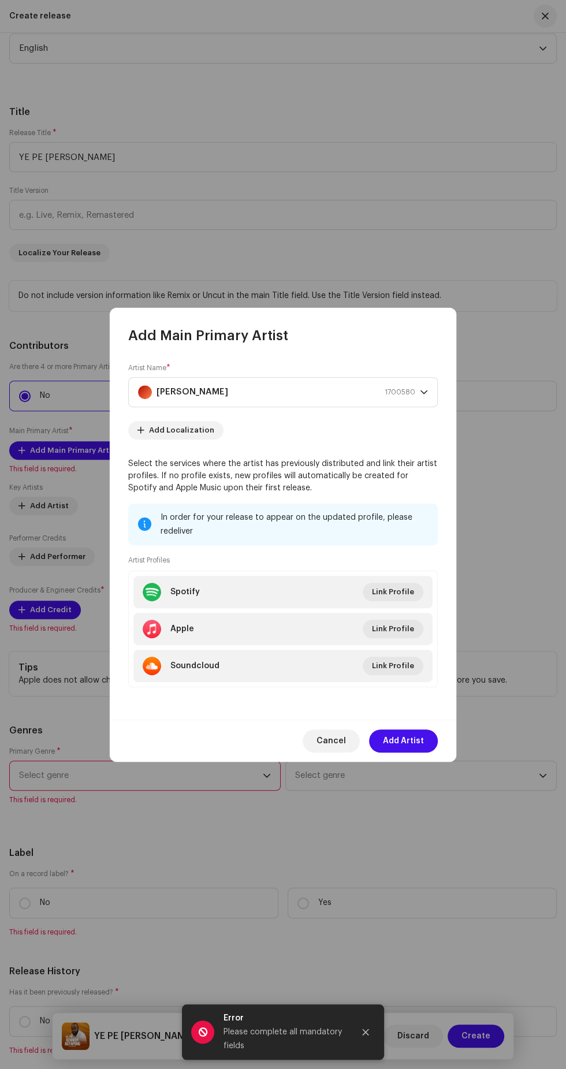
click at [418, 740] on span "Add Artist" at bounding box center [403, 740] width 41 height 23
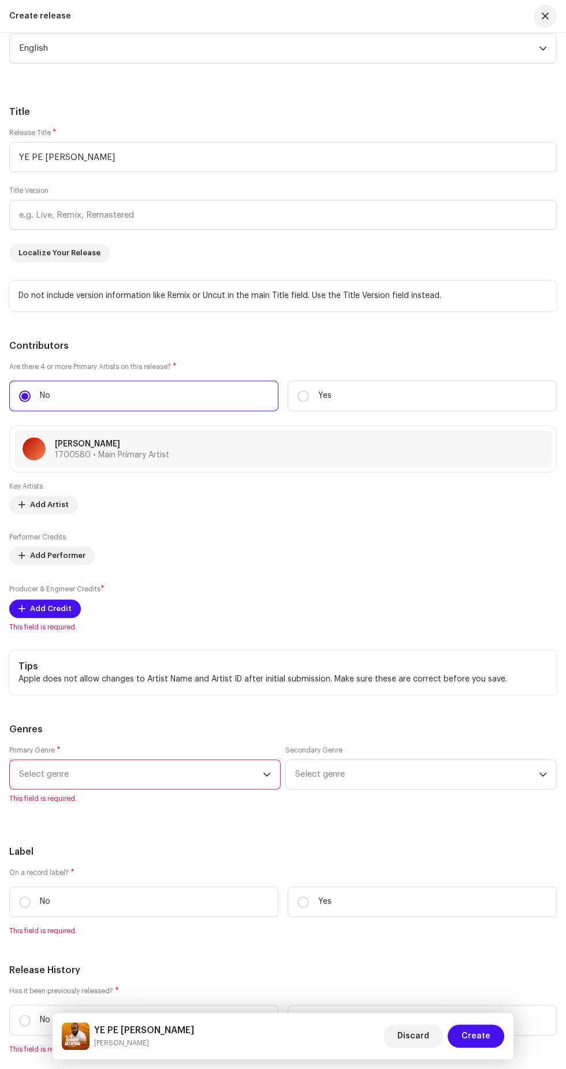
click at [40, 622] on span "This field is required." at bounding box center [282, 626] width 547 height 9
click at [37, 622] on span "This field is required." at bounding box center [282, 626] width 547 height 9
click at [65, 597] on span "Add Credit" at bounding box center [51, 608] width 42 height 23
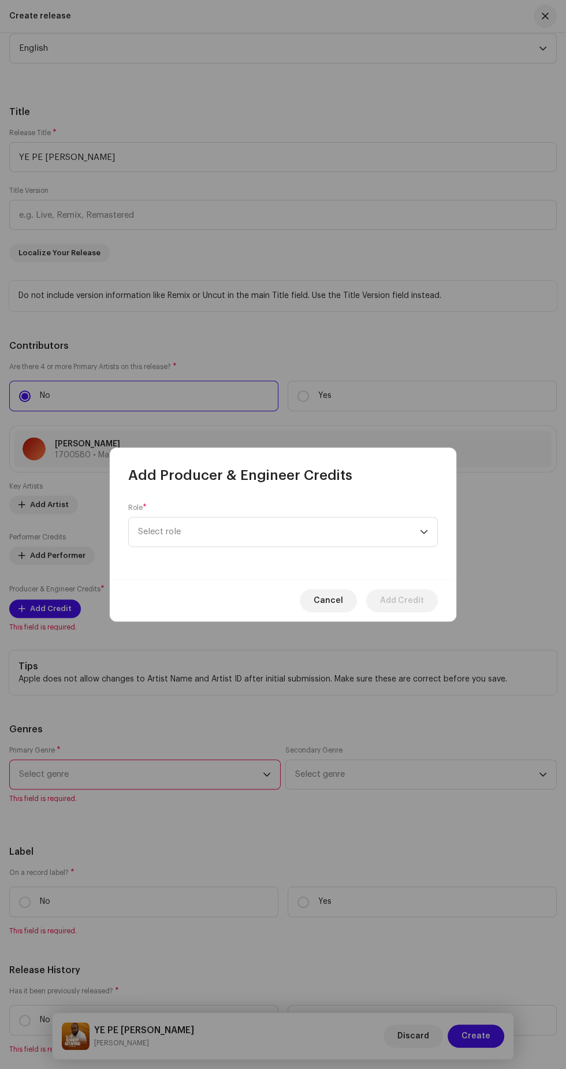
click at [257, 531] on span "Select role" at bounding box center [279, 531] width 282 height 29
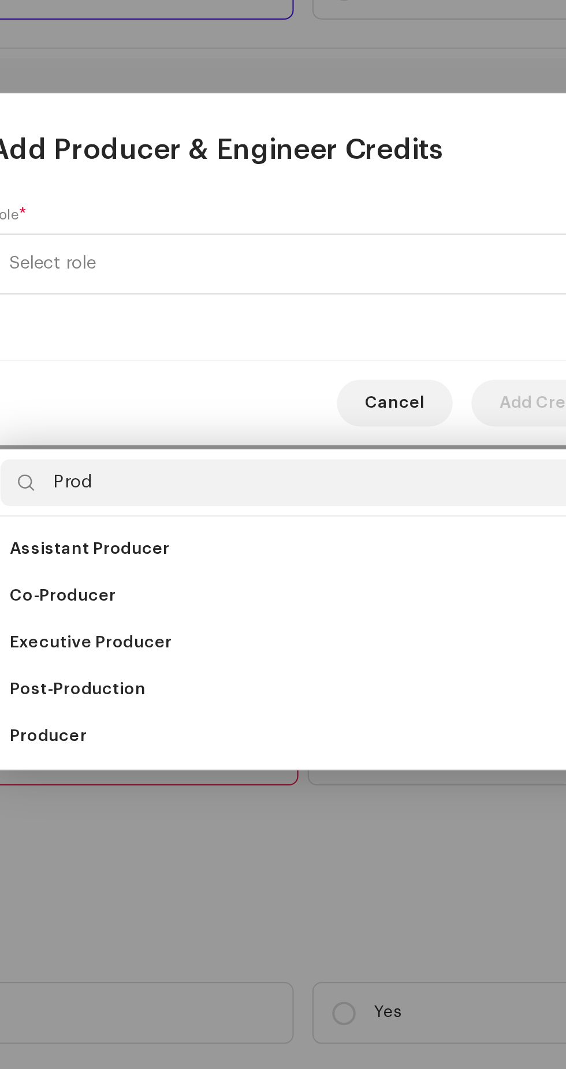
type input "Prod"
click at [202, 754] on li "Producer" at bounding box center [282, 765] width 299 height 23
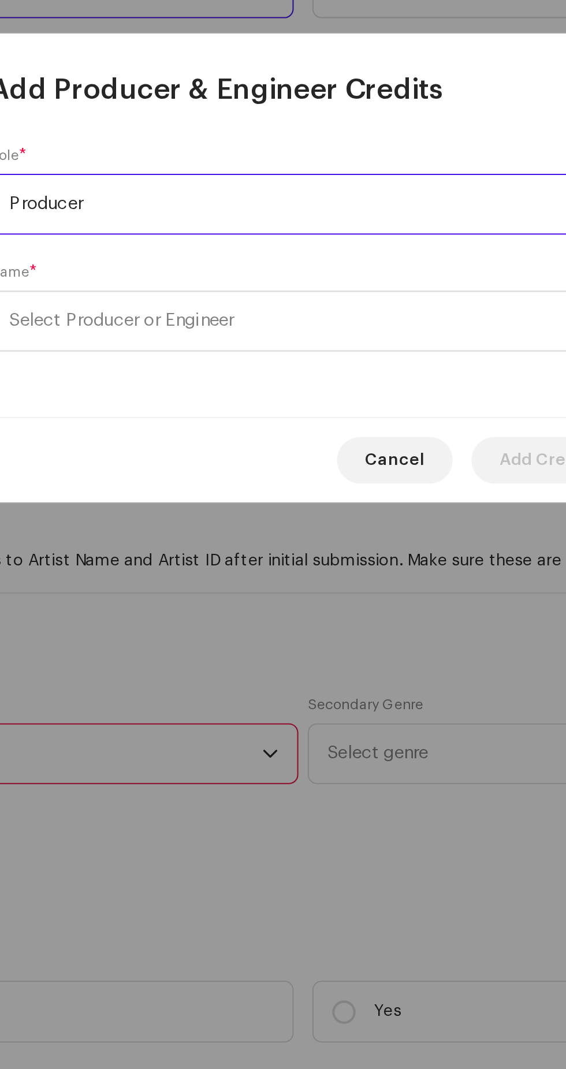
scroll to position [152, 0]
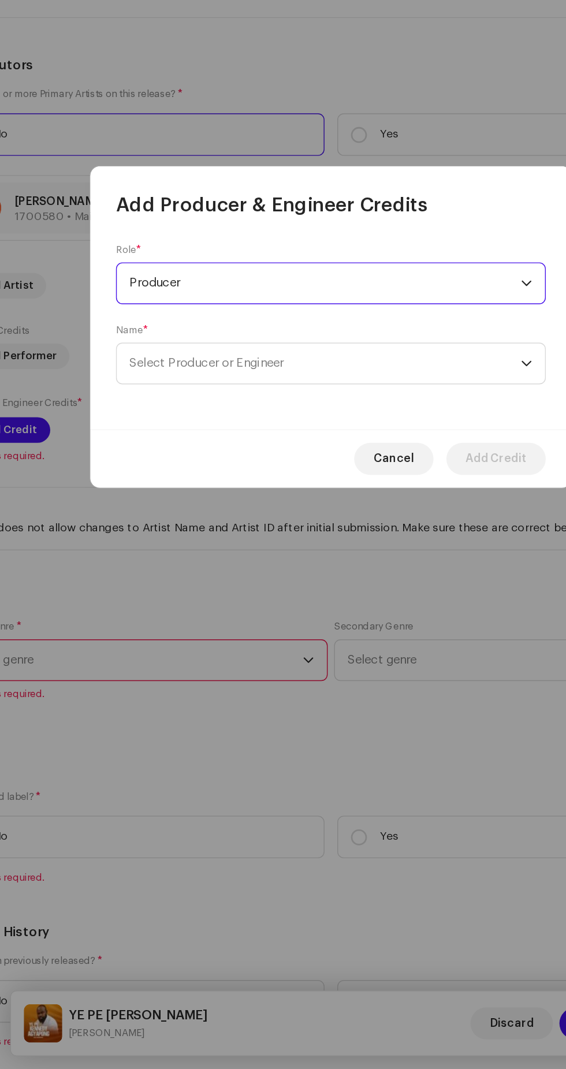
click at [249, 561] on span "Select Producer or Engineer" at bounding box center [193, 560] width 111 height 9
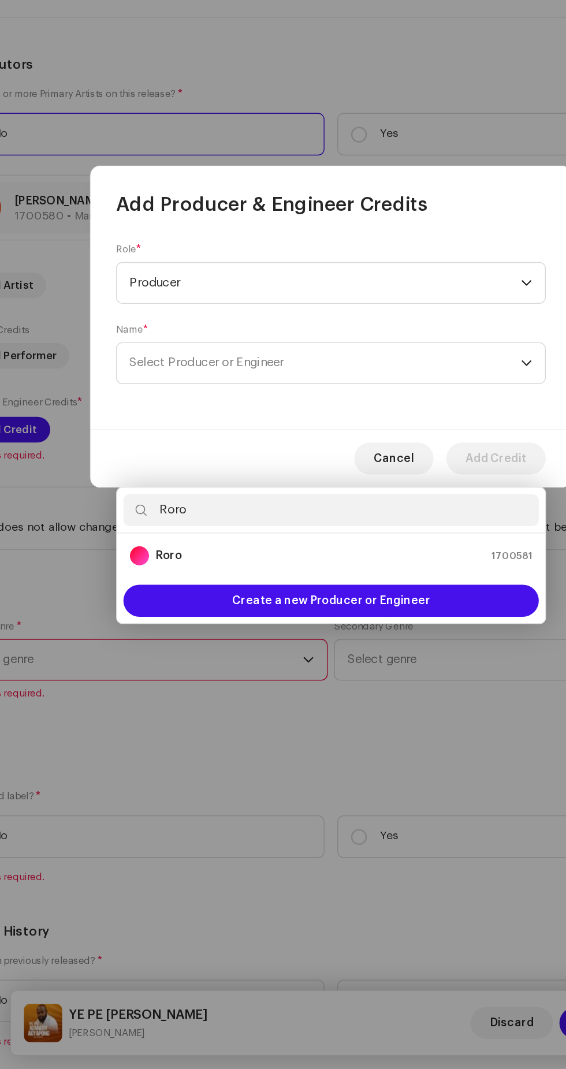
type input "Roro"
click at [171, 693] on strong "Roro" at bounding box center [165, 699] width 19 height 12
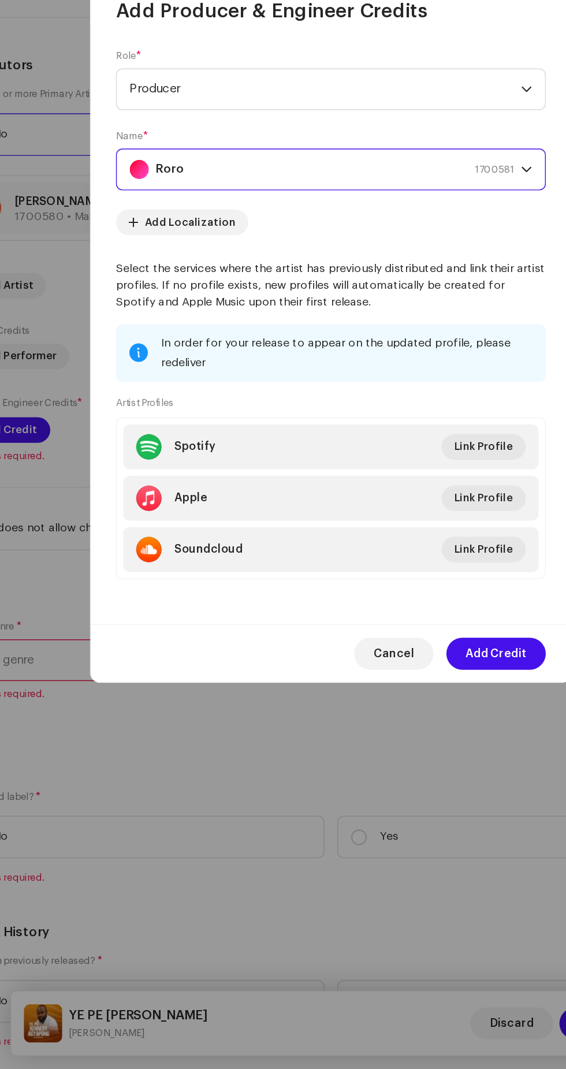
click at [397, 776] on span "Add Credit" at bounding box center [402, 769] width 44 height 23
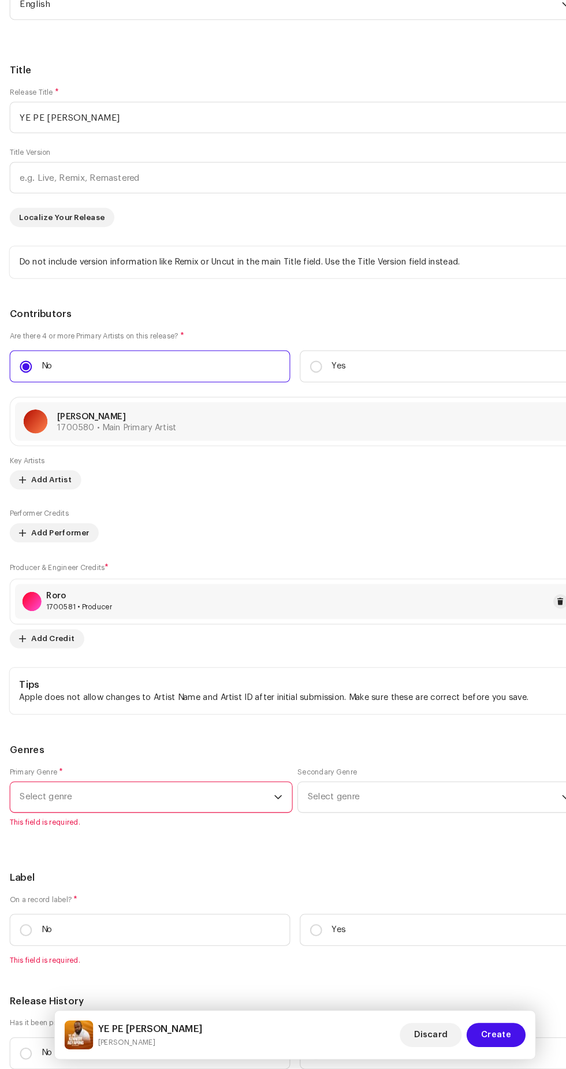
scroll to position [146, 0]
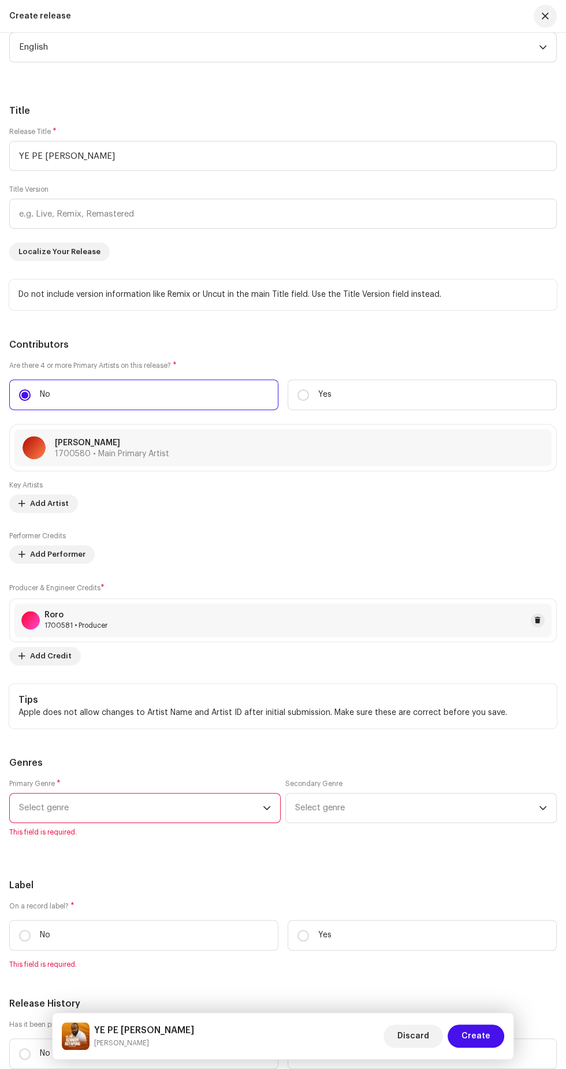
click at [197, 793] on span "Select genre" at bounding box center [141, 807] width 244 height 29
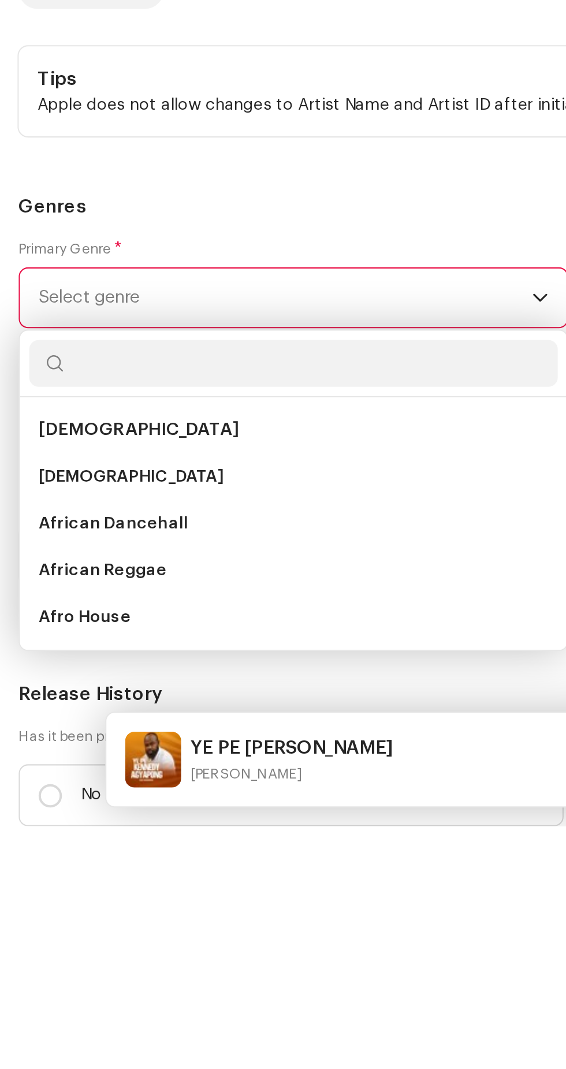
click at [44, 890] on span "African" at bounding box center [64, 896] width 91 height 12
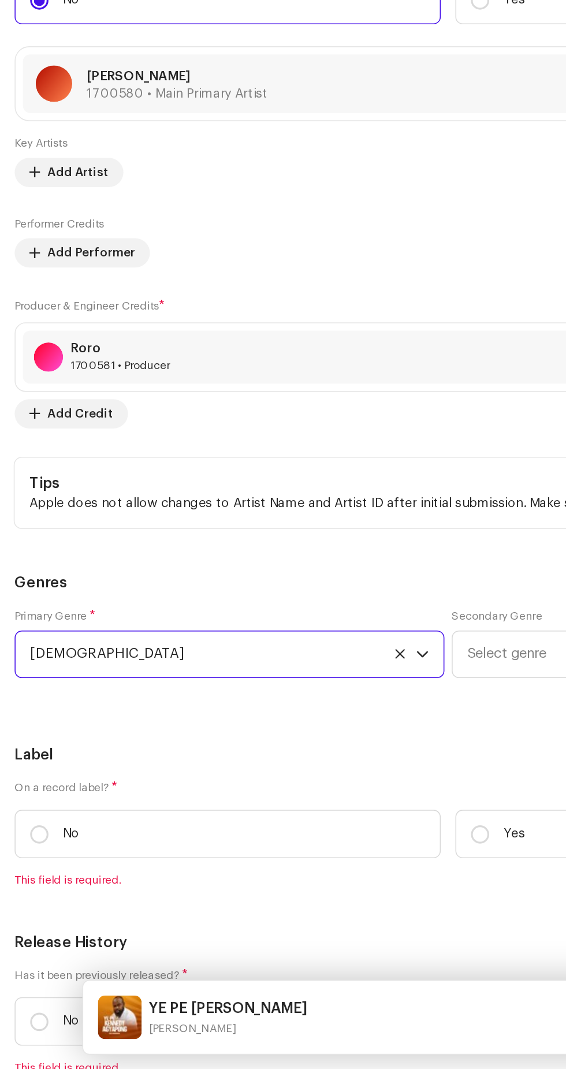
scroll to position [147, 0]
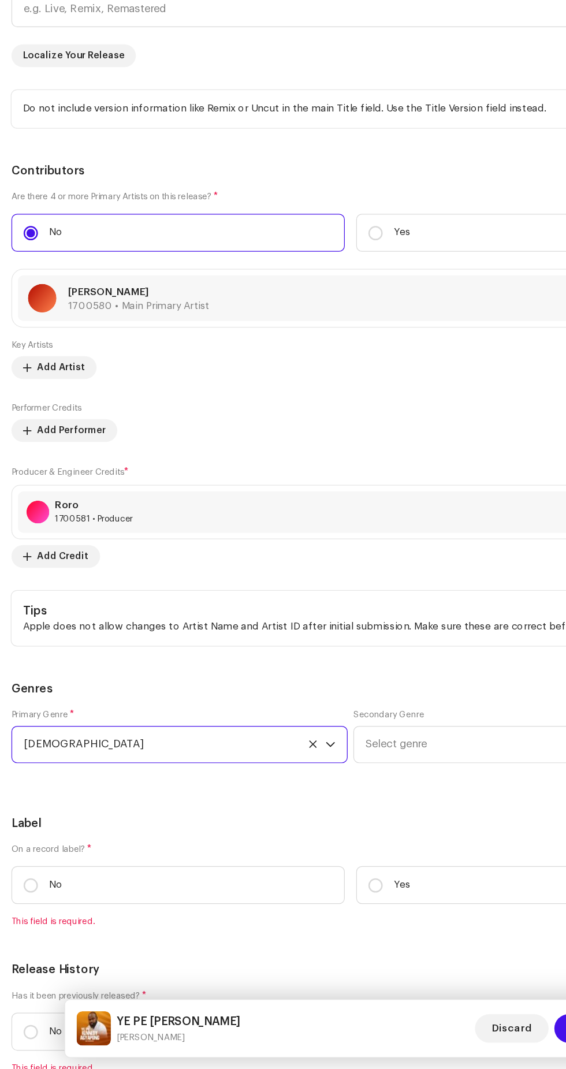
click at [354, 795] on span "Select genre" at bounding box center [417, 806] width 244 height 29
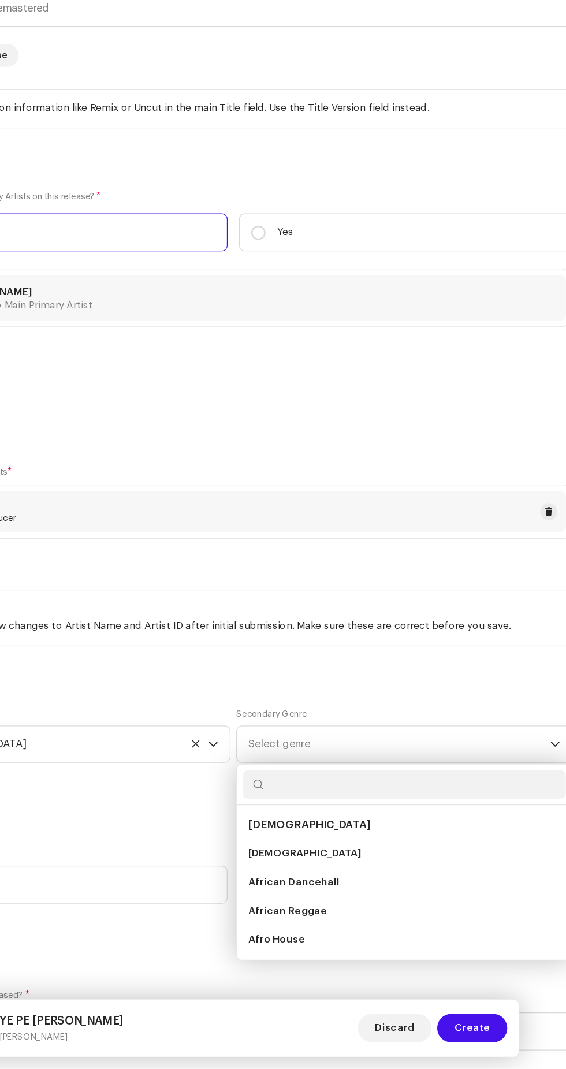
scroll to position [147, 0]
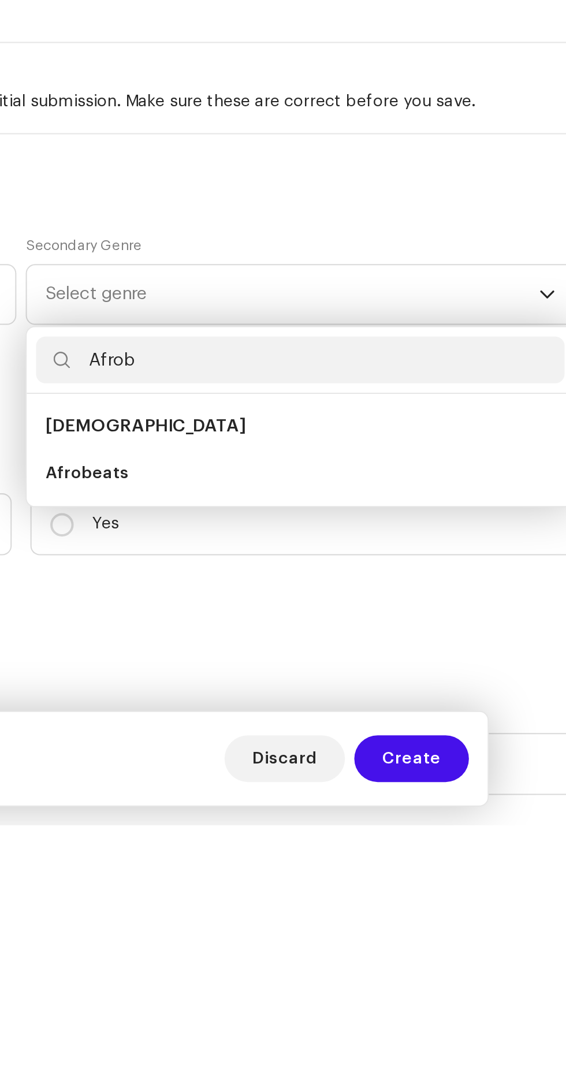
type input "Afrob"
click at [352, 883] on li "Afrobeats" at bounding box center [420, 894] width 261 height 23
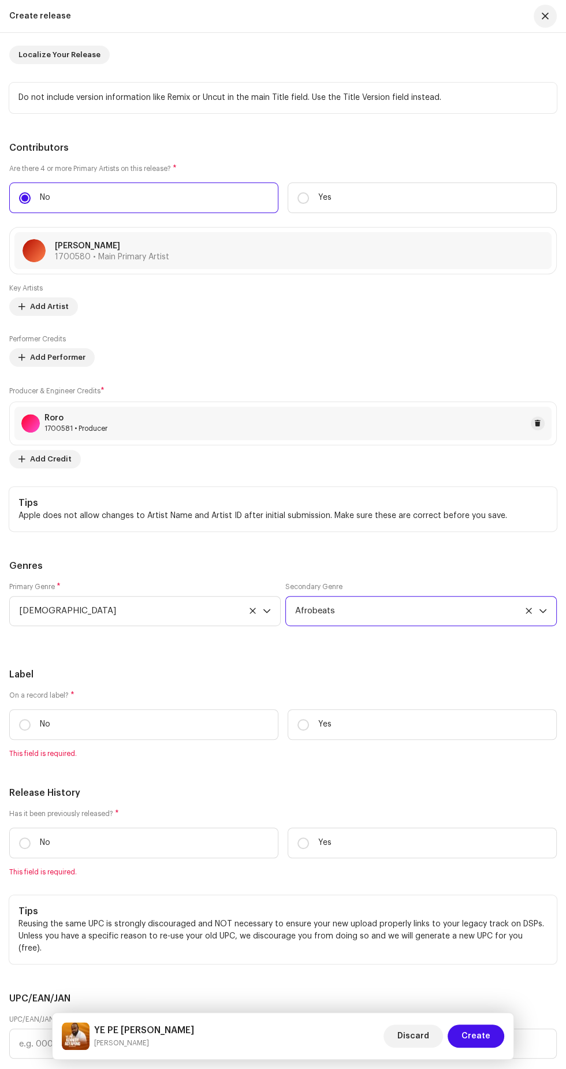
scroll to position [1725, 0]
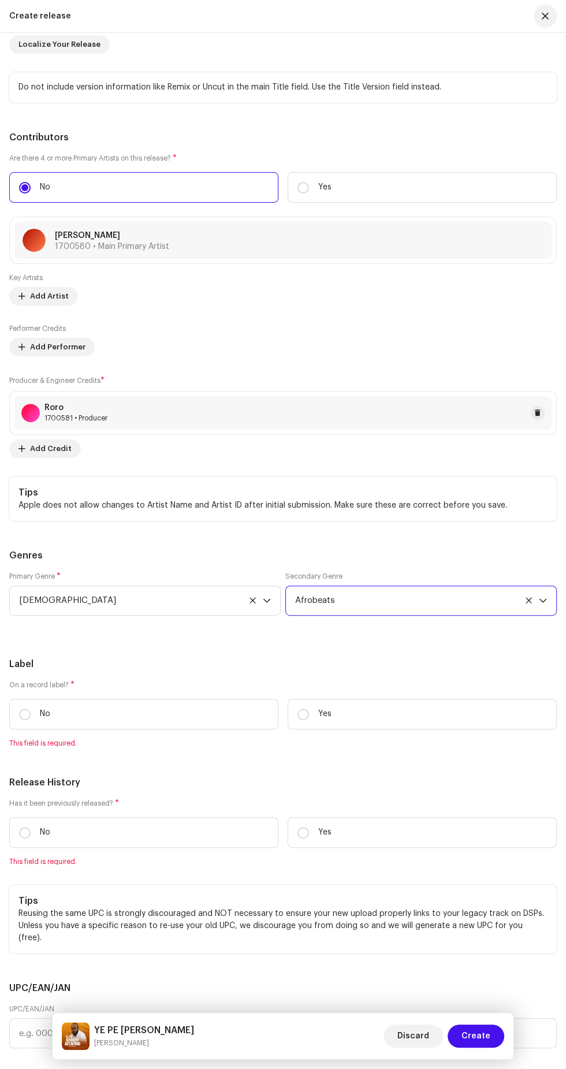
click at [25, 708] on input "No" at bounding box center [25, 714] width 12 height 12
radio input "true"
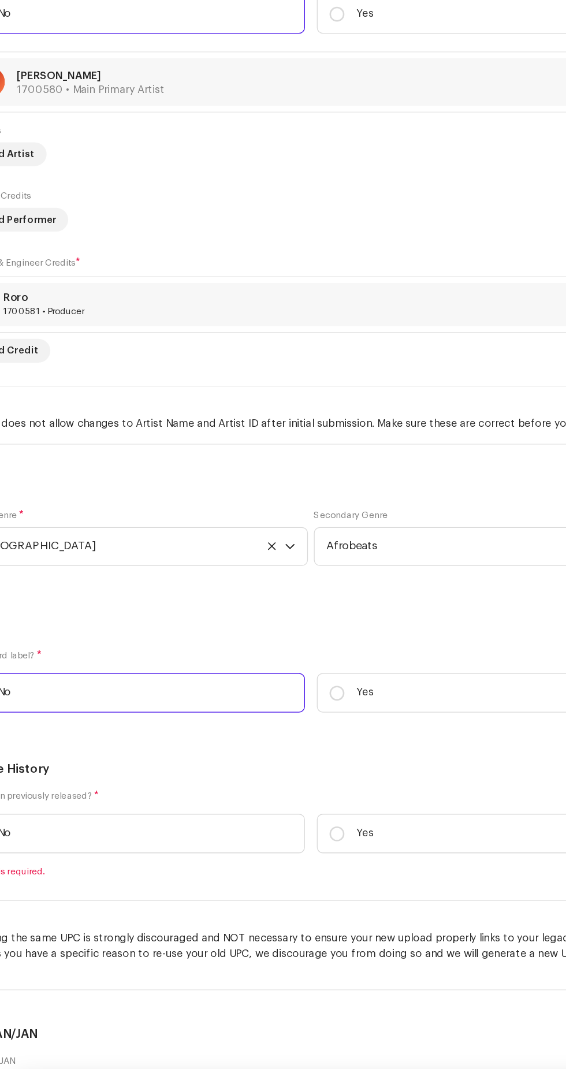
scroll to position [153, 0]
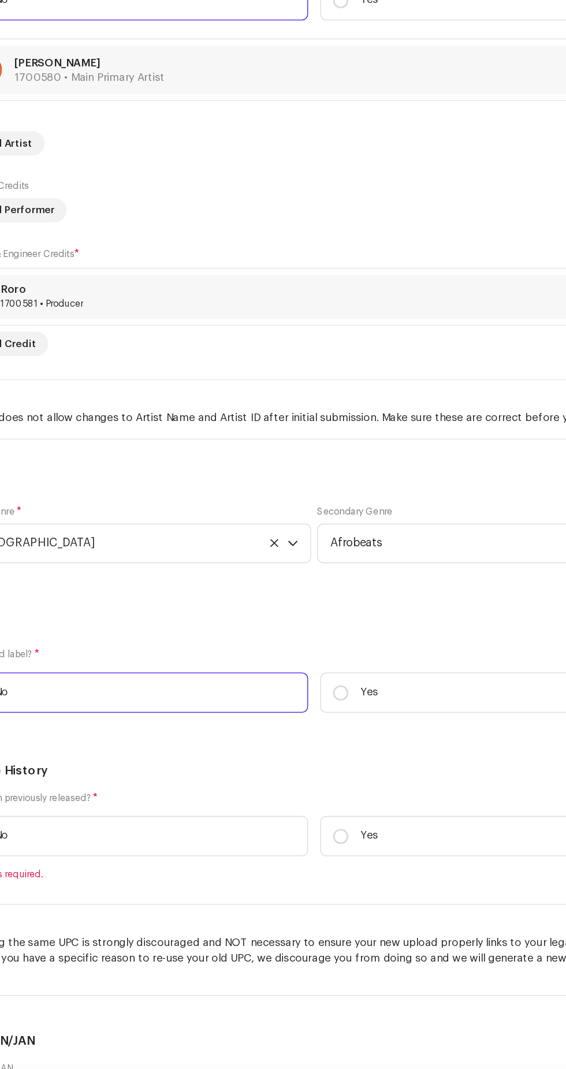
click at [306, 702] on input "Yes" at bounding box center [303, 708] width 12 height 12
radio input "true"
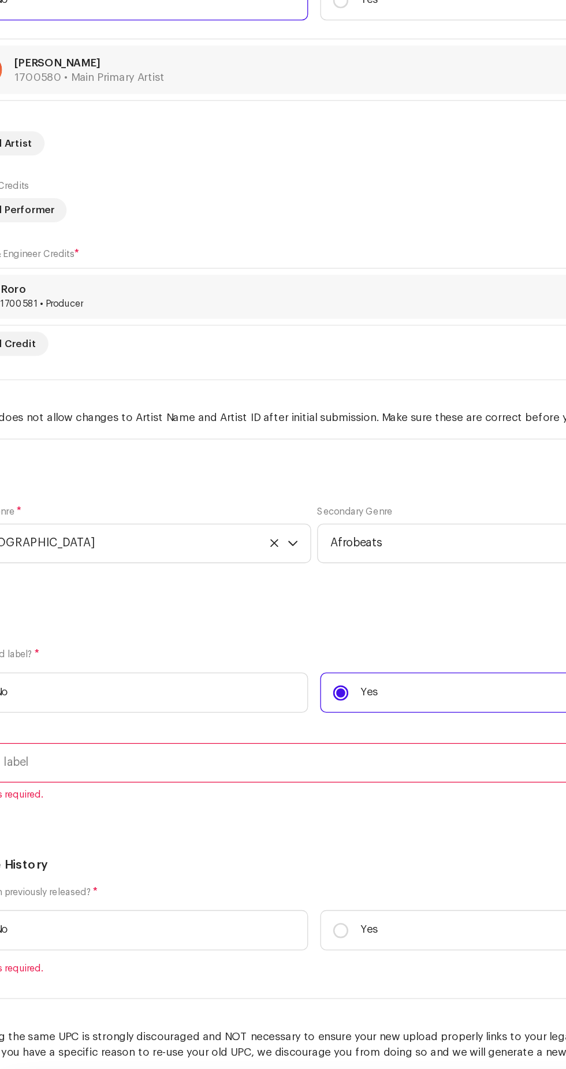
scroll to position [1735, 0]
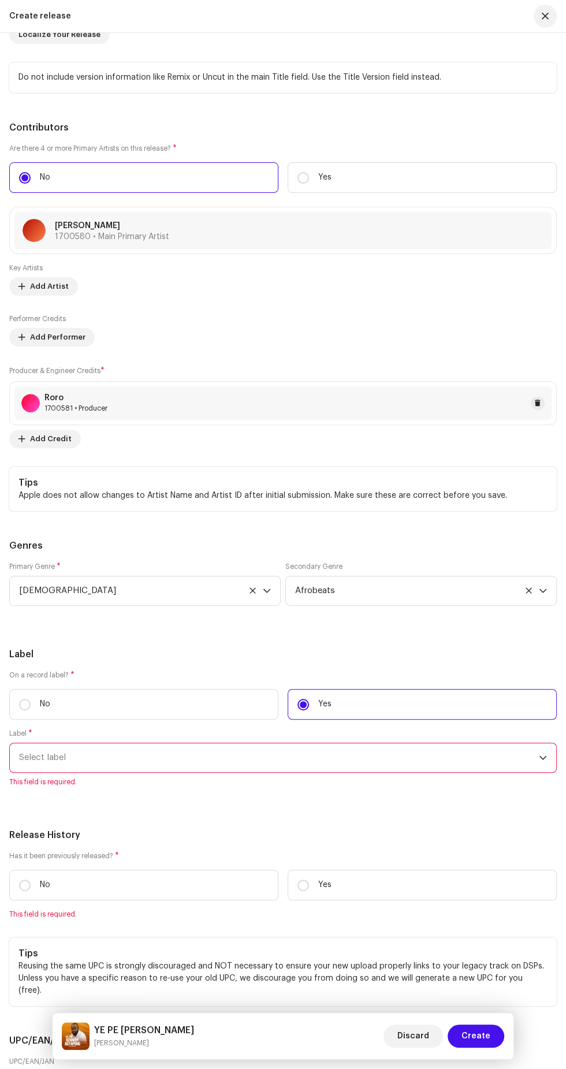
click at [174, 744] on span "Select label" at bounding box center [279, 757] width 520 height 29
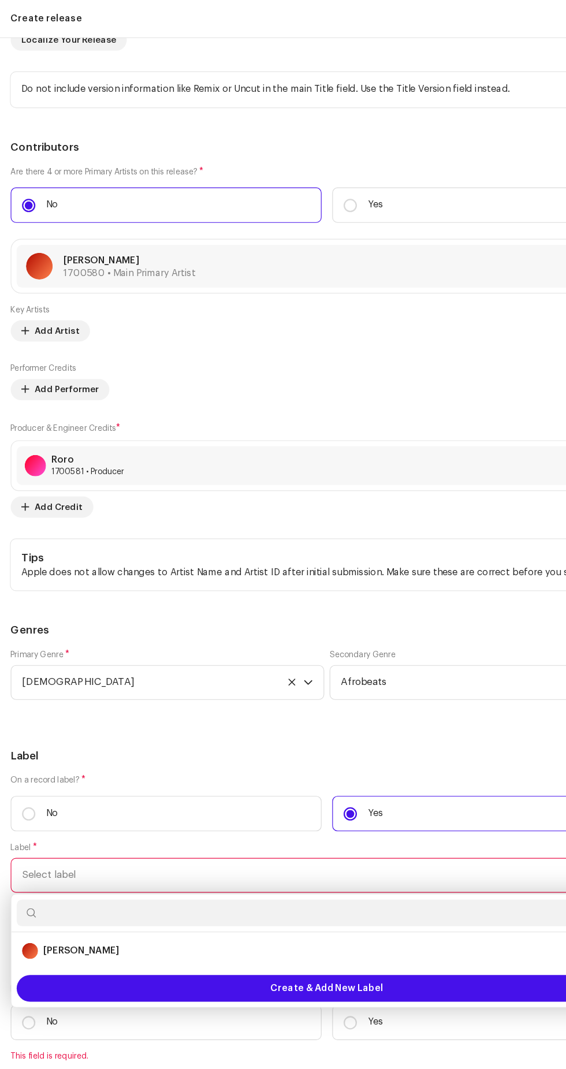
scroll to position [156, 0]
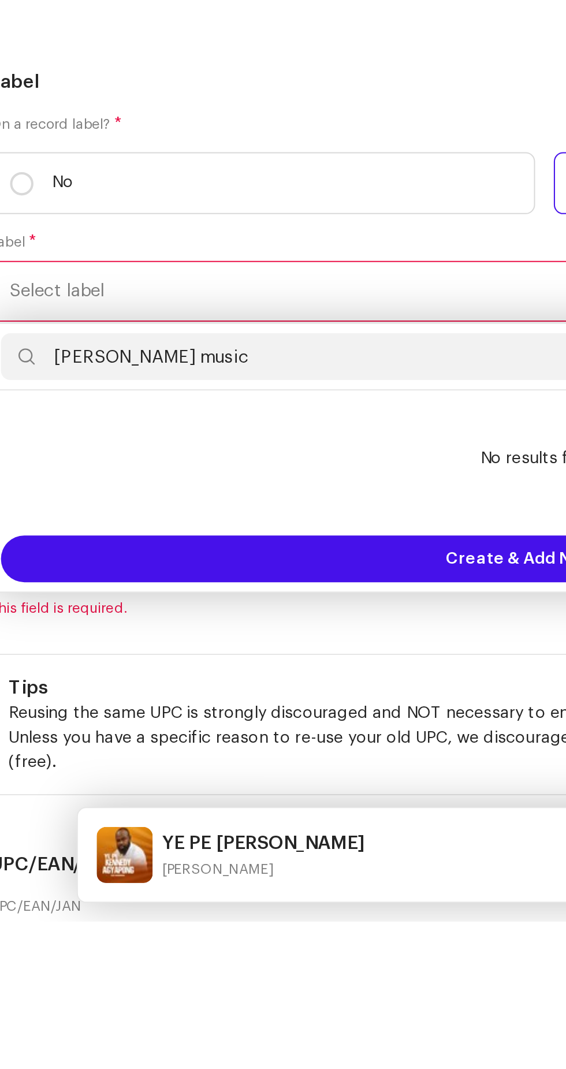
type input "Alex Amankwah music"
click at [268, 878] on span "Create & Add New Label" at bounding box center [283, 889] width 98 height 23
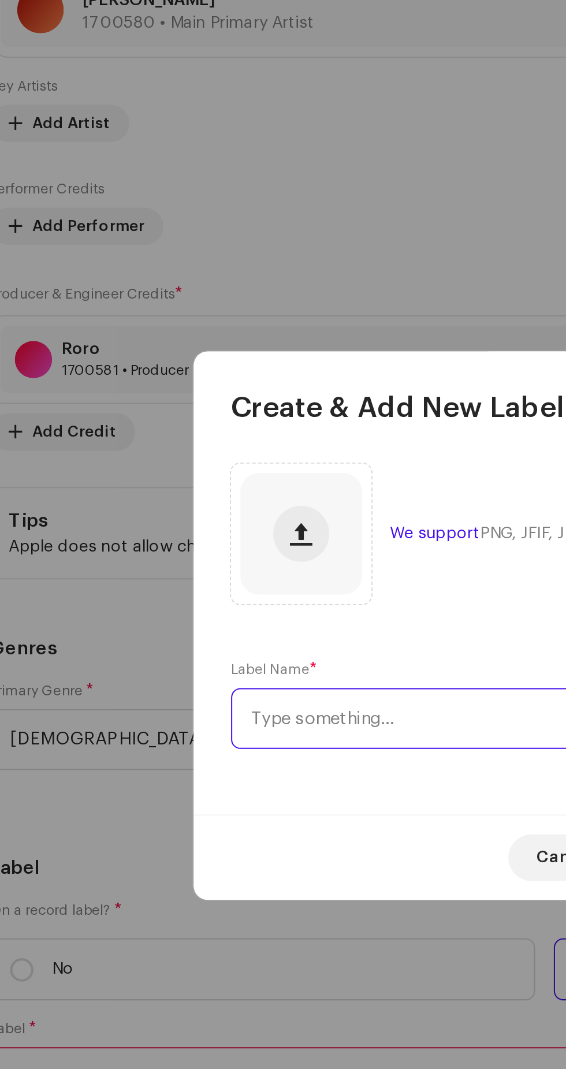
click at [201, 579] on input "text" at bounding box center [282, 580] width 309 height 30
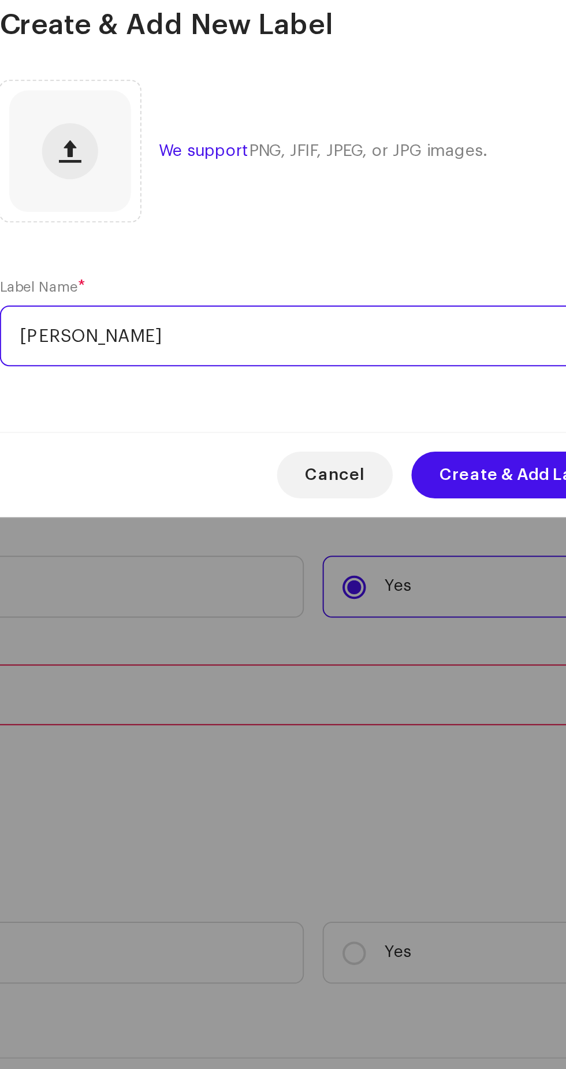
type input "Alex Amankwah music"
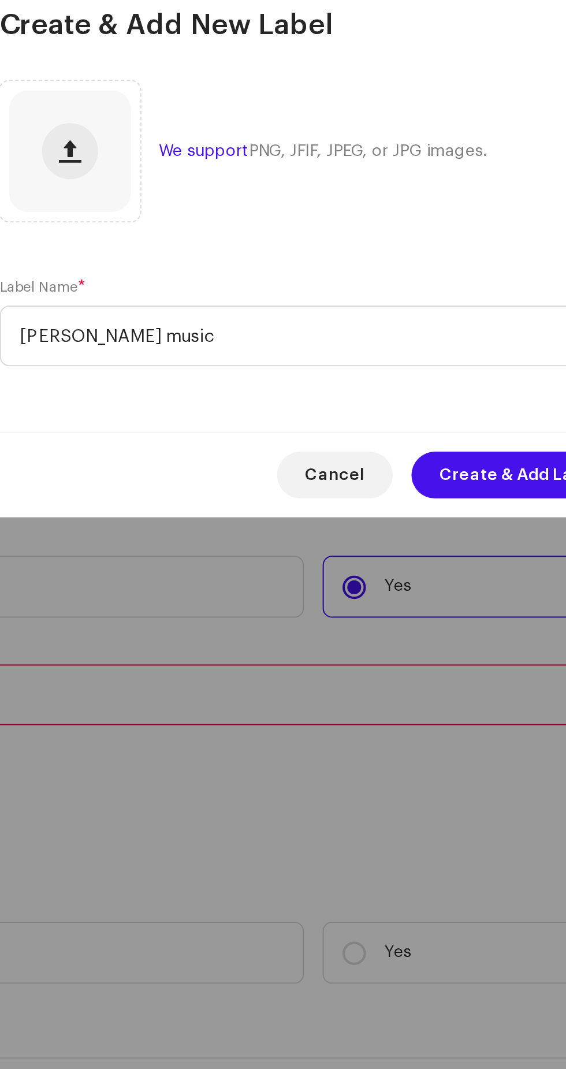
click at [387, 645] on span "Create & Add Label" at bounding box center [384, 648] width 79 height 23
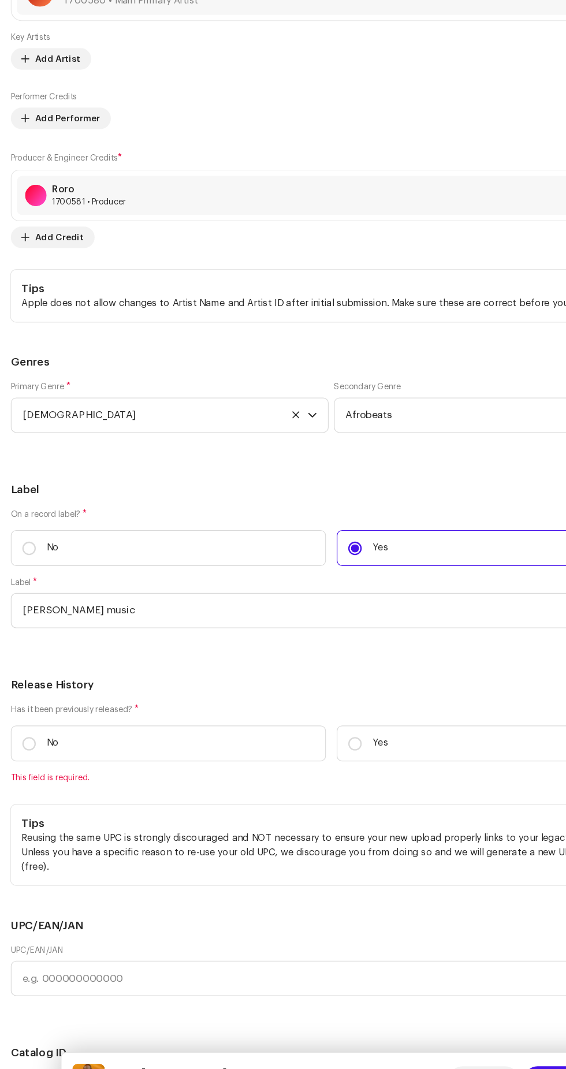
scroll to position [155, 0]
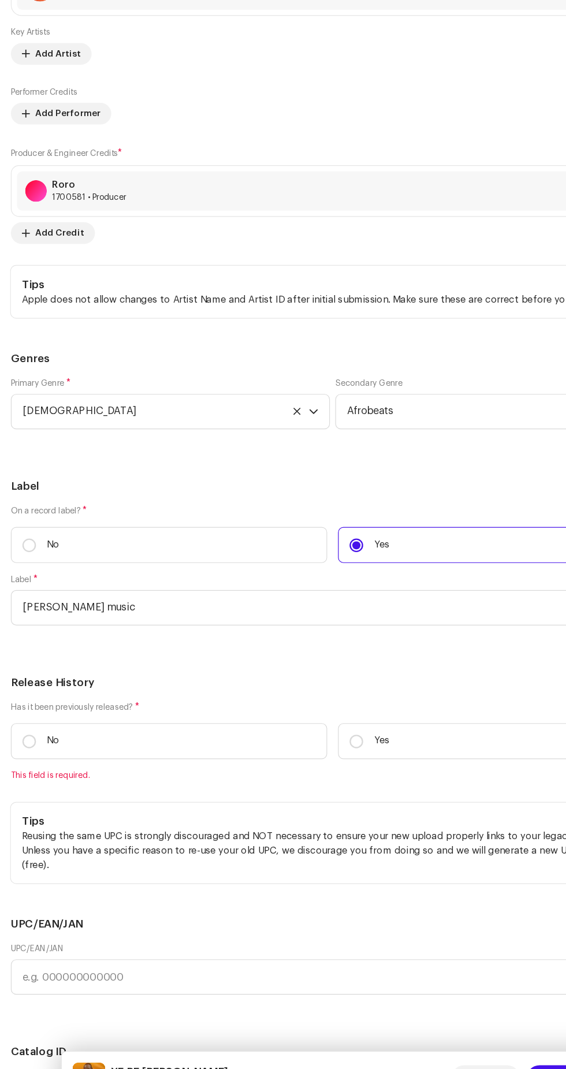
click at [45, 743] on p "No" at bounding box center [45, 749] width 10 height 12
click at [31, 743] on input "No" at bounding box center [25, 749] width 12 height 12
radio input "true"
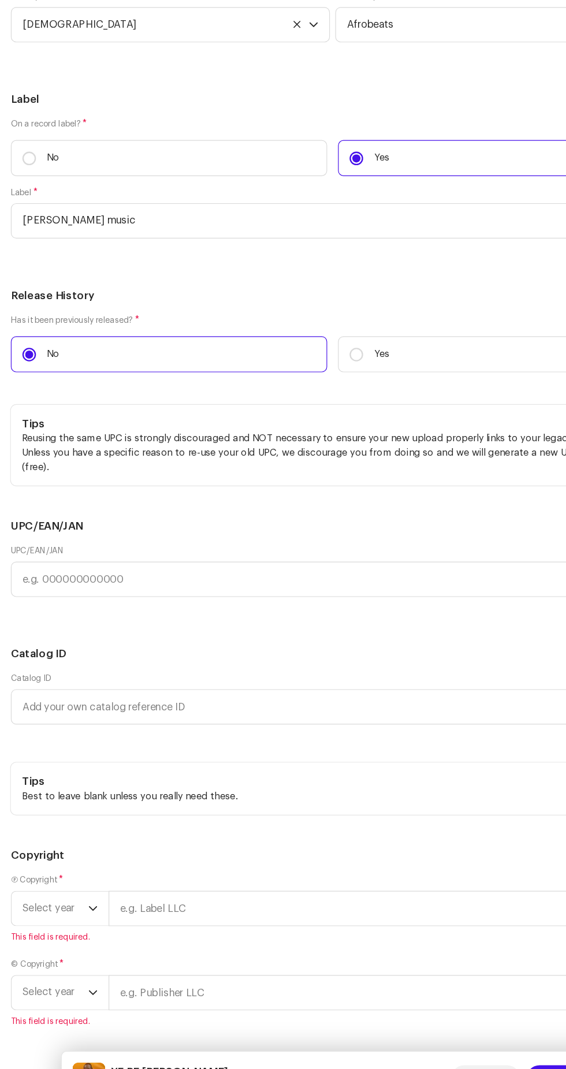
scroll to position [2208, 0]
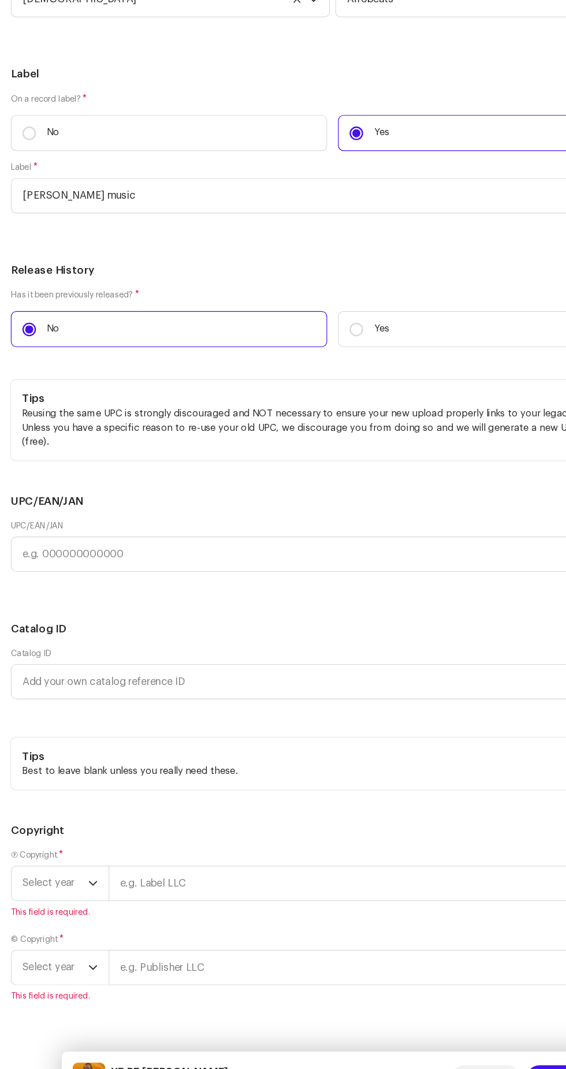
click at [79, 866] on icon "dropdown trigger" at bounding box center [79, 870] width 8 height 8
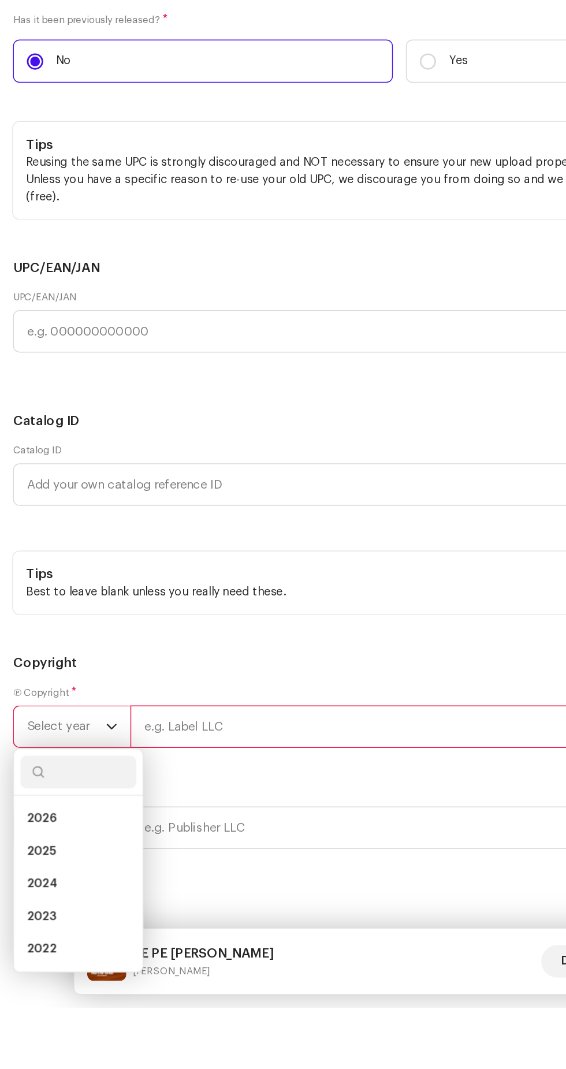
scroll to position [155, 0]
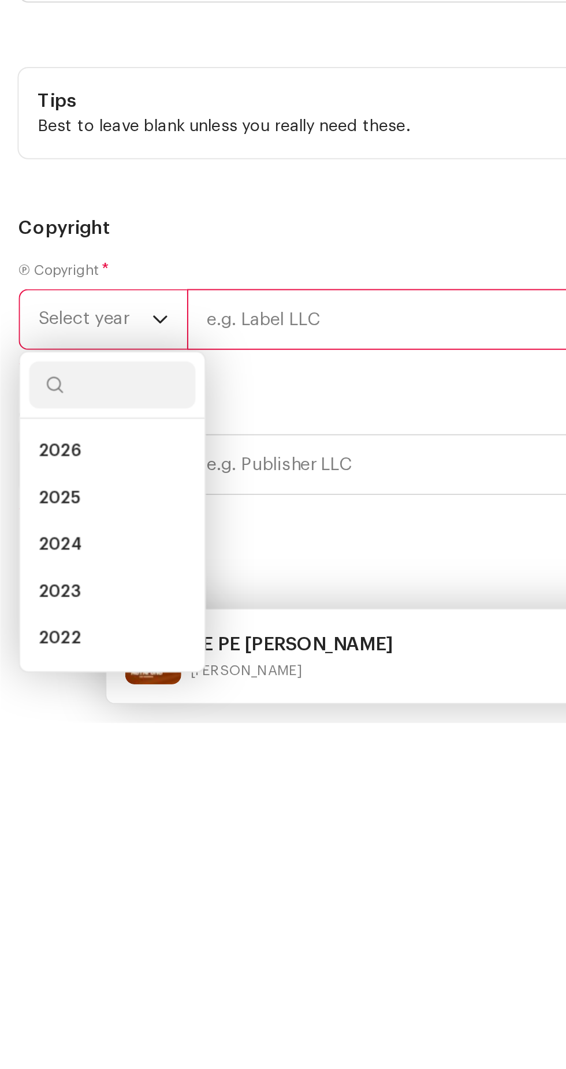
click at [36, 952] on span "2025" at bounding box center [29, 958] width 21 height 12
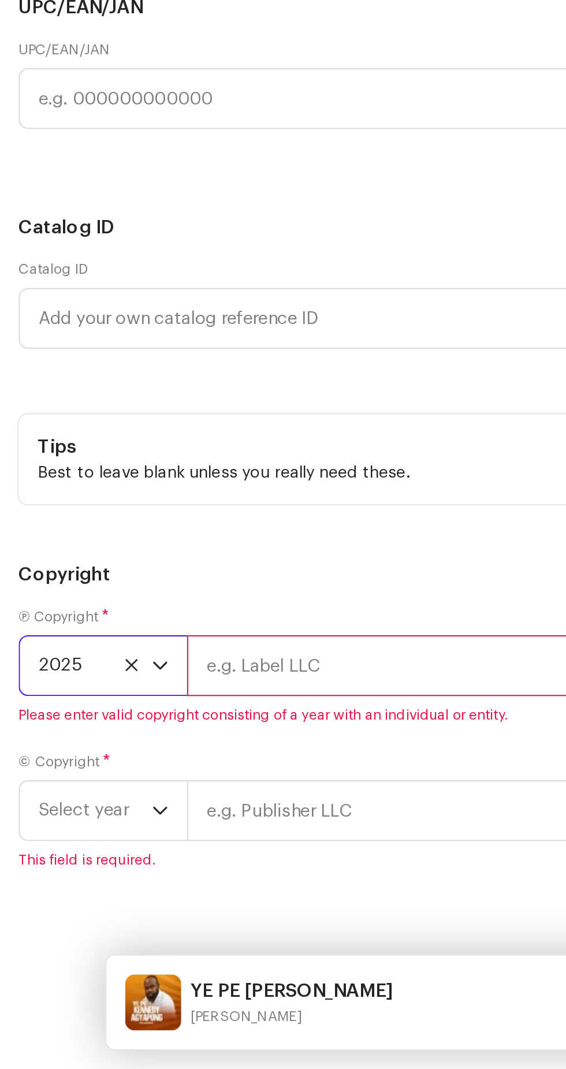
click at [165, 855] on input "text" at bounding box center [324, 870] width 464 height 30
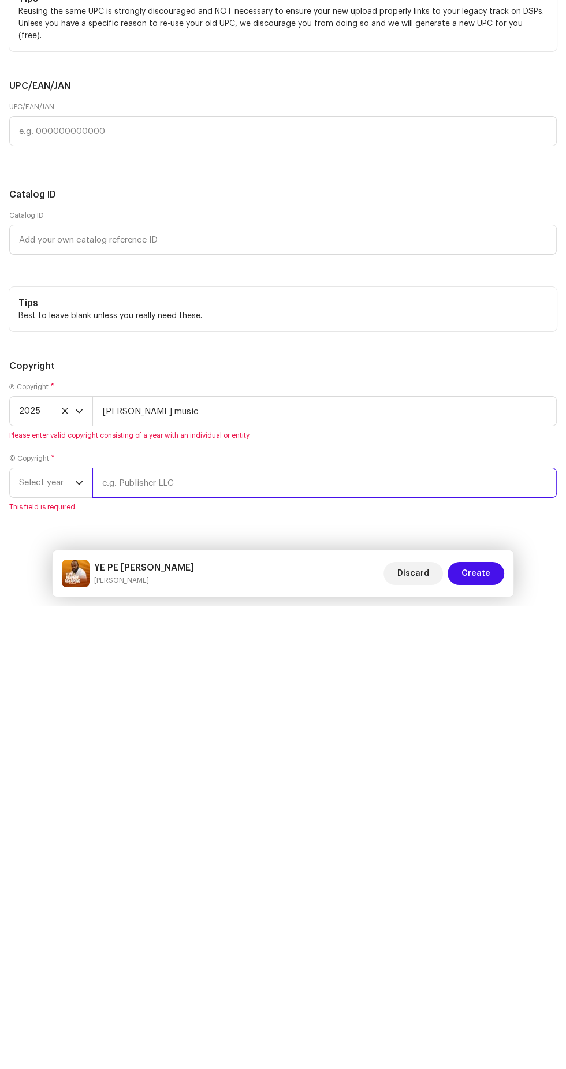
click at [217, 930] on input "text" at bounding box center [324, 945] width 464 height 30
type input "Alex Amankwah music"
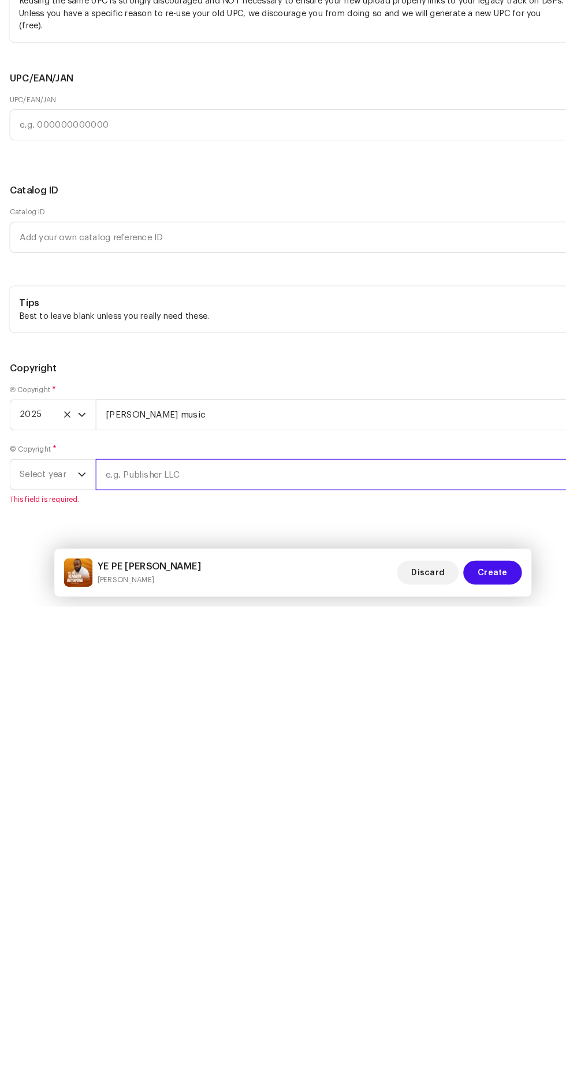
scroll to position [154, 0]
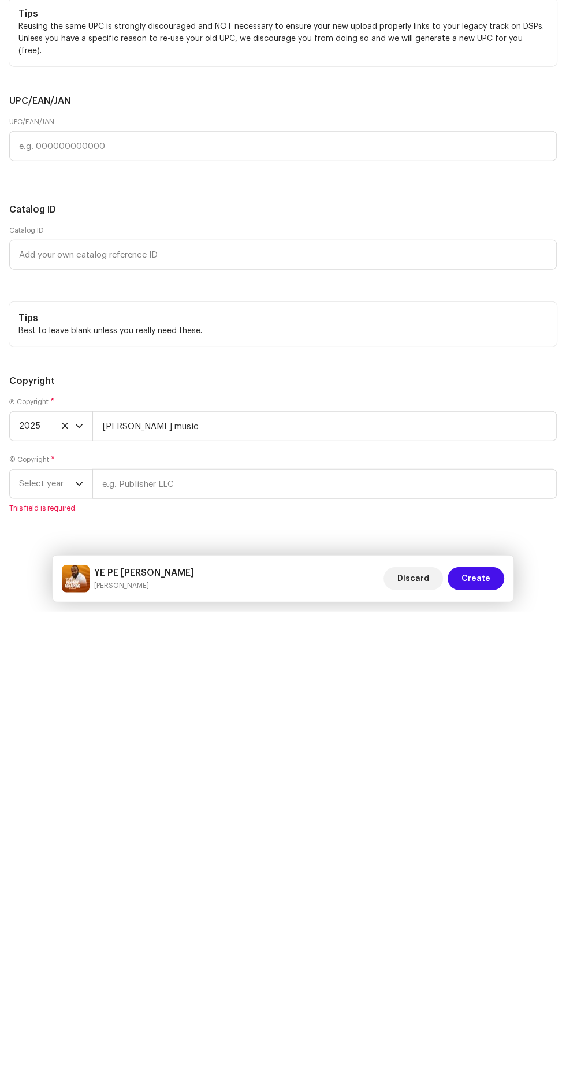
click at [65, 927] on span "Select year" at bounding box center [47, 941] width 56 height 29
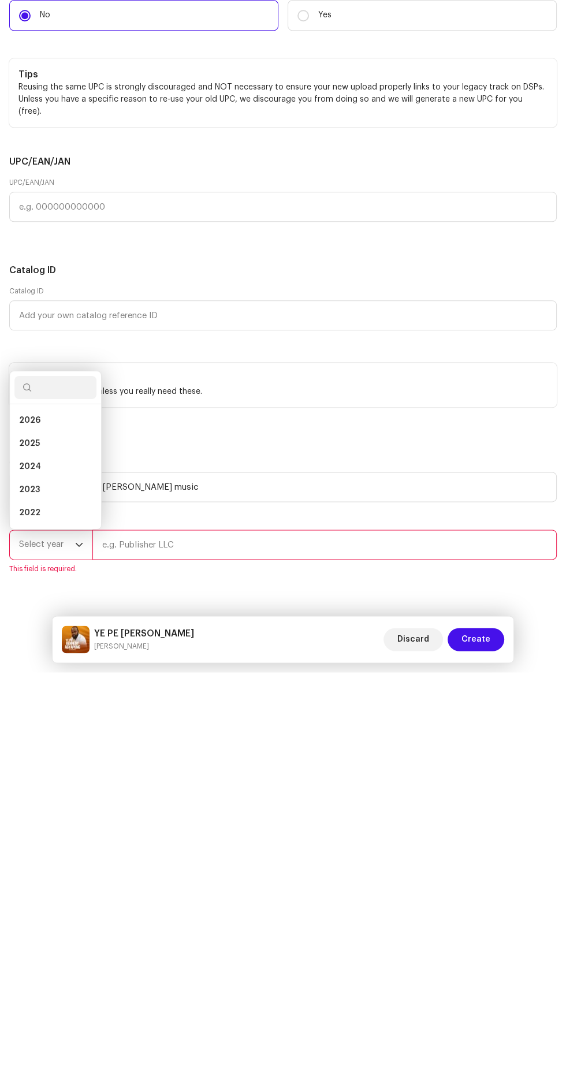
scroll to position [154, 0]
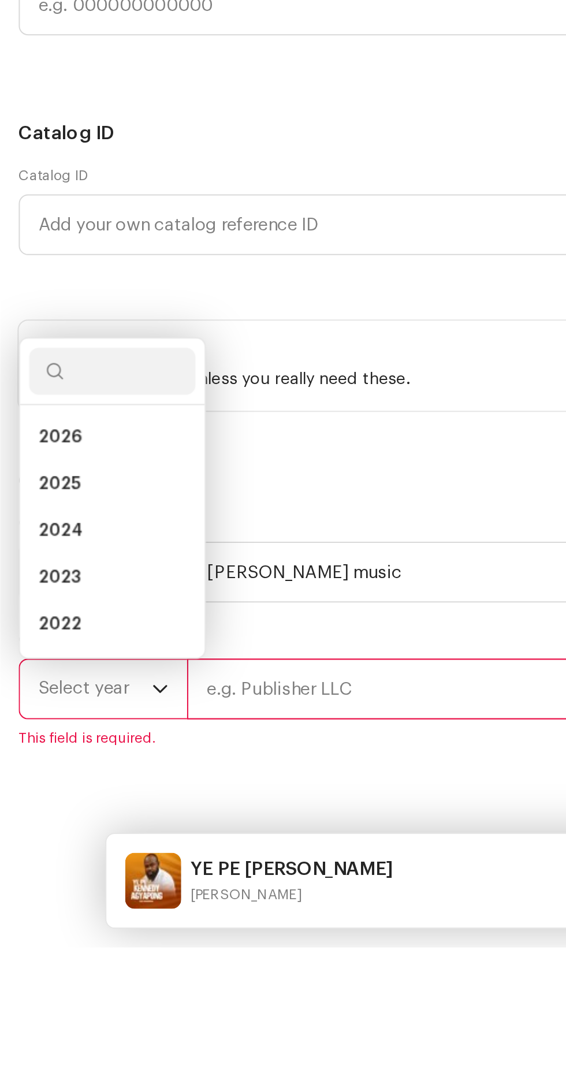
click at [54, 829] on li "2025" at bounding box center [55, 840] width 82 height 23
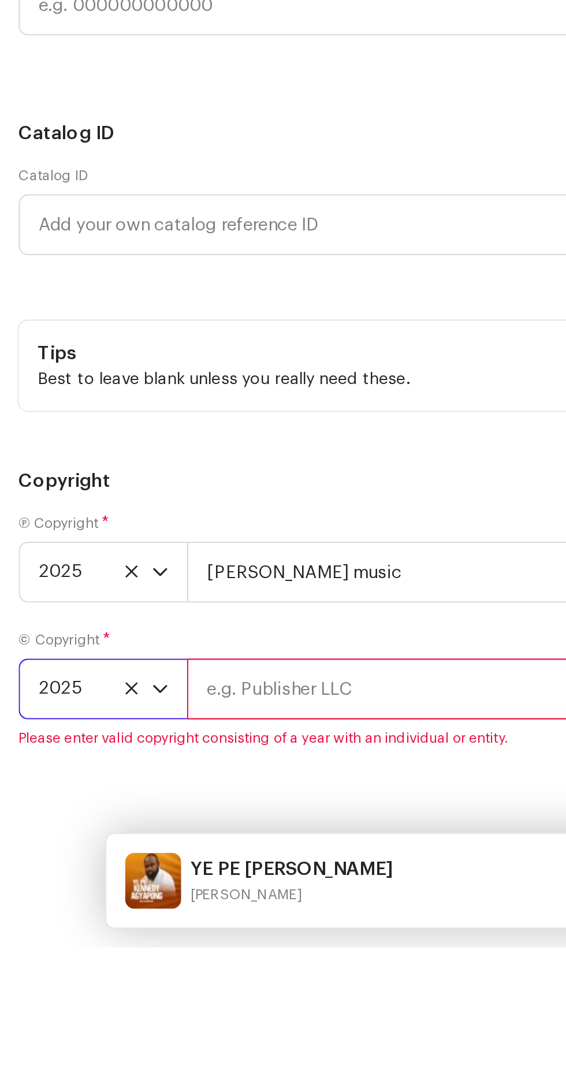
scroll to position [154, 0]
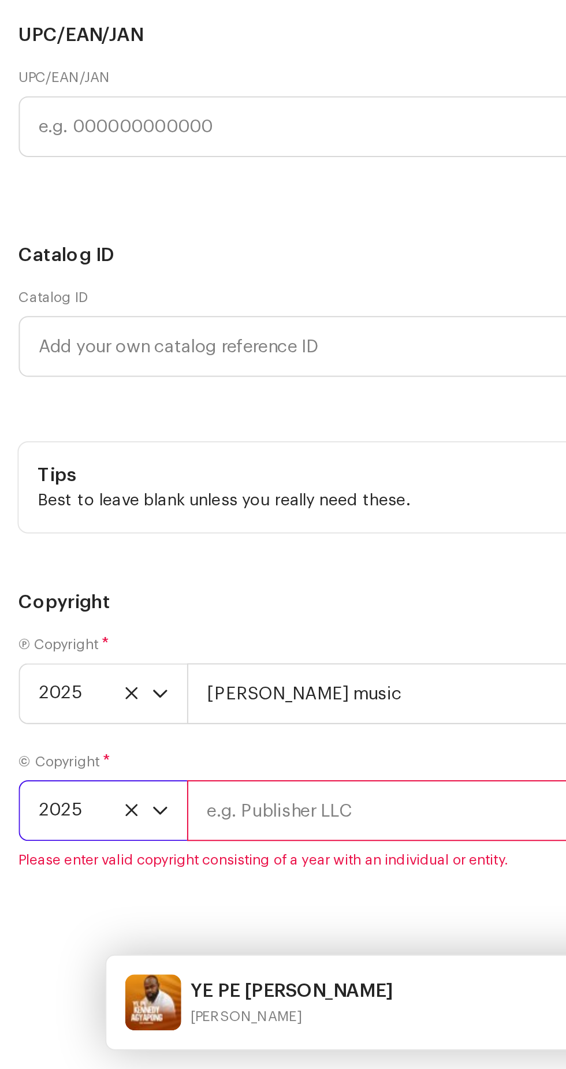
click at [177, 926] on input "text" at bounding box center [324, 941] width 464 height 30
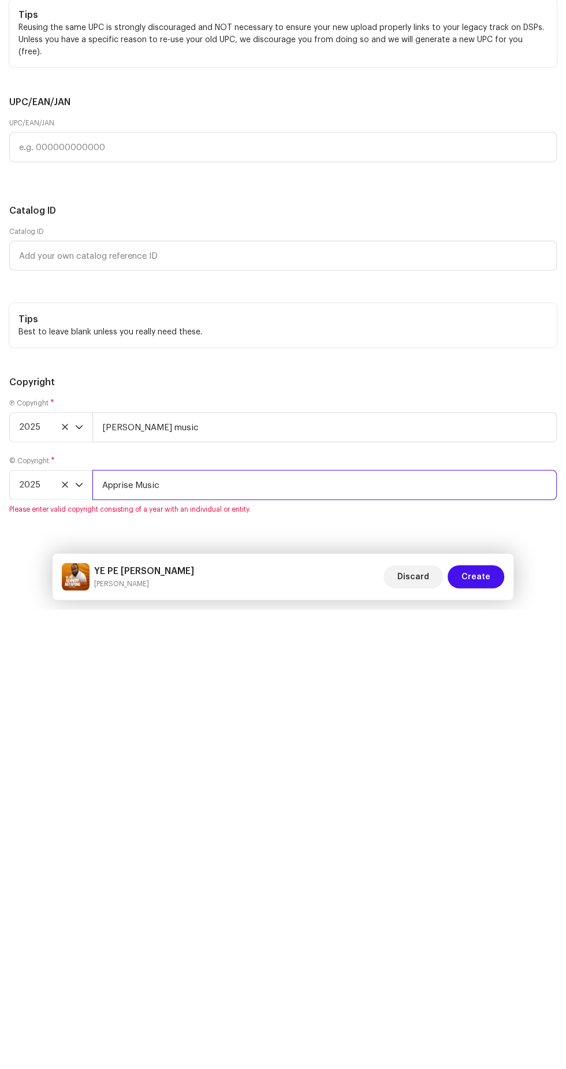
scroll to position [156, 0]
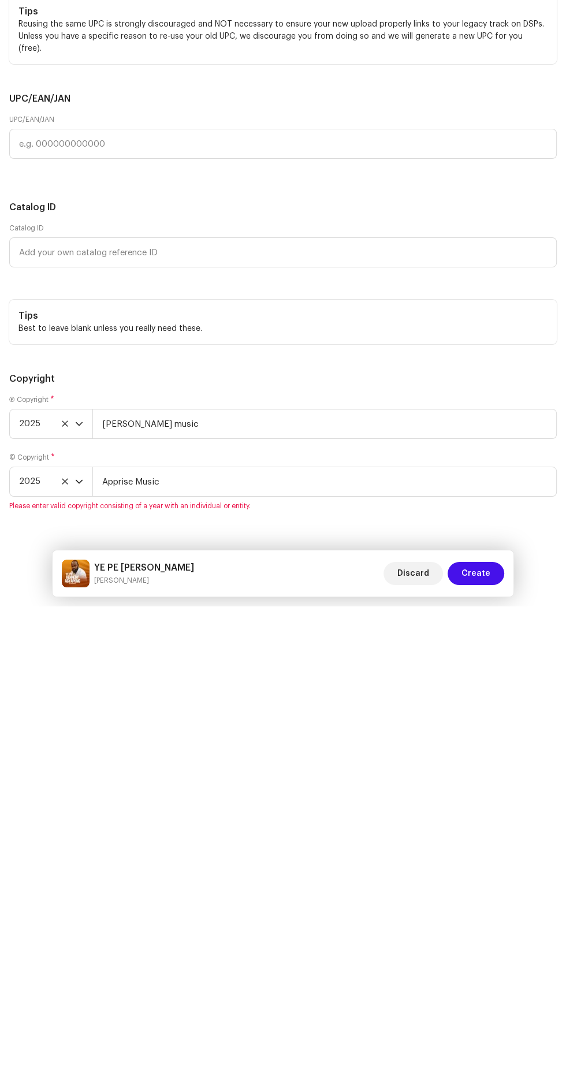
click at [490, 1038] on span "Create" at bounding box center [475, 1035] width 29 height 23
type input "Apprise Music"
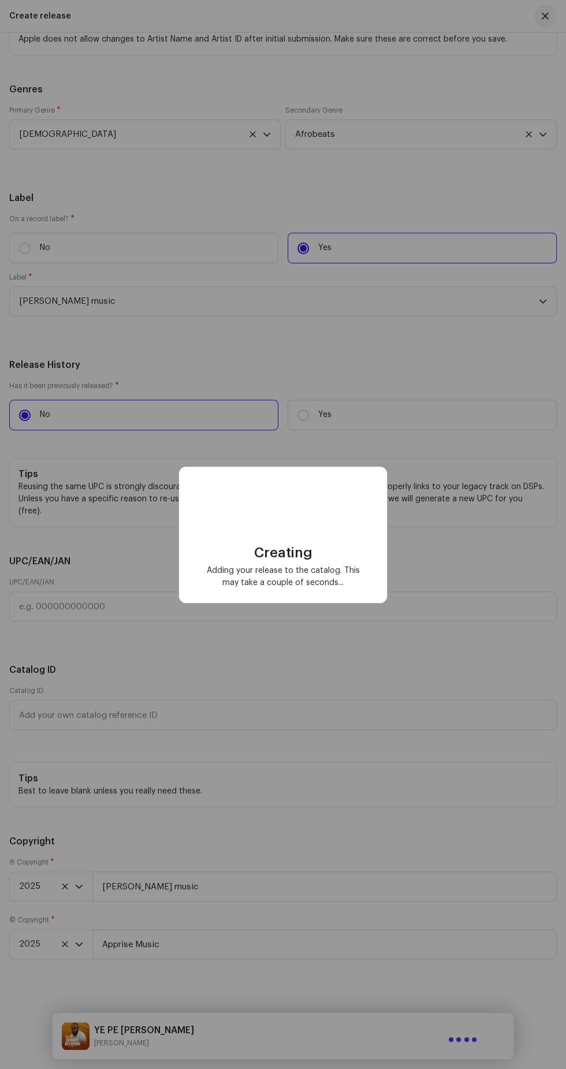
scroll to position [2181, 0]
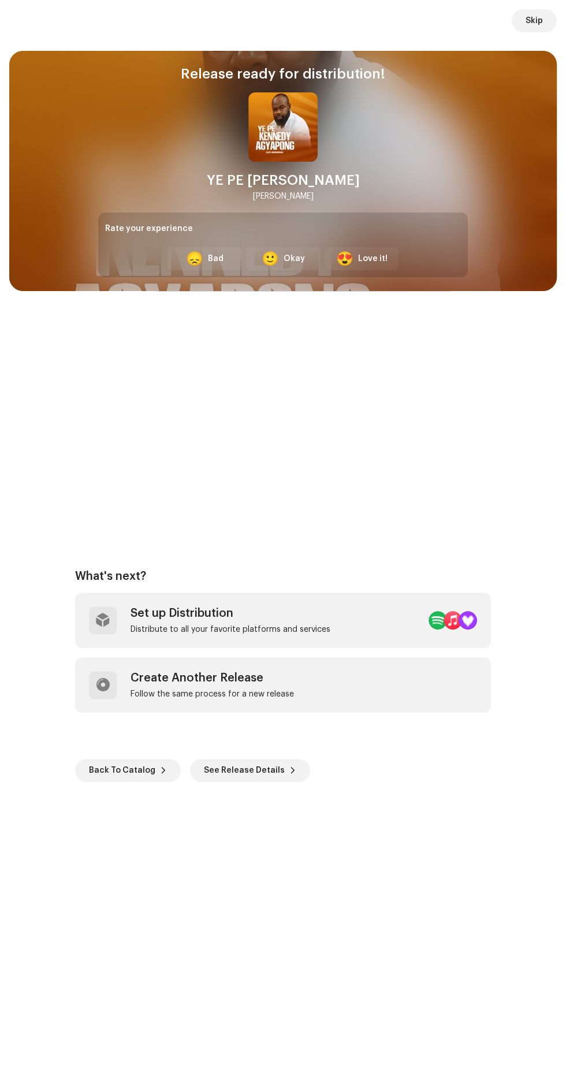
click at [268, 606] on div "Set up Distribution" at bounding box center [230, 613] width 200 height 14
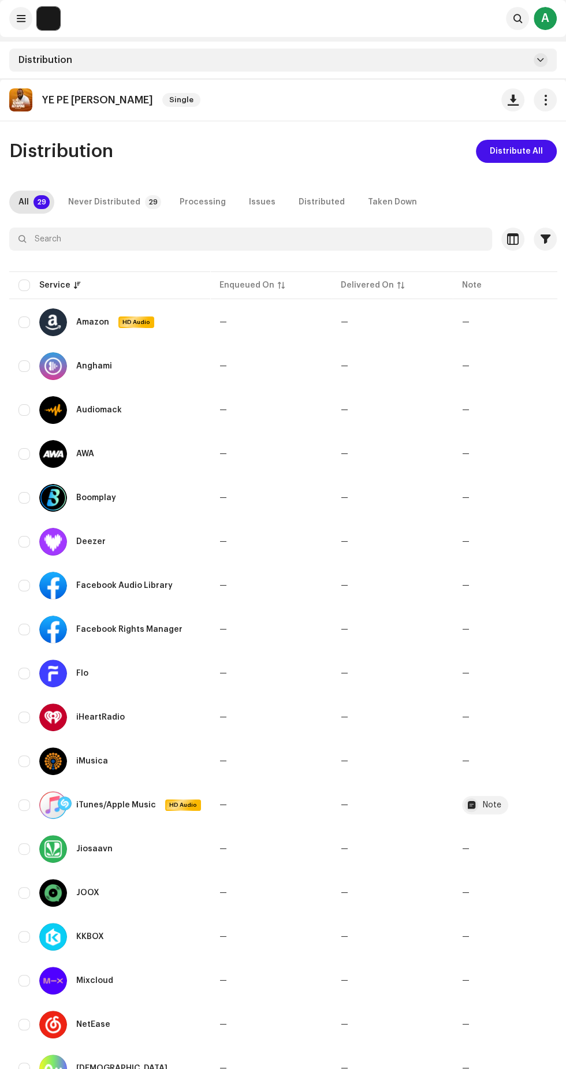
click at [523, 151] on span "Distribute All" at bounding box center [516, 151] width 53 height 23
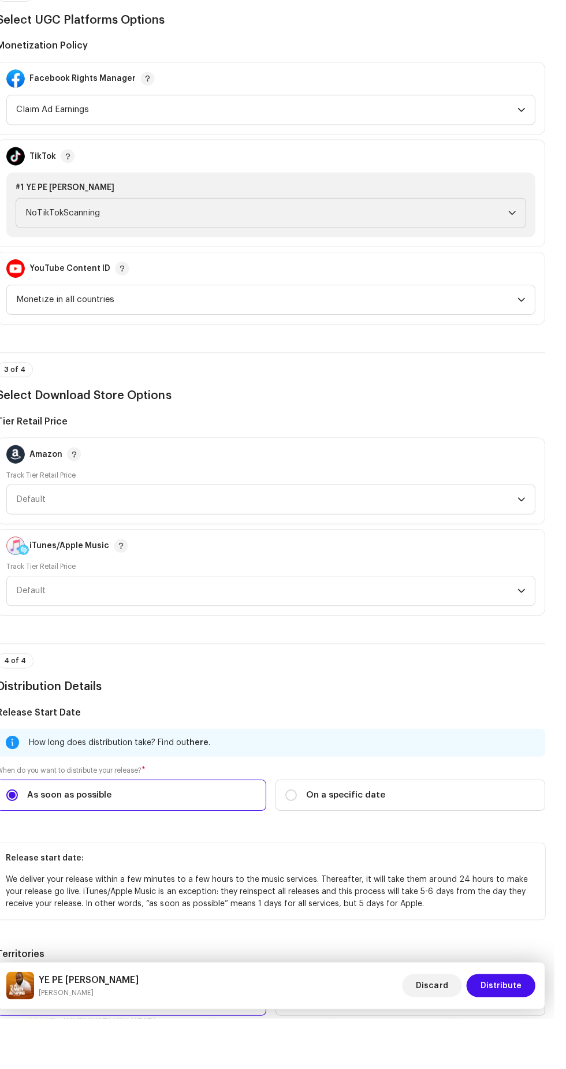
scroll to position [1201, 0]
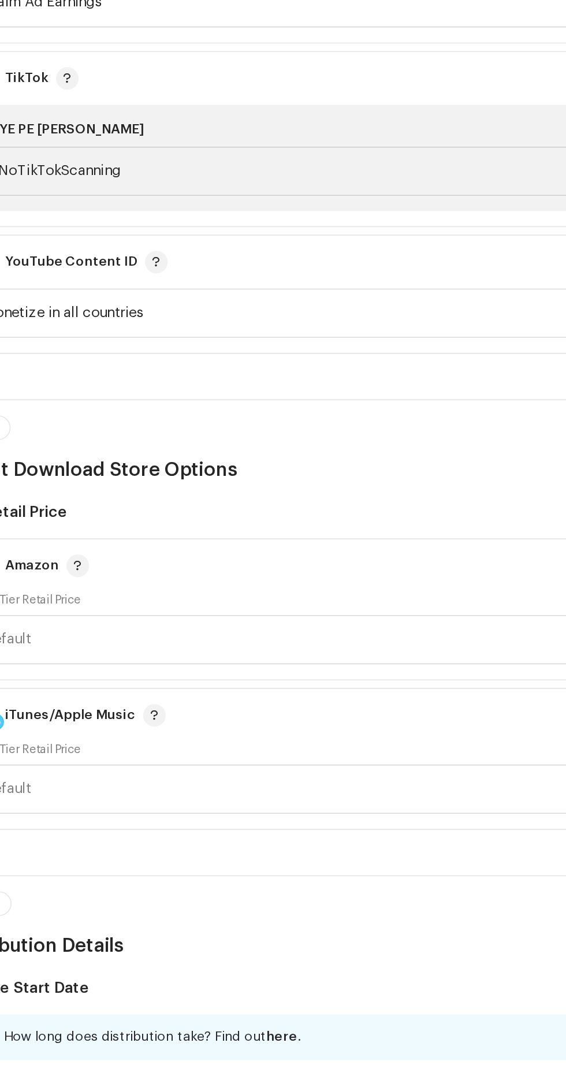
click at [210, 261] on span "NoTikTokScanning" at bounding box center [279, 267] width 482 height 29
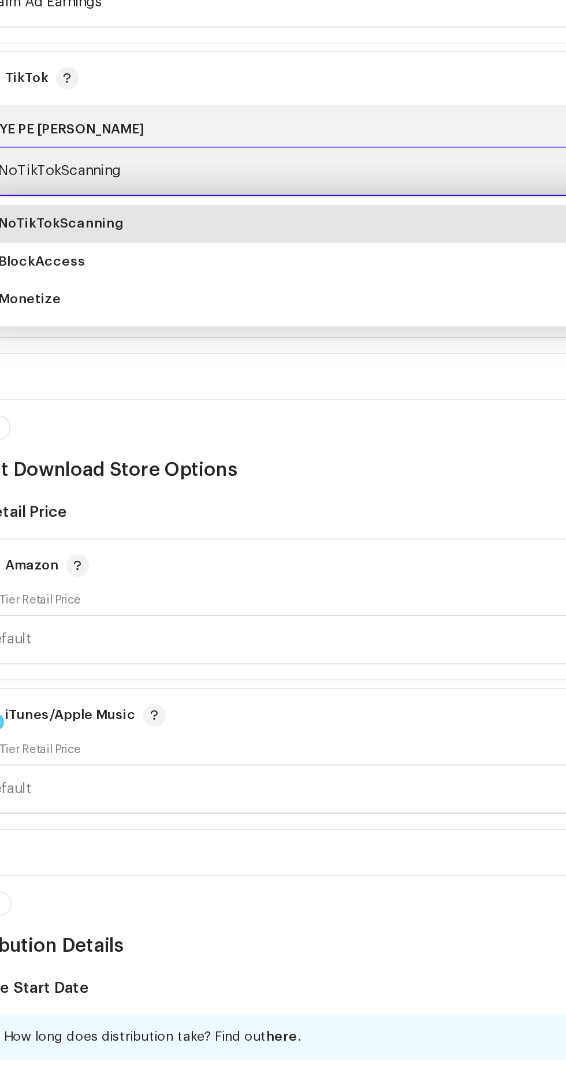
click at [161, 341] on li "Monetize" at bounding box center [282, 346] width 499 height 23
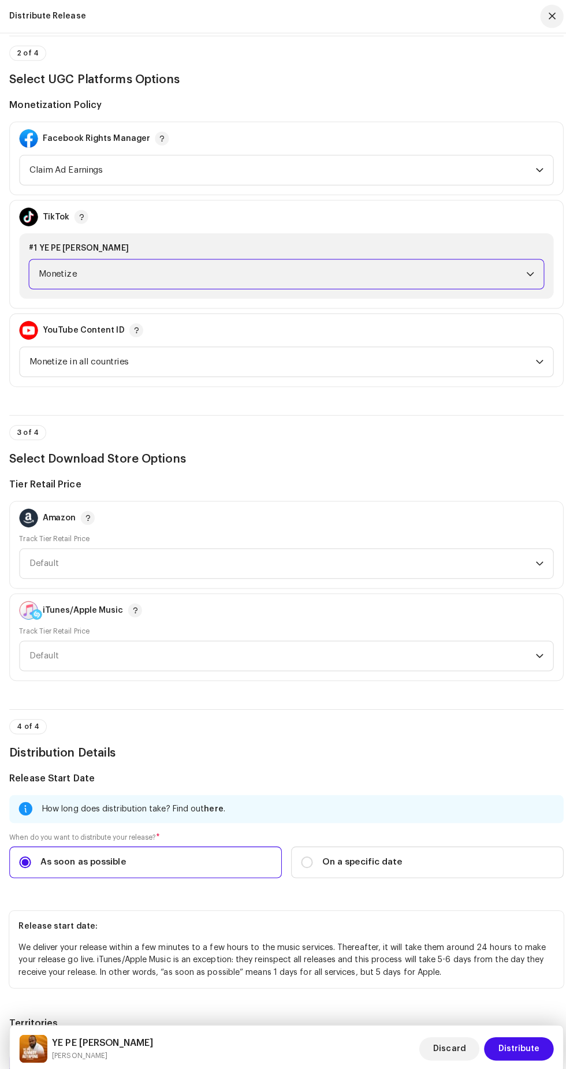
scroll to position [20, 0]
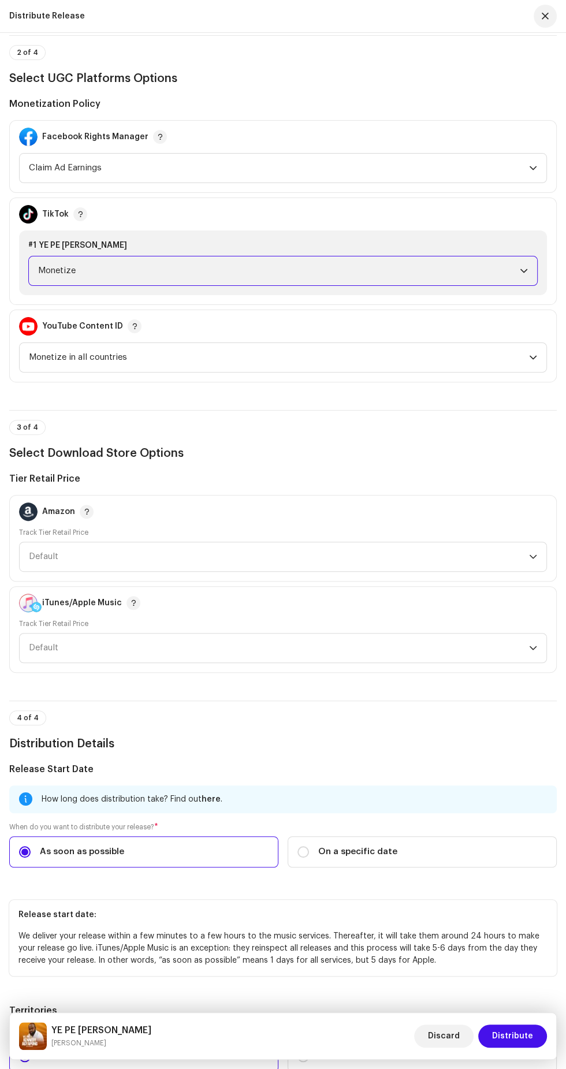
click at [315, 161] on span "Claim Ad Earnings" at bounding box center [279, 168] width 500 height 29
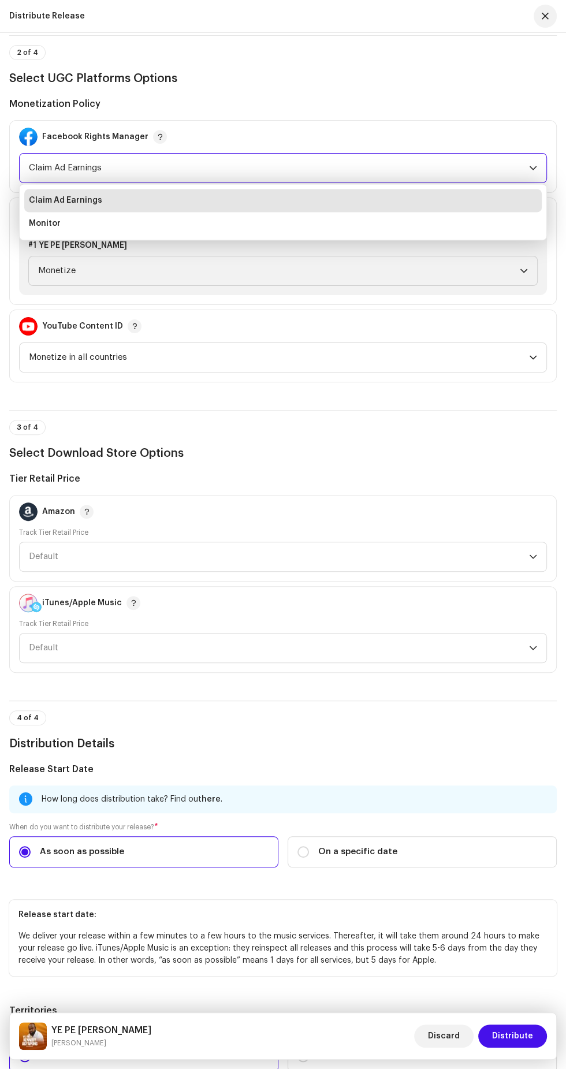
click at [319, 189] on li "Claim Ad Earnings" at bounding box center [282, 200] width 517 height 23
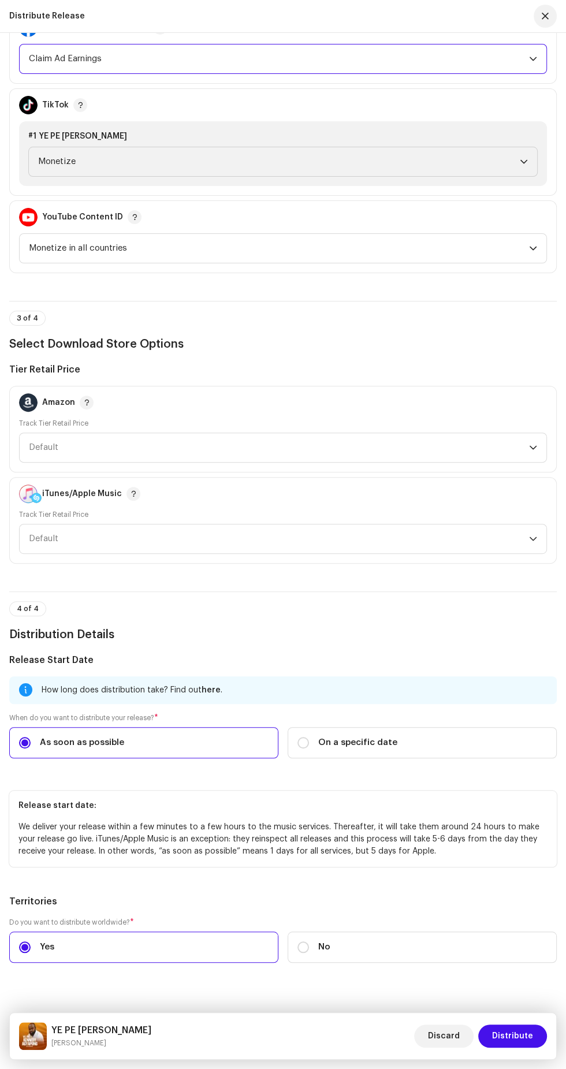
scroll to position [1319, 0]
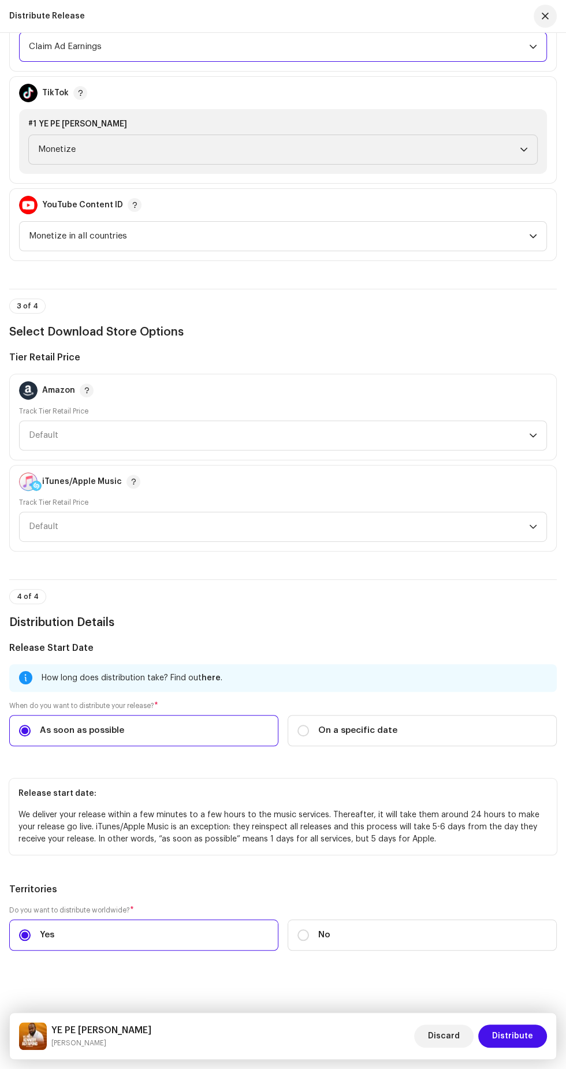
click at [524, 1036] on span "Distribute" at bounding box center [512, 1035] width 41 height 23
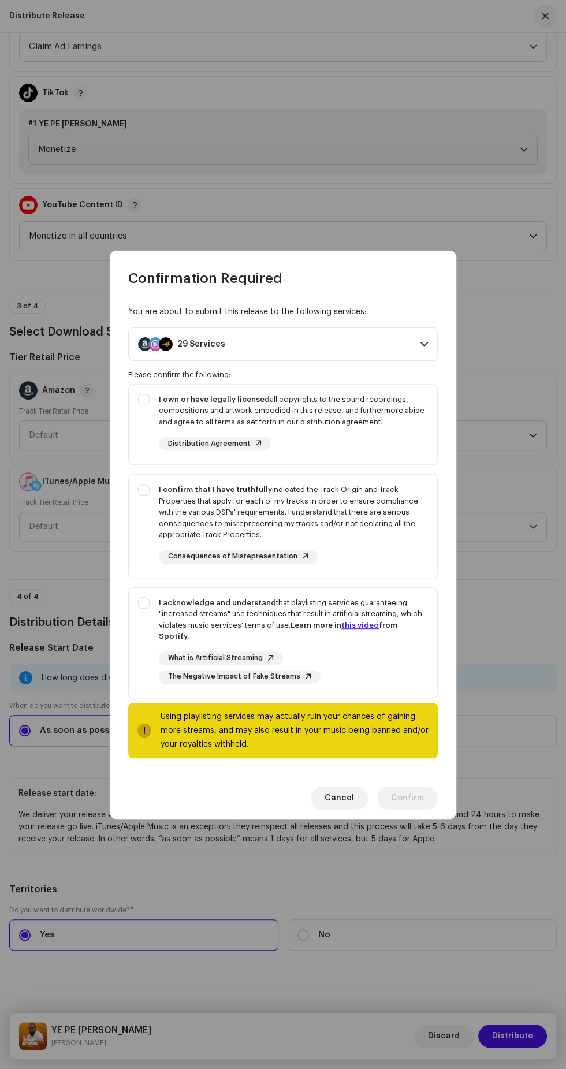
click at [166, 403] on strong "I own or have legally licensed" at bounding box center [214, 400] width 111 height 8
checkbox input "true"
click at [144, 506] on div "I confirm that I have truthfully indicated the Track Origin and Track Propertie…" at bounding box center [283, 524] width 308 height 98
checkbox input "true"
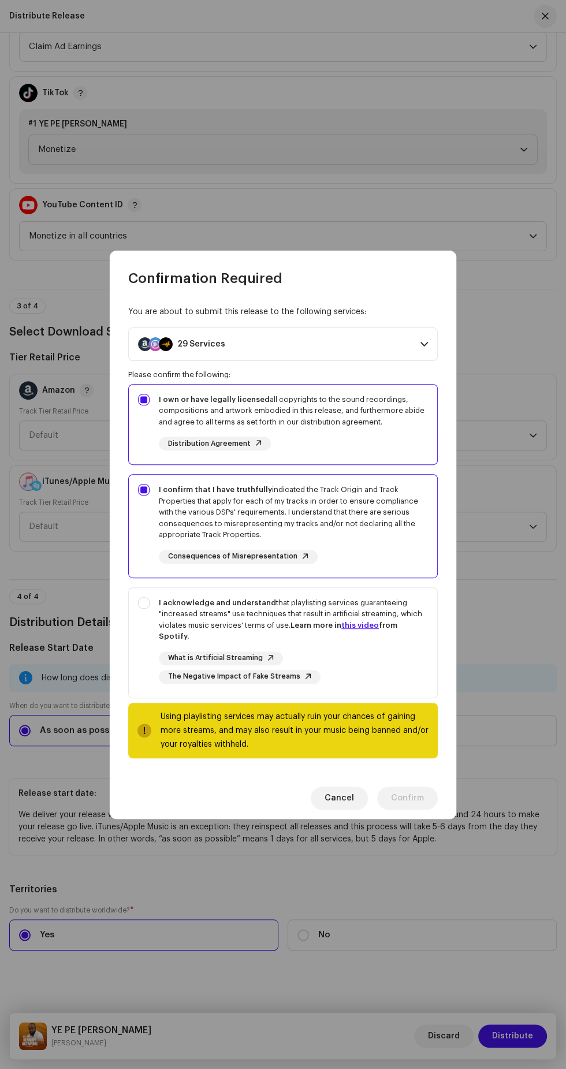
click at [162, 606] on strong "I acknowledge and understand" at bounding box center [217, 603] width 117 height 8
checkbox input "true"
click at [423, 791] on span "Confirm" at bounding box center [407, 797] width 33 height 23
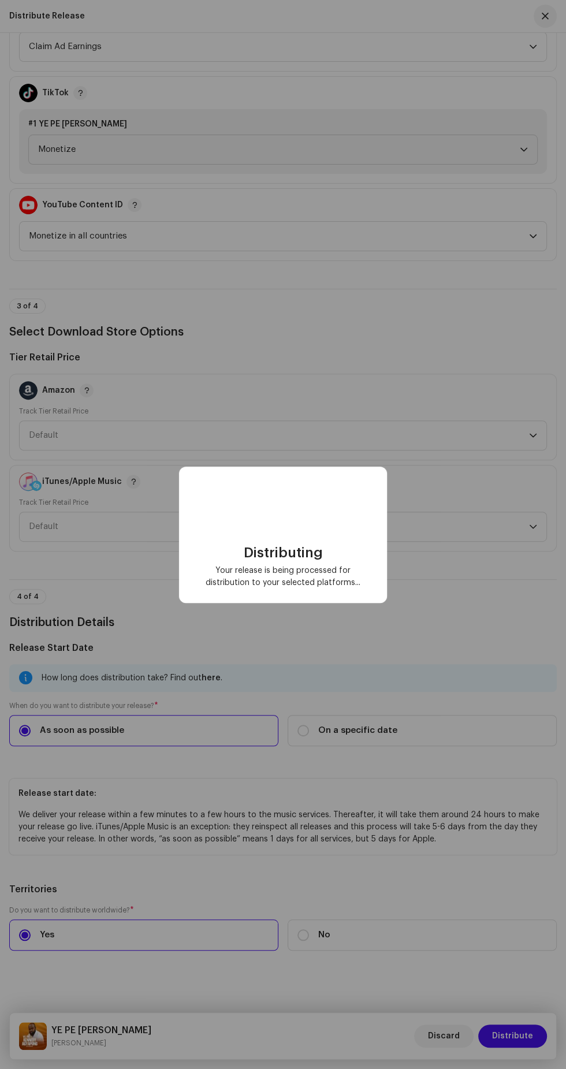
scroll to position [0, 0]
